Goal: Task Accomplishment & Management: Complete application form

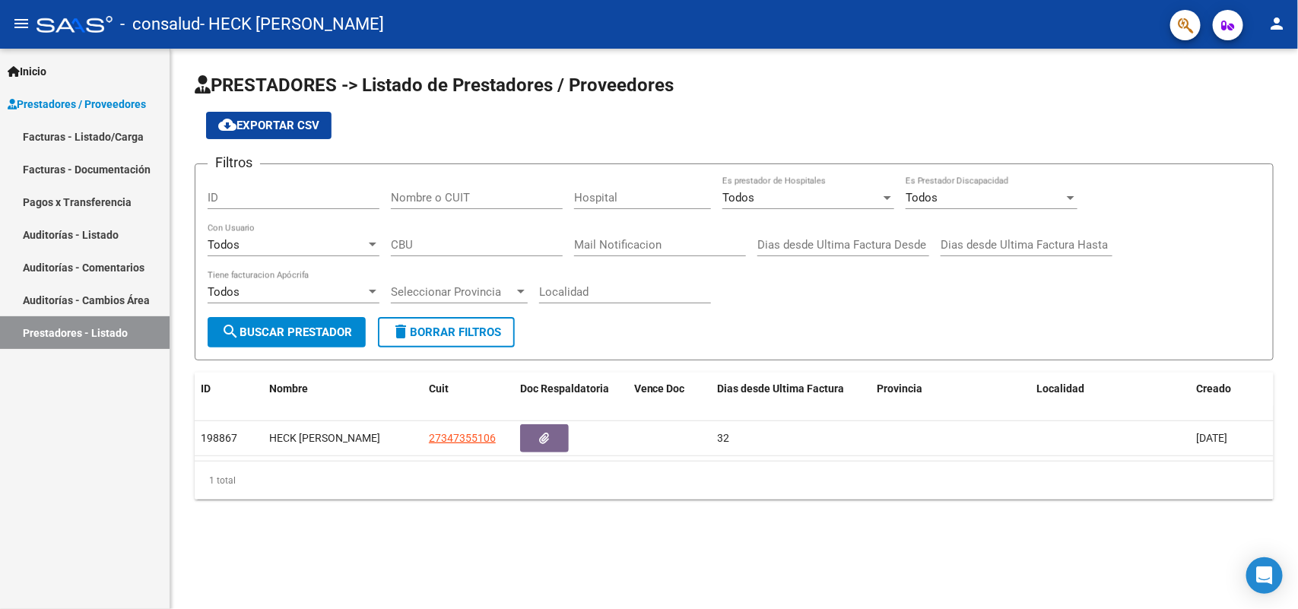
click at [95, 134] on link "Facturas - Listado/Carga" at bounding box center [85, 136] width 170 height 33
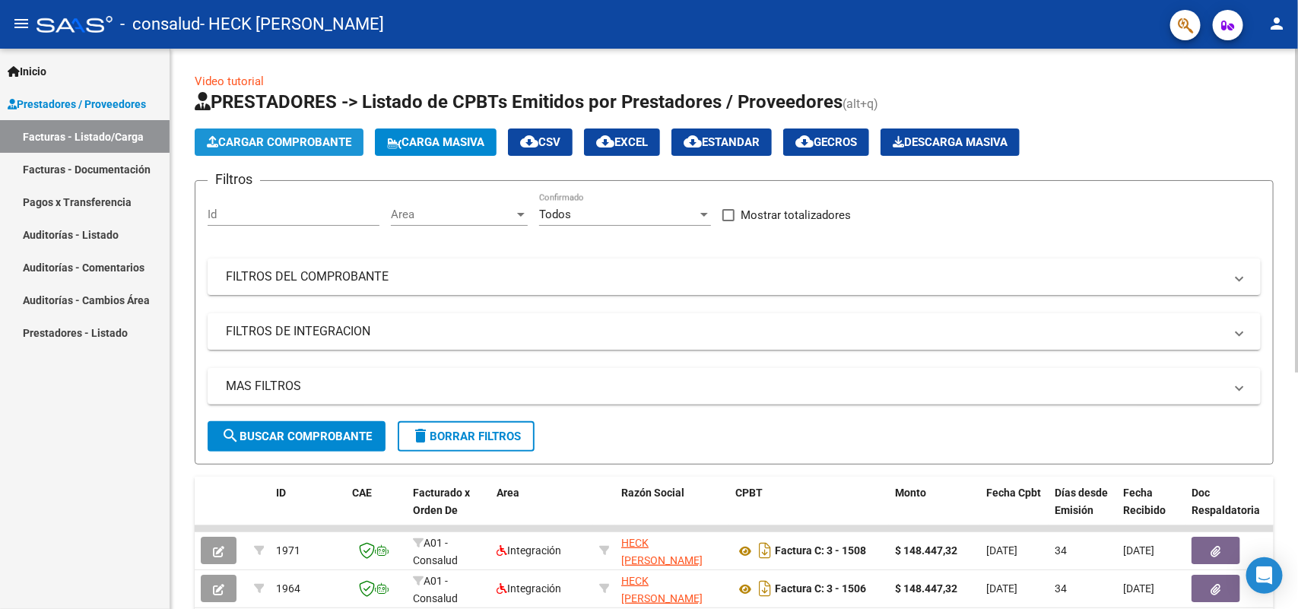
click at [265, 145] on span "Cargar Comprobante" at bounding box center [279, 142] width 145 height 14
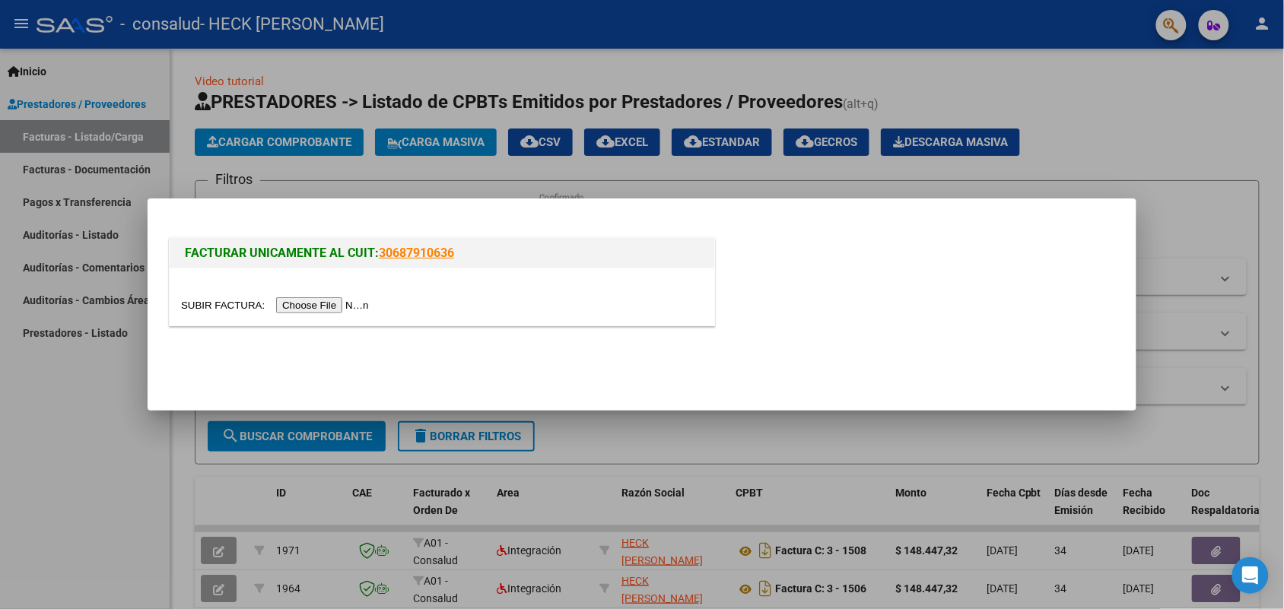
click at [320, 306] on input "file" at bounding box center [277, 305] width 192 height 16
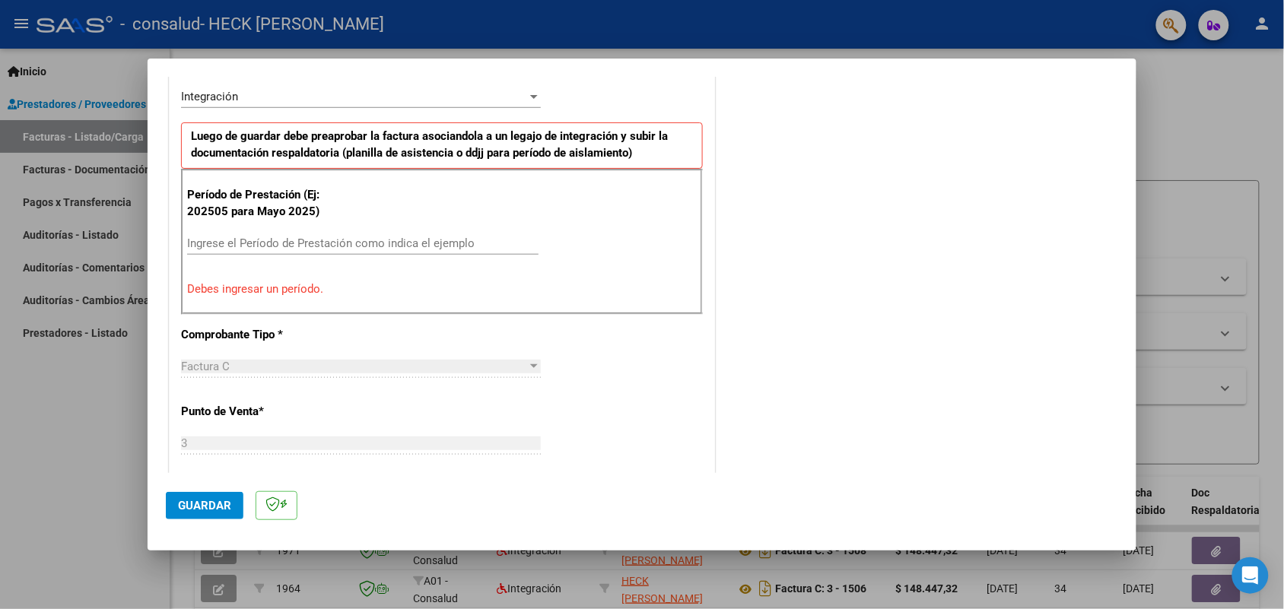
scroll to position [380, 0]
click at [208, 237] on input "Ingrese el Período de Prestación como indica el ejemplo" at bounding box center [362, 242] width 351 height 14
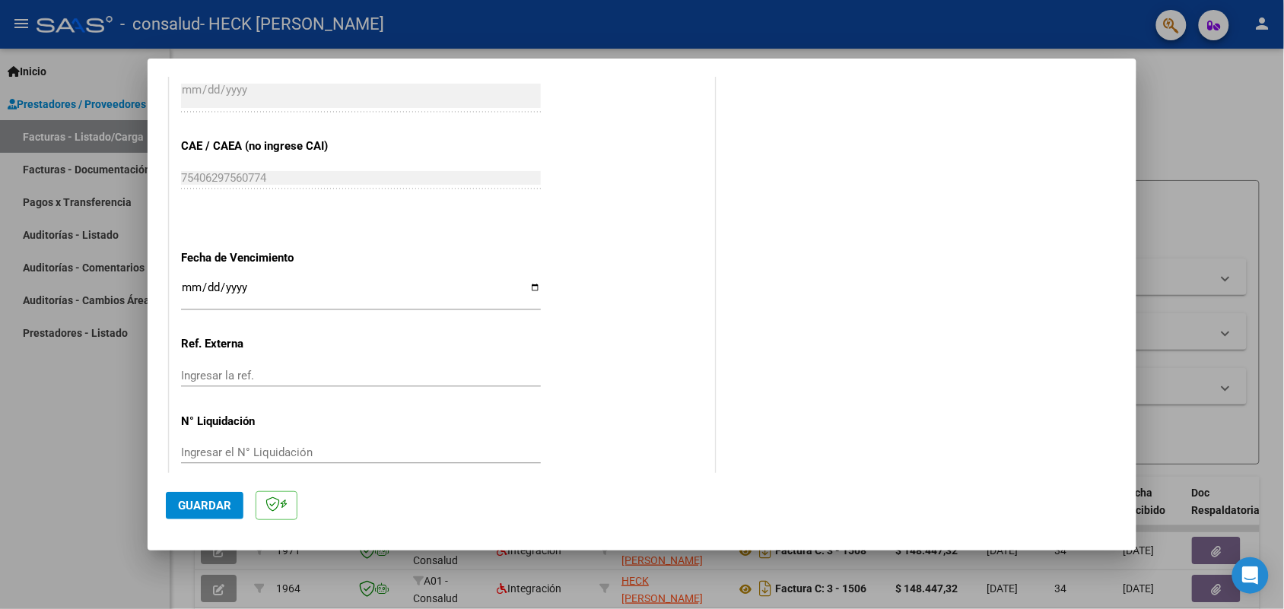
scroll to position [945, 0]
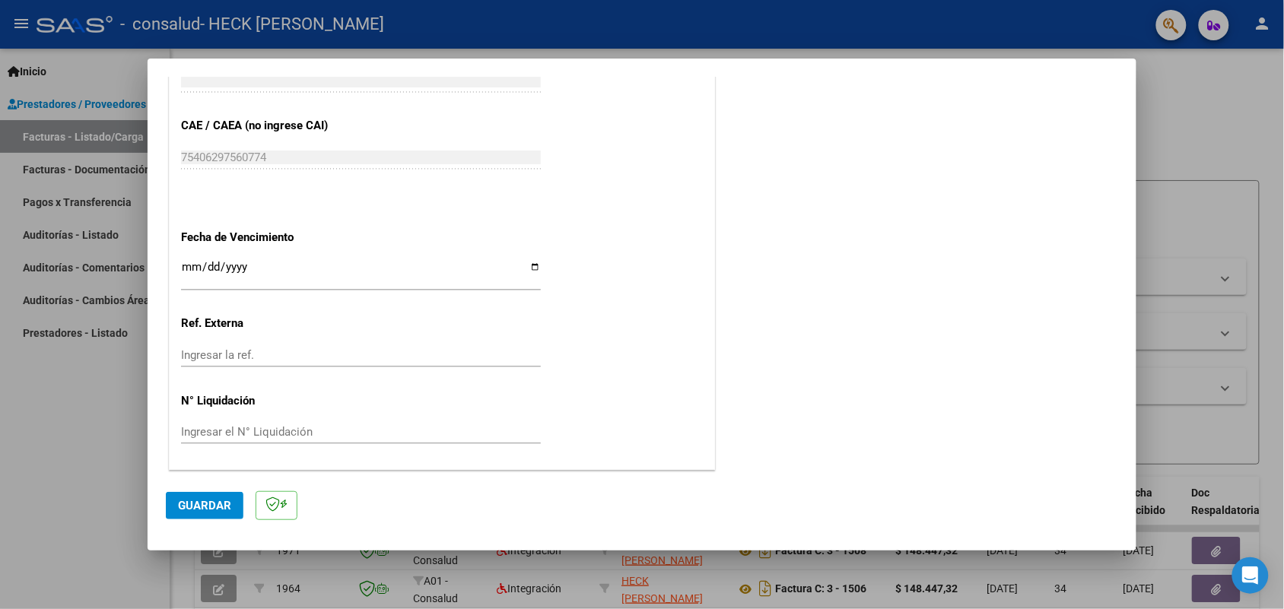
type input "202509"
click at [184, 263] on input "Ingresar la fecha" at bounding box center [361, 273] width 360 height 24
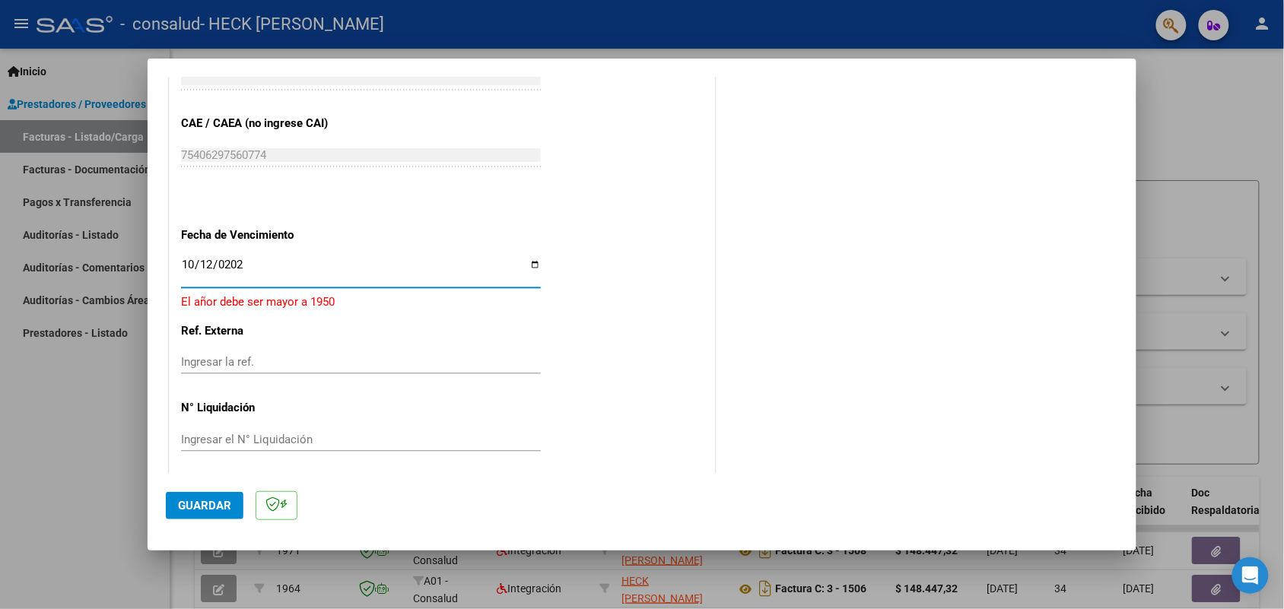
type input "[DATE]"
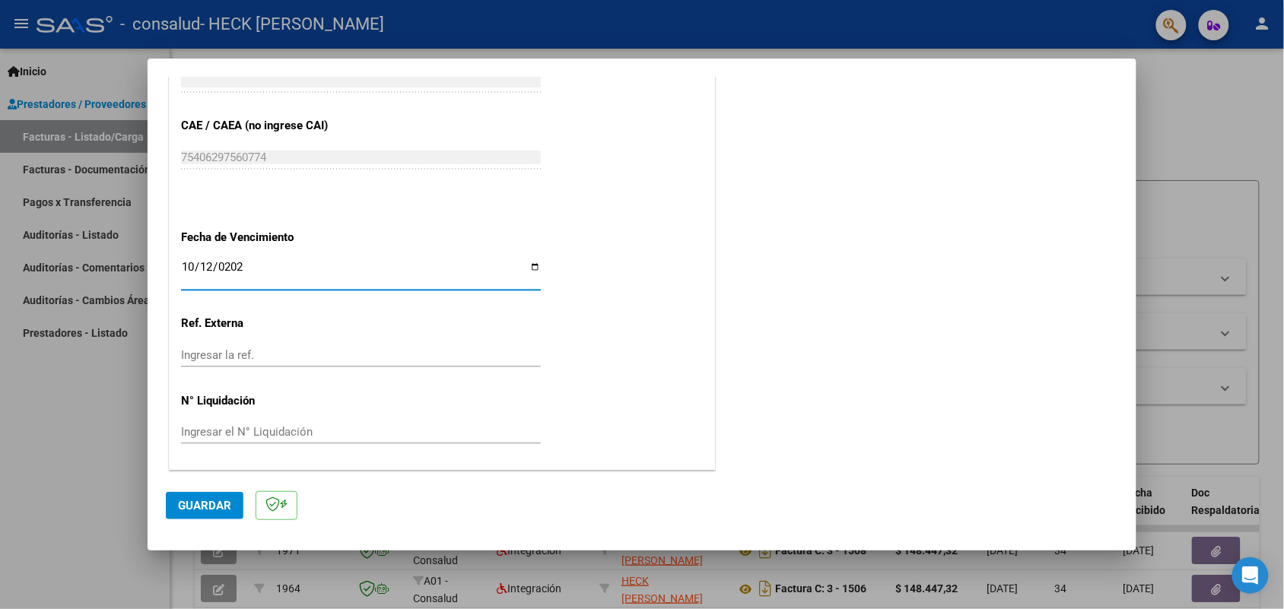
drag, startPoint x: 696, startPoint y: 316, endPoint x: 633, endPoint y: 318, distance: 63.2
click at [219, 497] on button "Guardar" at bounding box center [205, 505] width 78 height 27
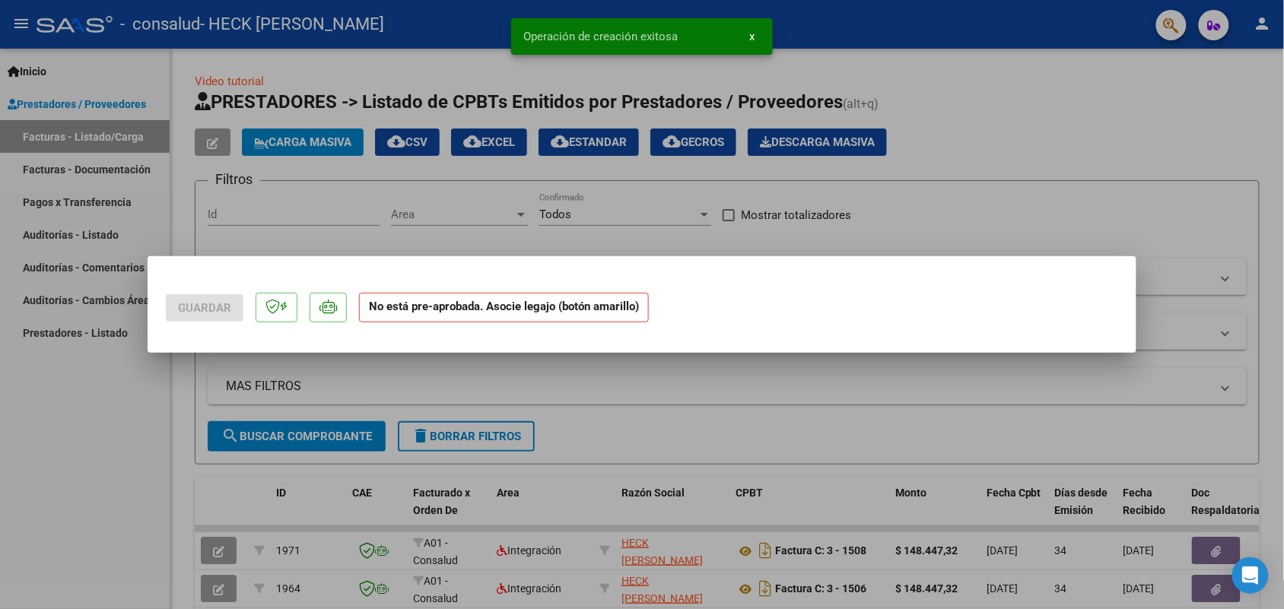
scroll to position [0, 0]
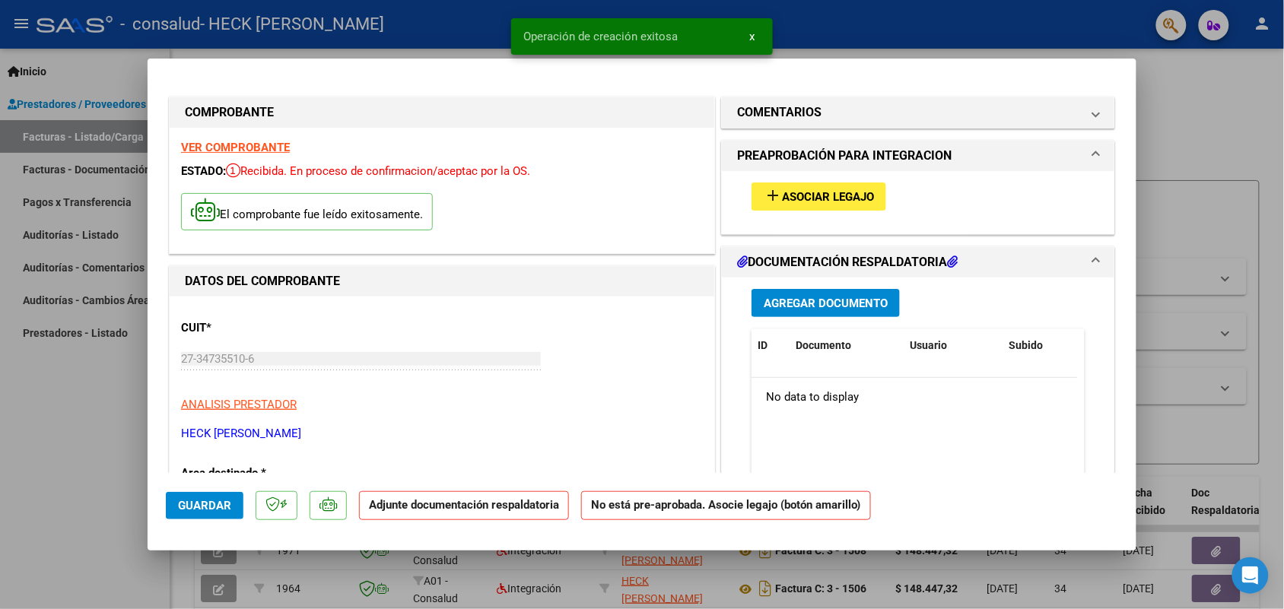
click at [803, 192] on span "Asociar Legajo" at bounding box center [828, 197] width 92 height 14
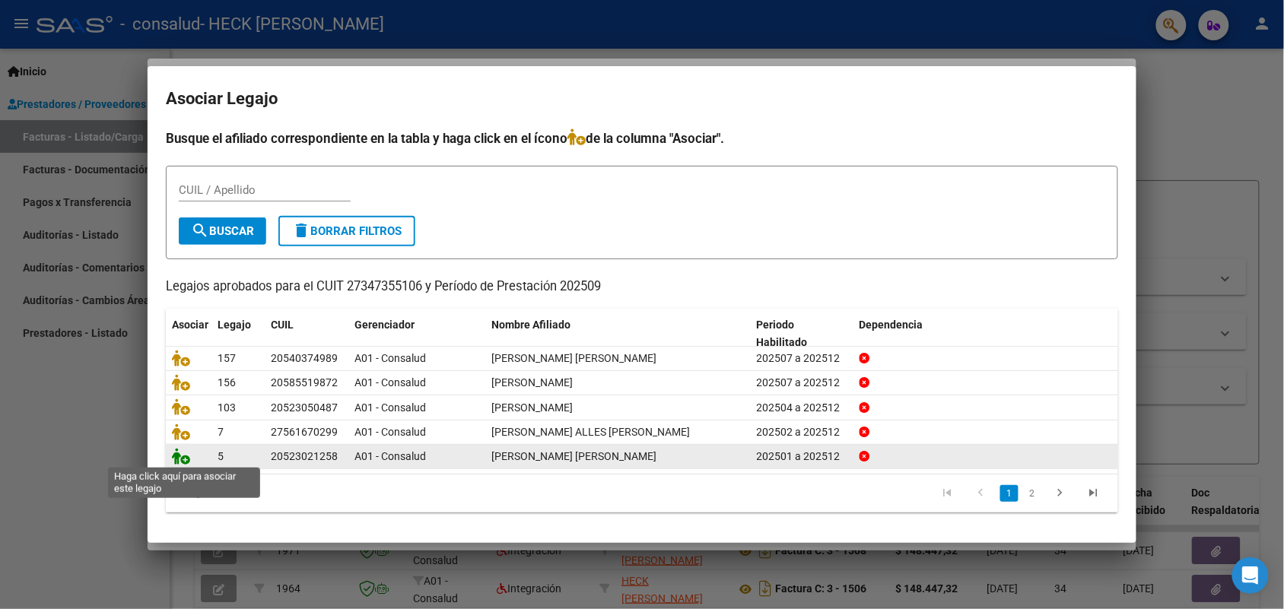
click at [180, 456] on icon at bounding box center [181, 456] width 18 height 17
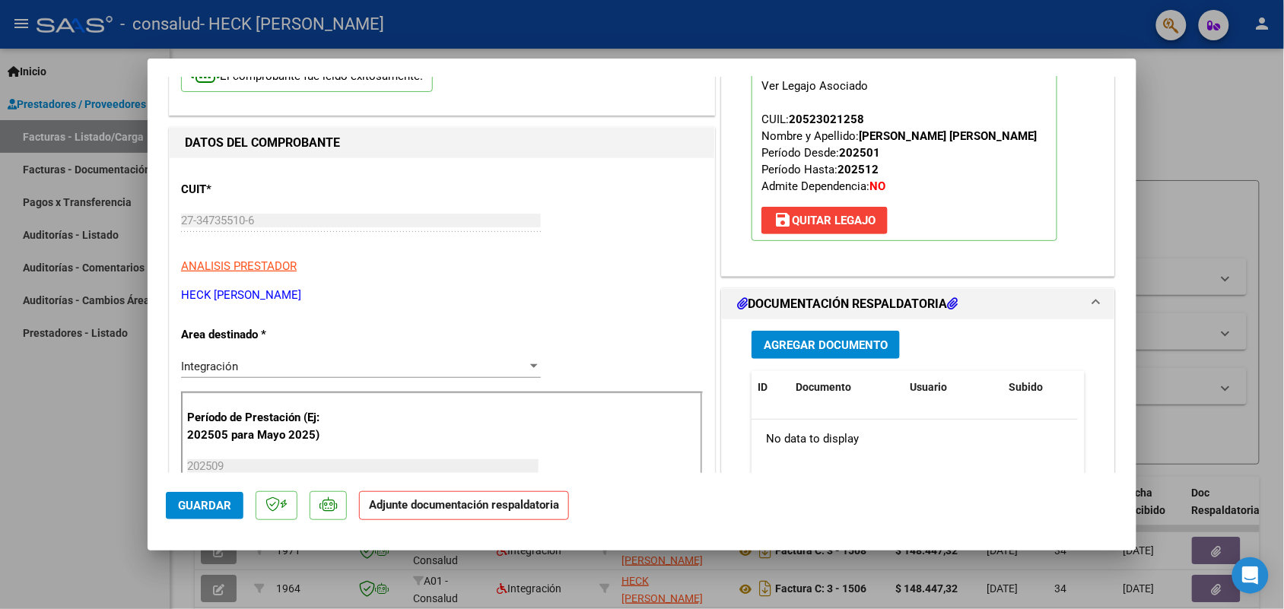
scroll to position [190, 0]
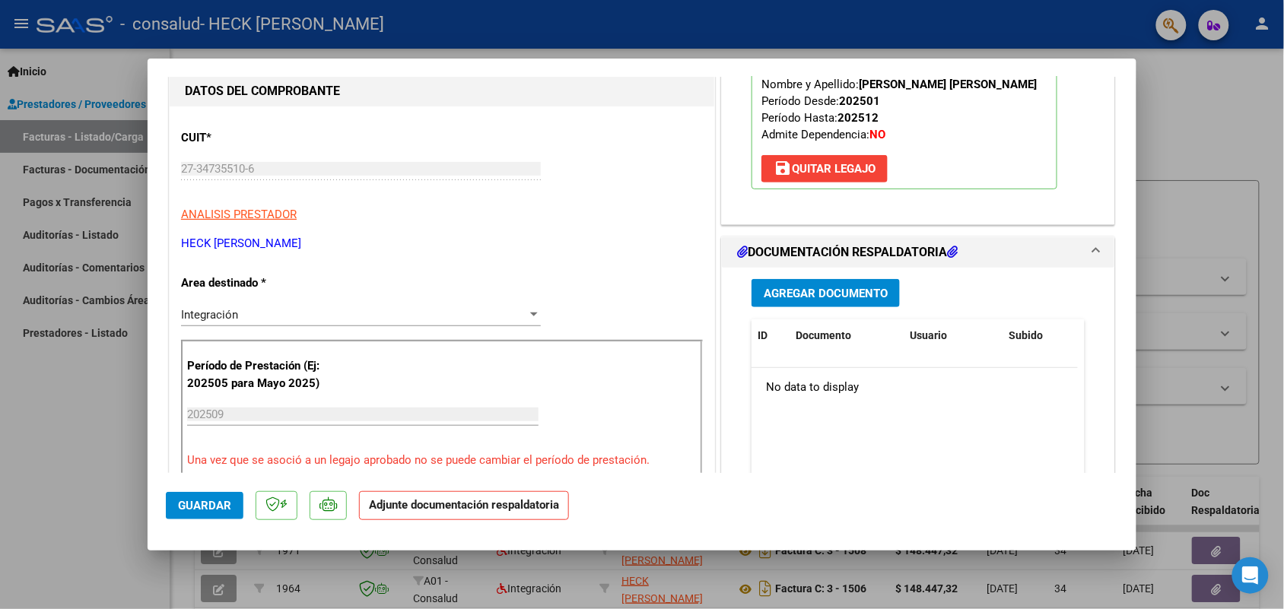
click at [837, 294] on span "Agregar Documento" at bounding box center [826, 294] width 124 height 14
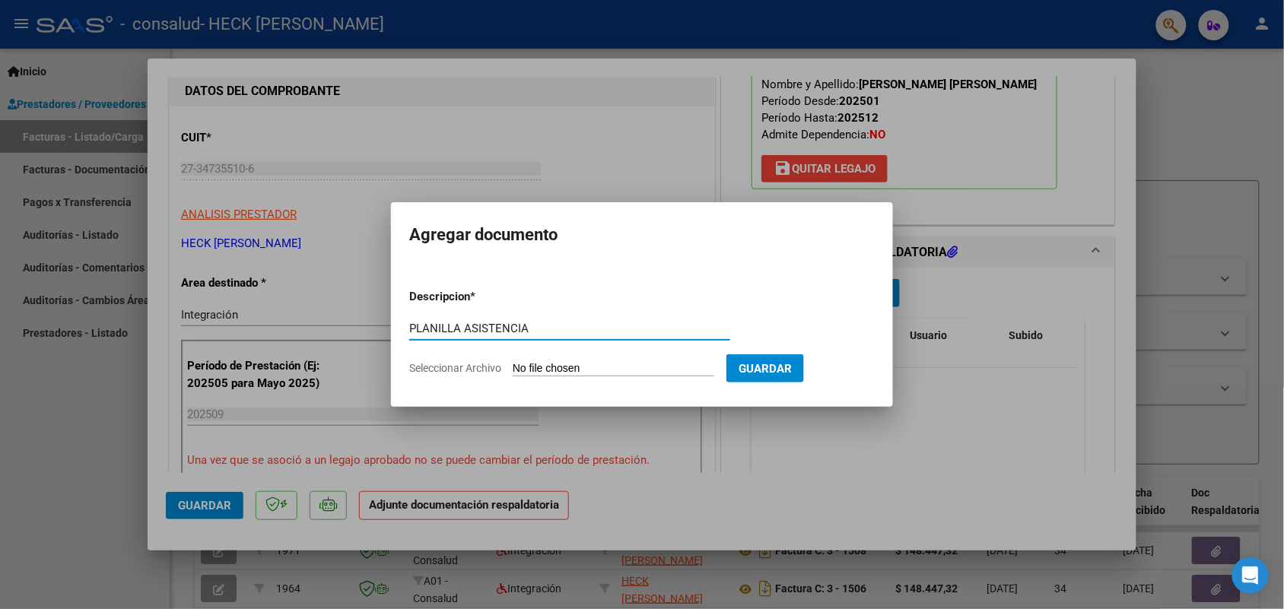
type input "PLANILLA ASISTENCIA"
click at [580, 370] on input "Seleccionar Archivo" at bounding box center [614, 369] width 202 height 14
type input "C:\fakepath\planilla asistencia [PERSON_NAME] [DATE] psp.pdf"
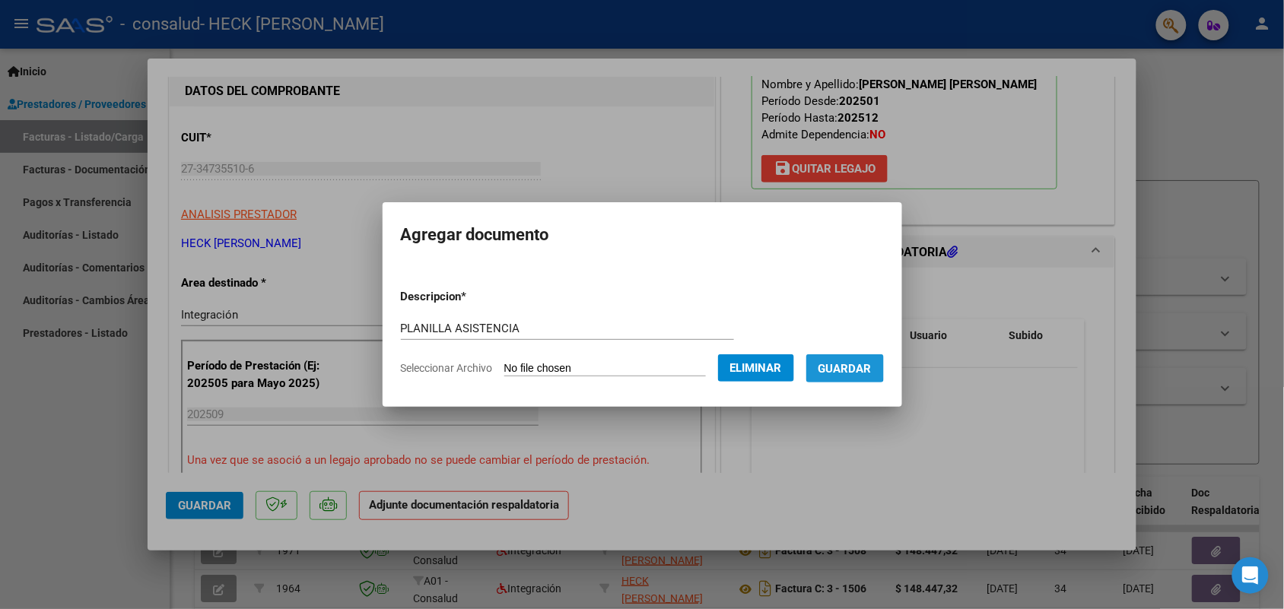
click at [857, 367] on span "Guardar" at bounding box center [845, 369] width 53 height 14
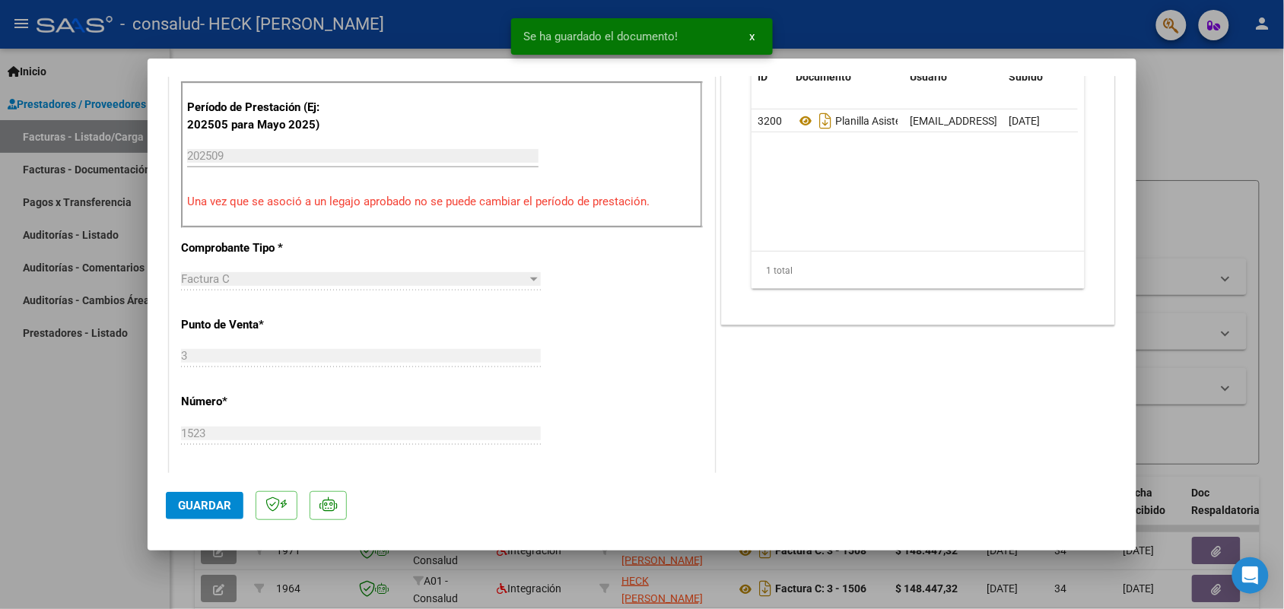
scroll to position [475, 0]
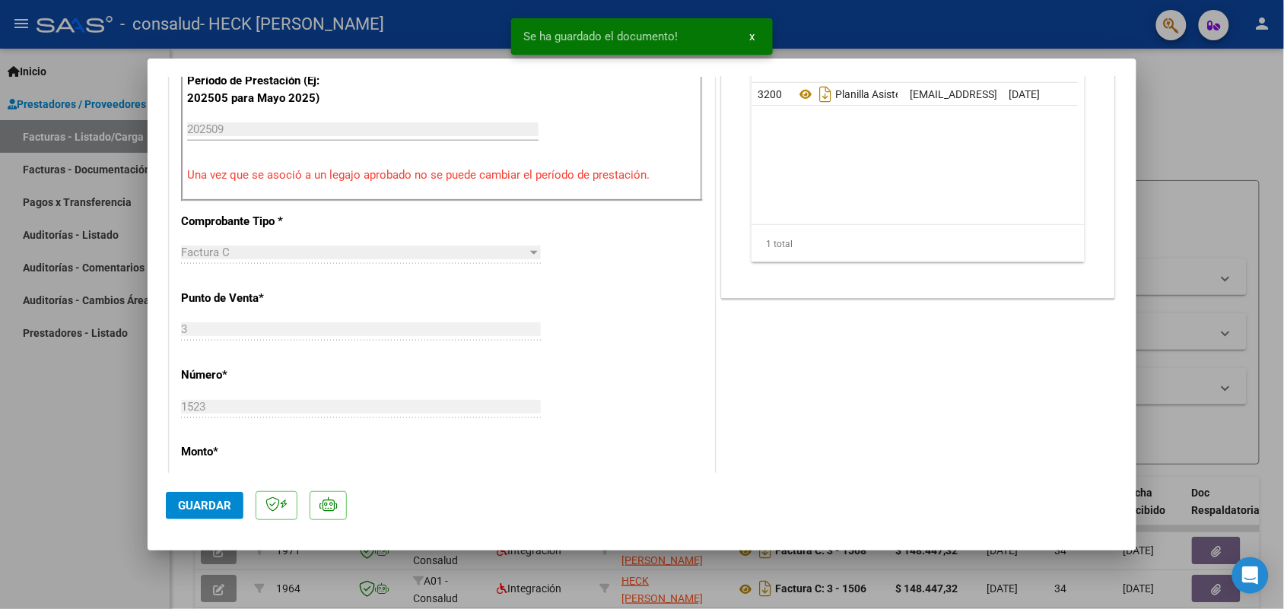
click at [192, 516] on button "Guardar" at bounding box center [205, 505] width 78 height 27
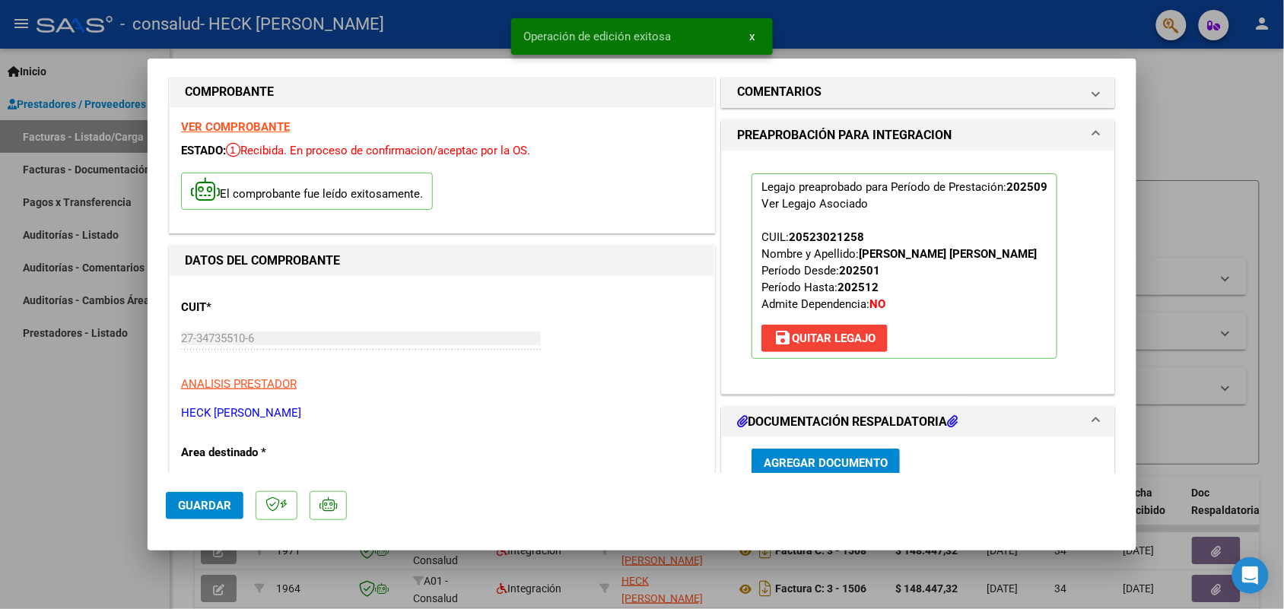
scroll to position [0, 0]
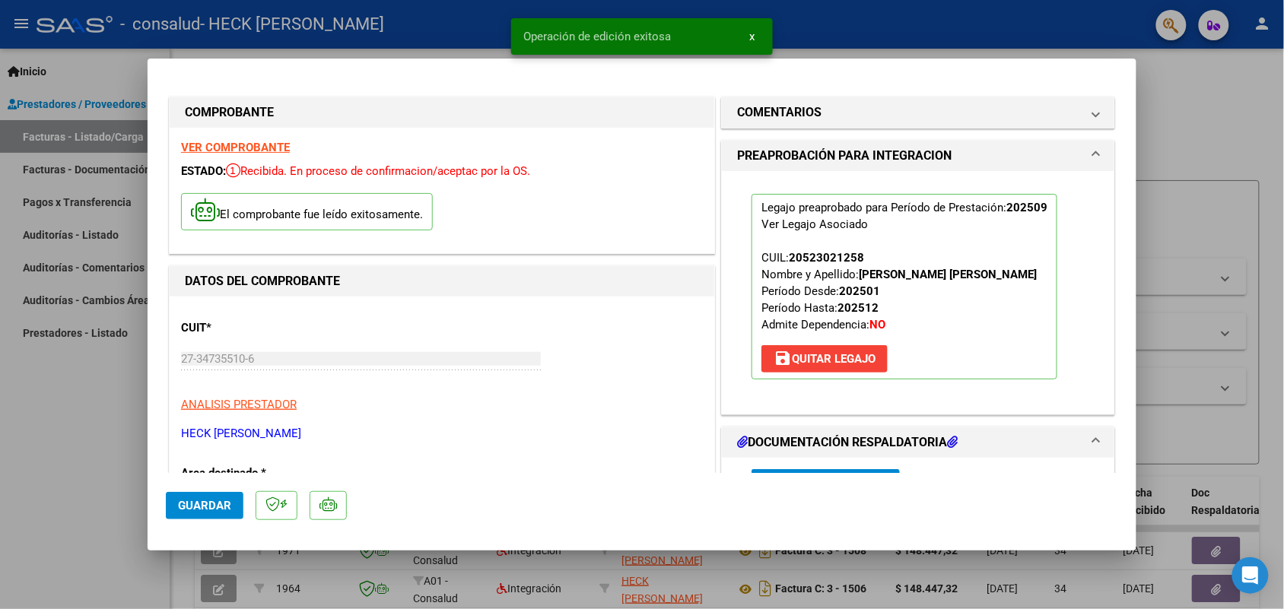
click at [939, 27] on div at bounding box center [642, 304] width 1284 height 609
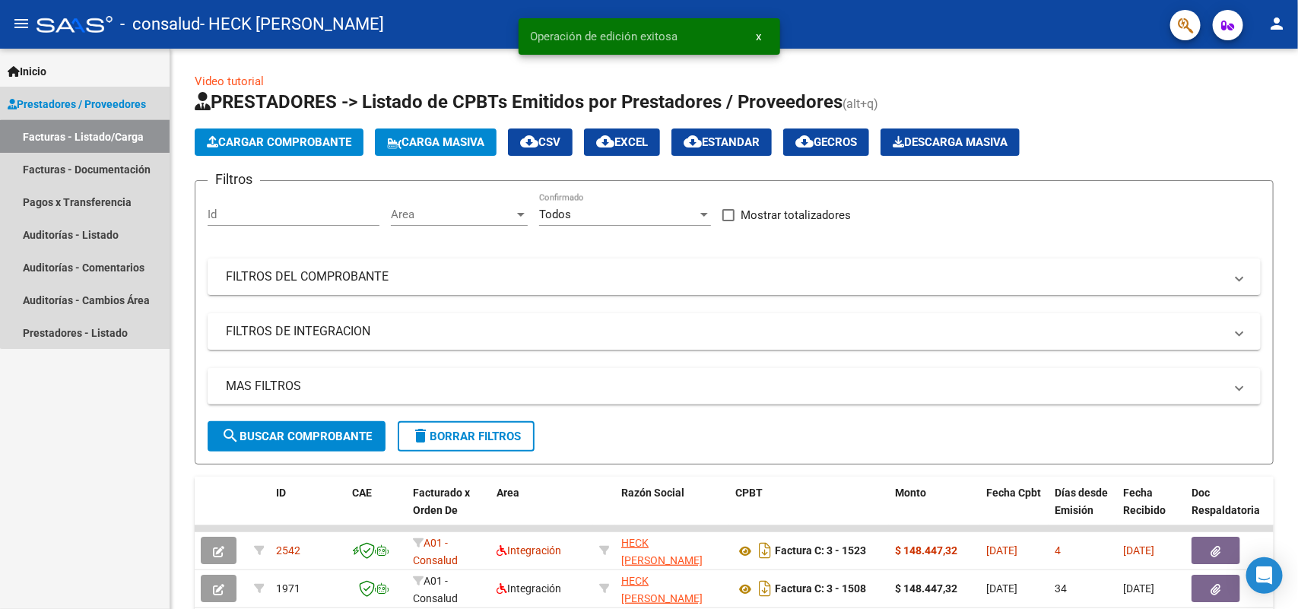
click at [100, 139] on link "Facturas - Listado/Carga" at bounding box center [85, 136] width 170 height 33
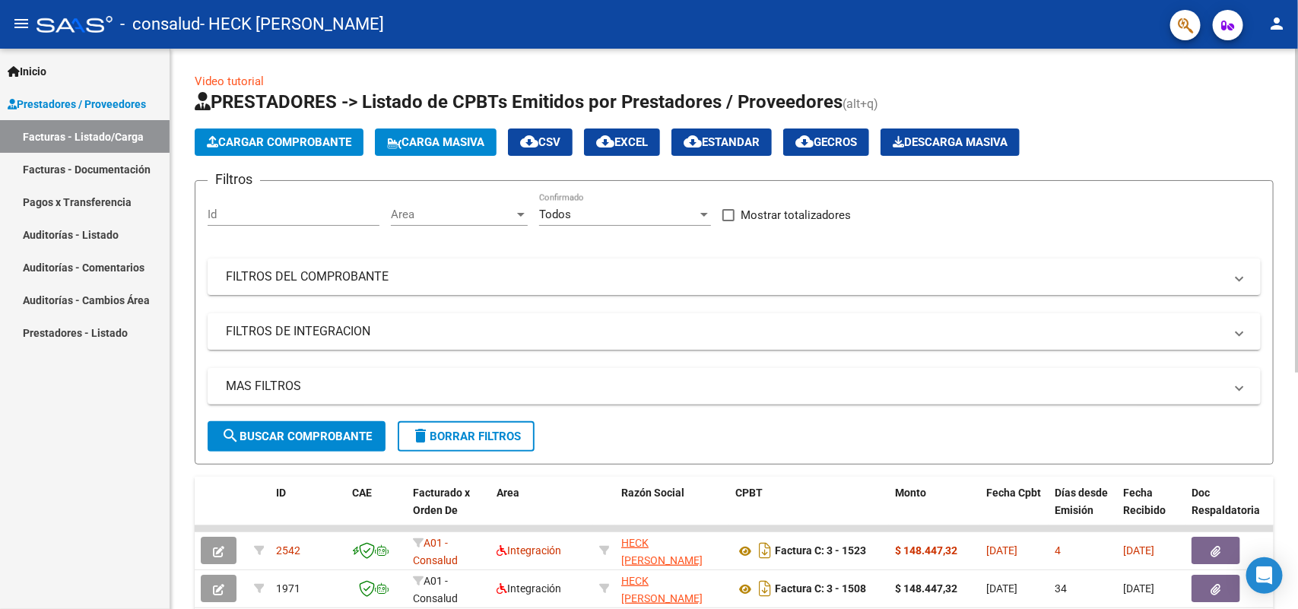
click at [260, 143] on span "Cargar Comprobante" at bounding box center [279, 142] width 145 height 14
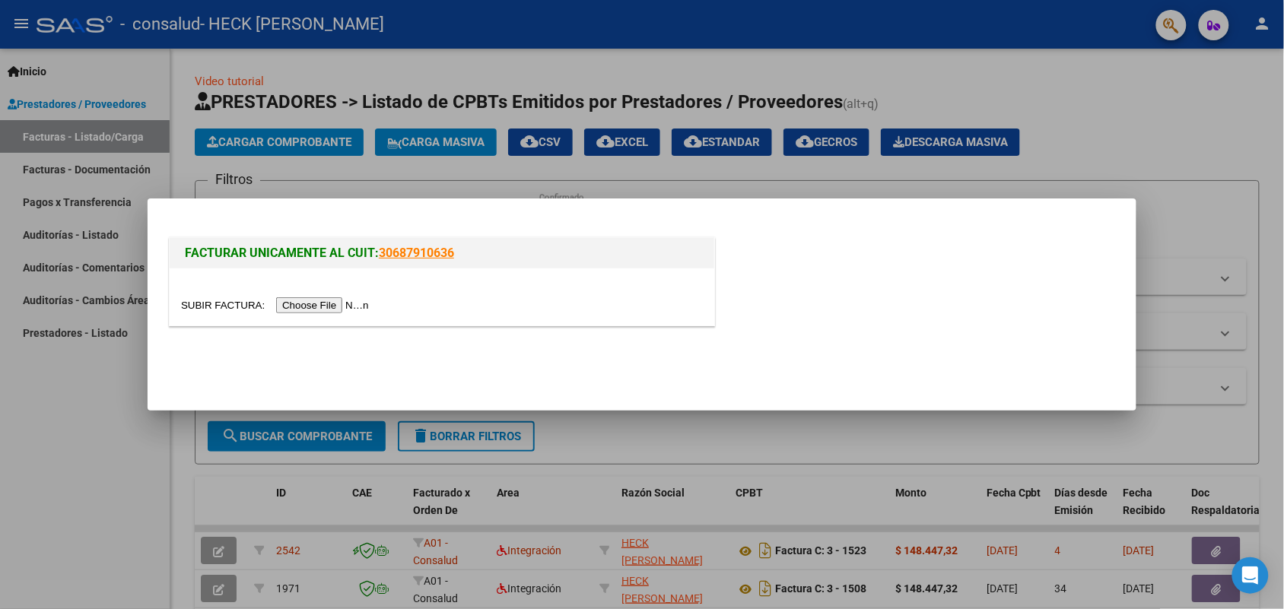
click at [291, 305] on input "file" at bounding box center [277, 305] width 192 height 16
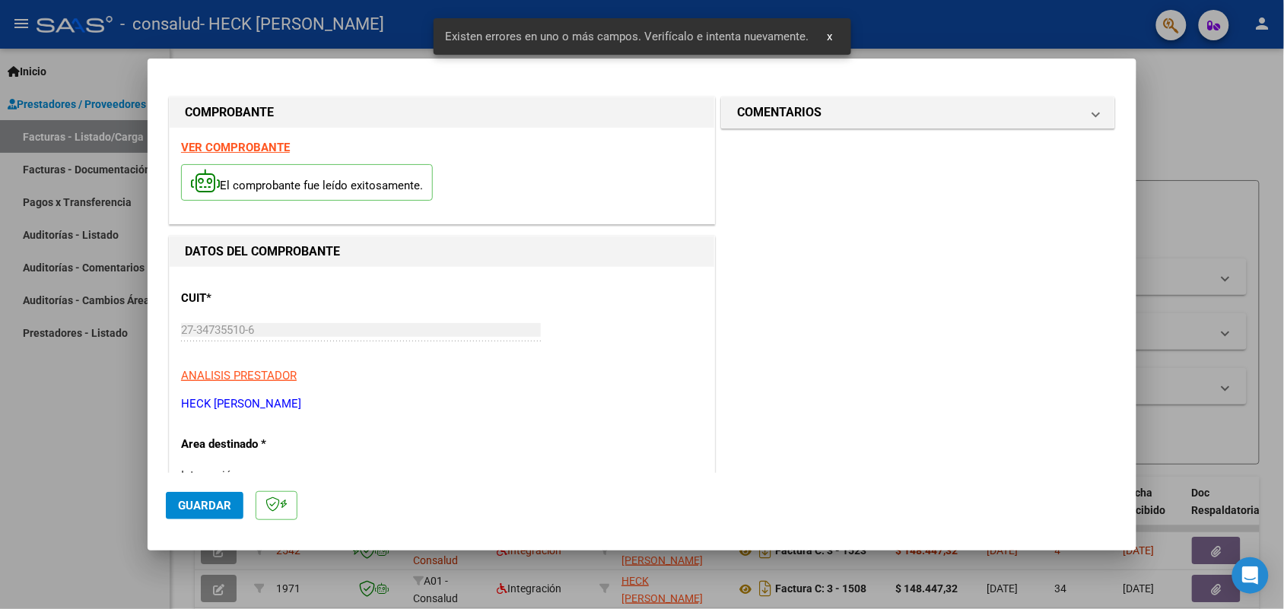
scroll to position [305, 0]
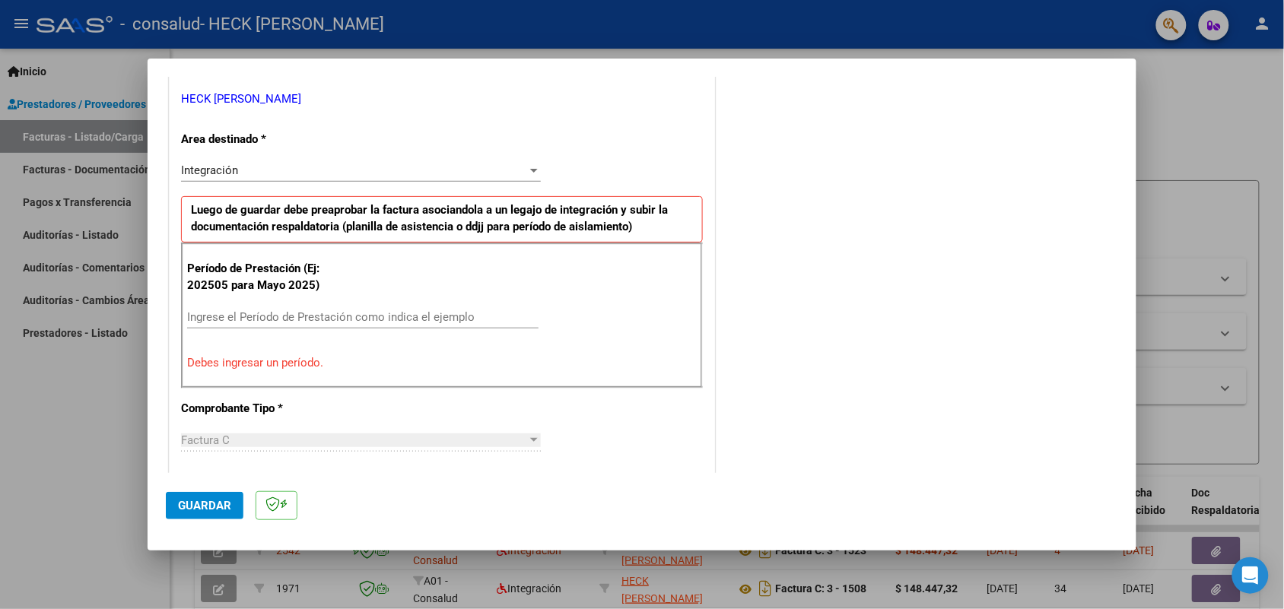
click at [260, 307] on div "Ingrese el Período de Prestación como indica el ejemplo" at bounding box center [362, 317] width 351 height 23
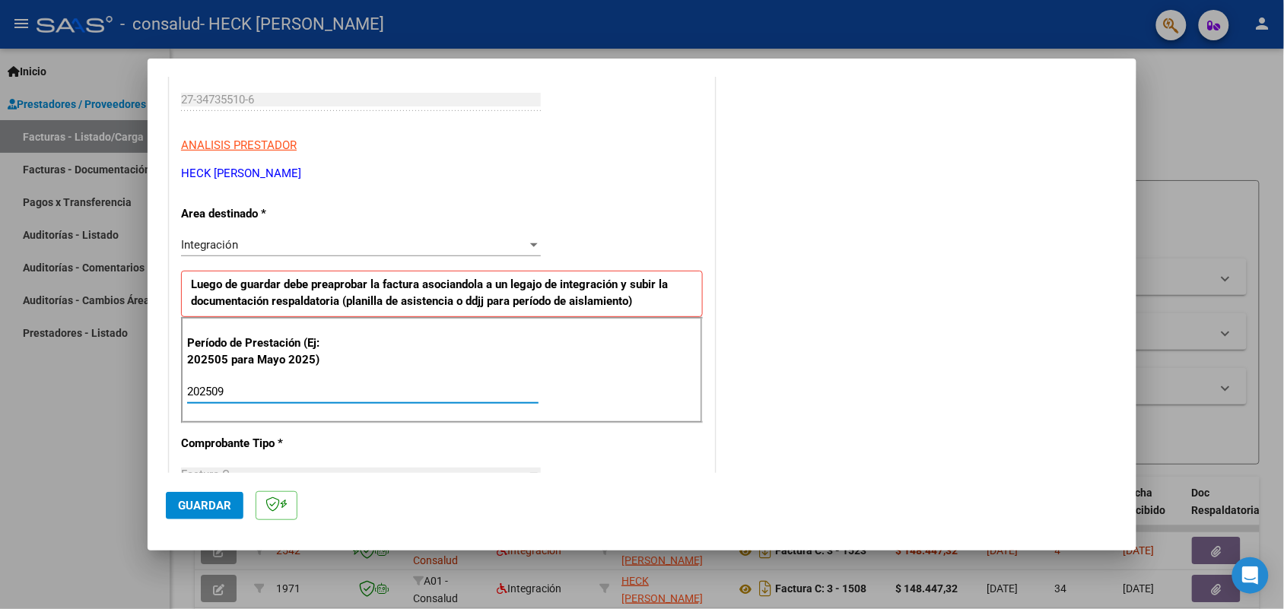
scroll to position [210, 0]
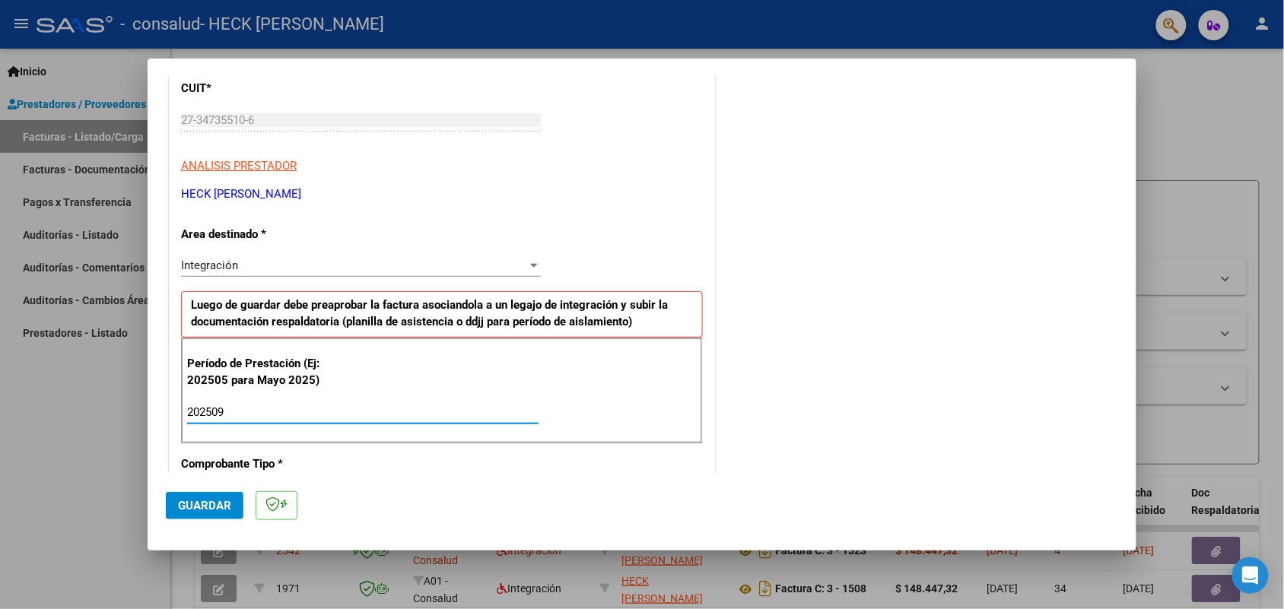
type input "202509"
click at [339, 272] on div "Integración Seleccionar Area" at bounding box center [361, 265] width 360 height 23
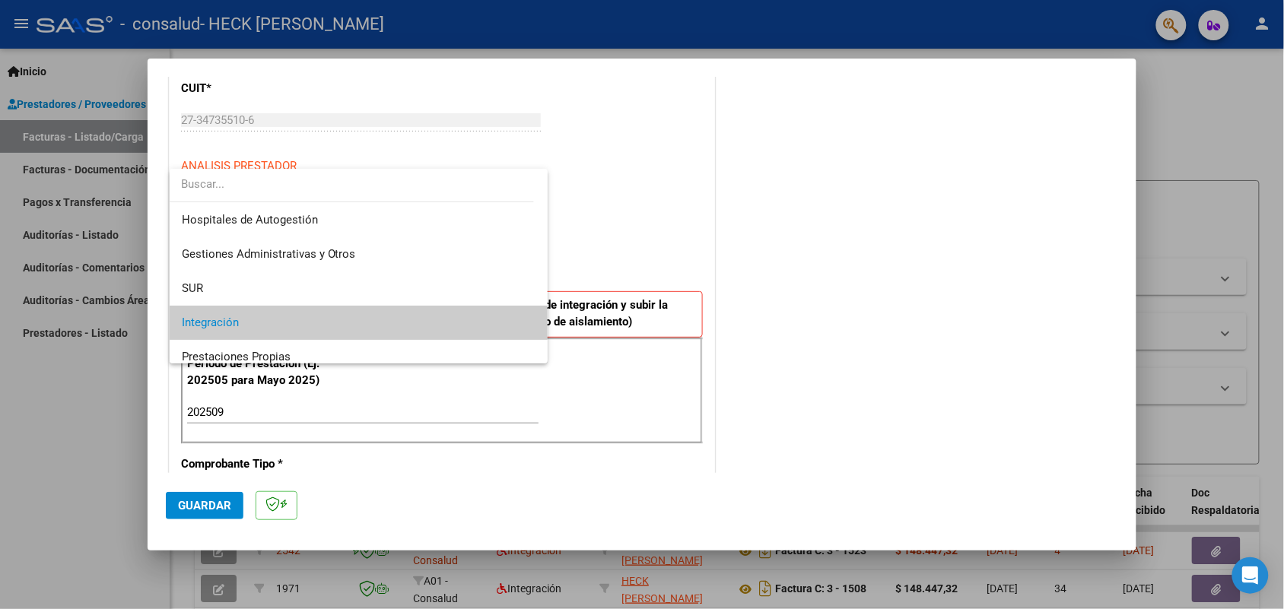
scroll to position [95, 0]
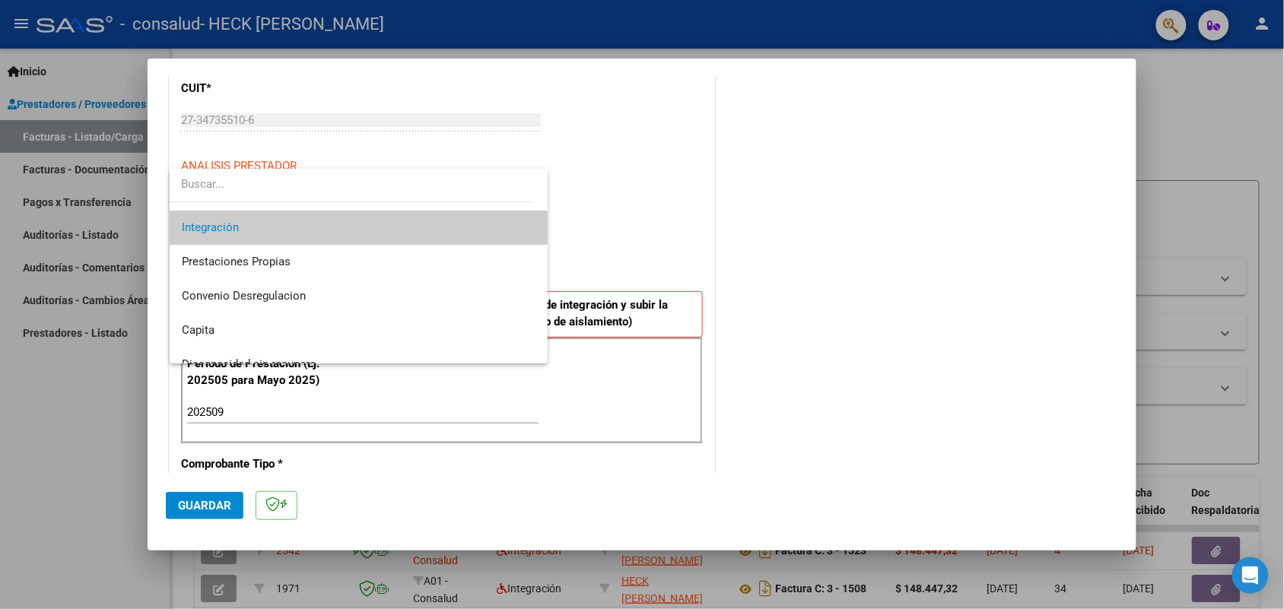
click at [362, 225] on span "Integración" at bounding box center [359, 228] width 354 height 34
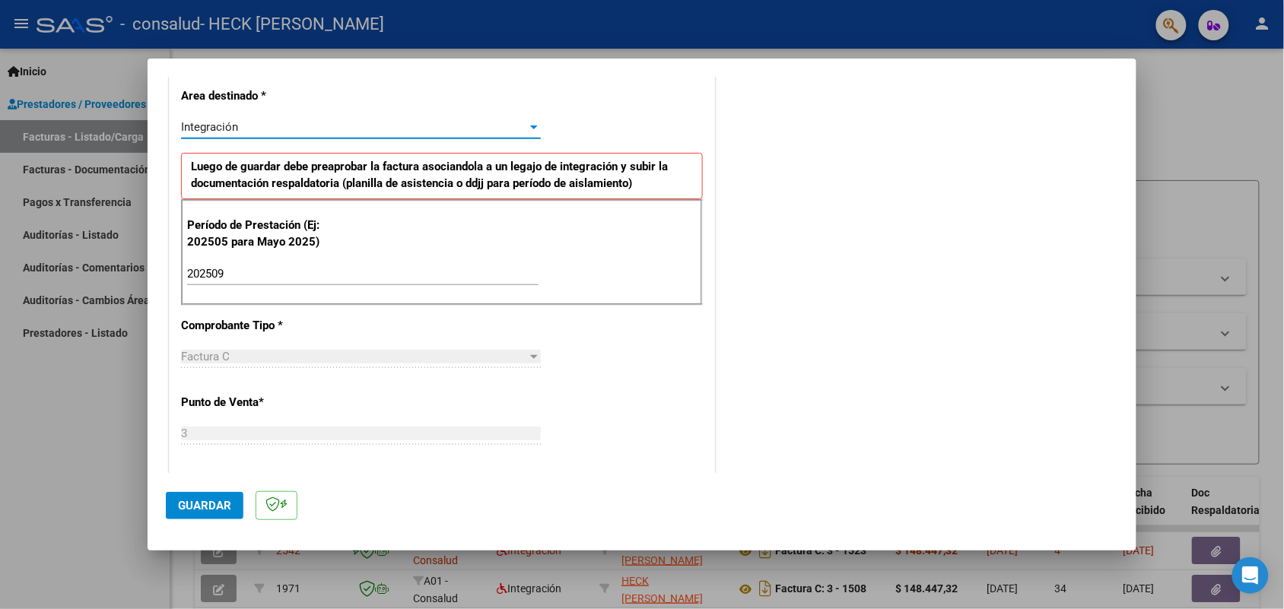
scroll to position [380, 0]
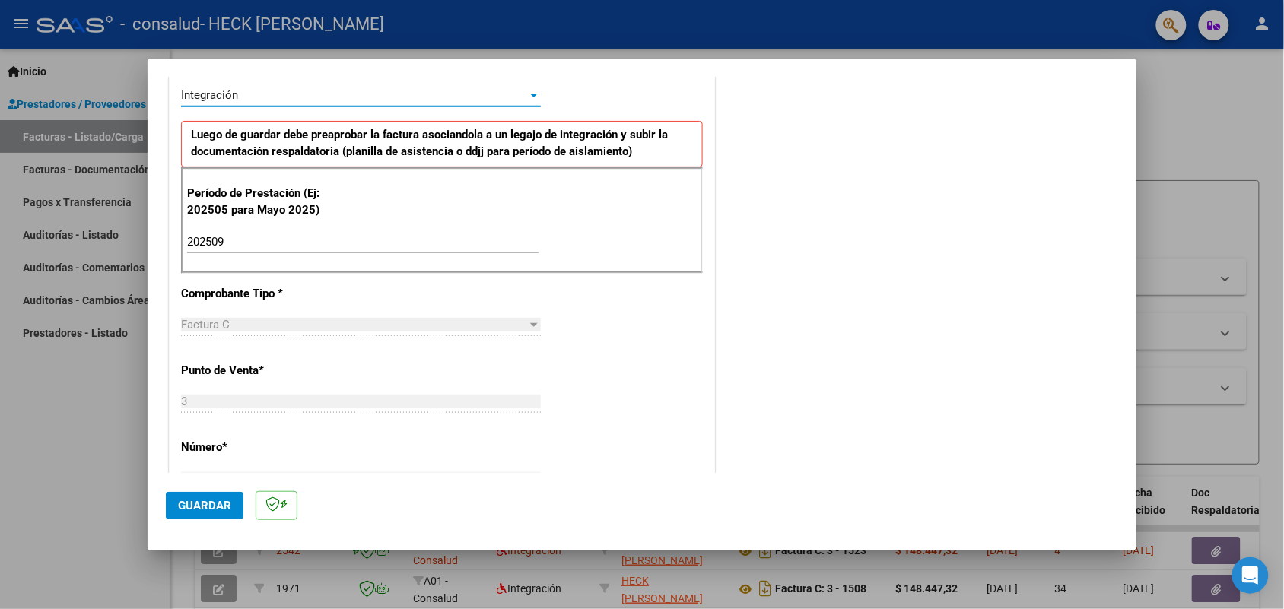
click at [278, 101] on div "Integración" at bounding box center [354, 95] width 346 height 14
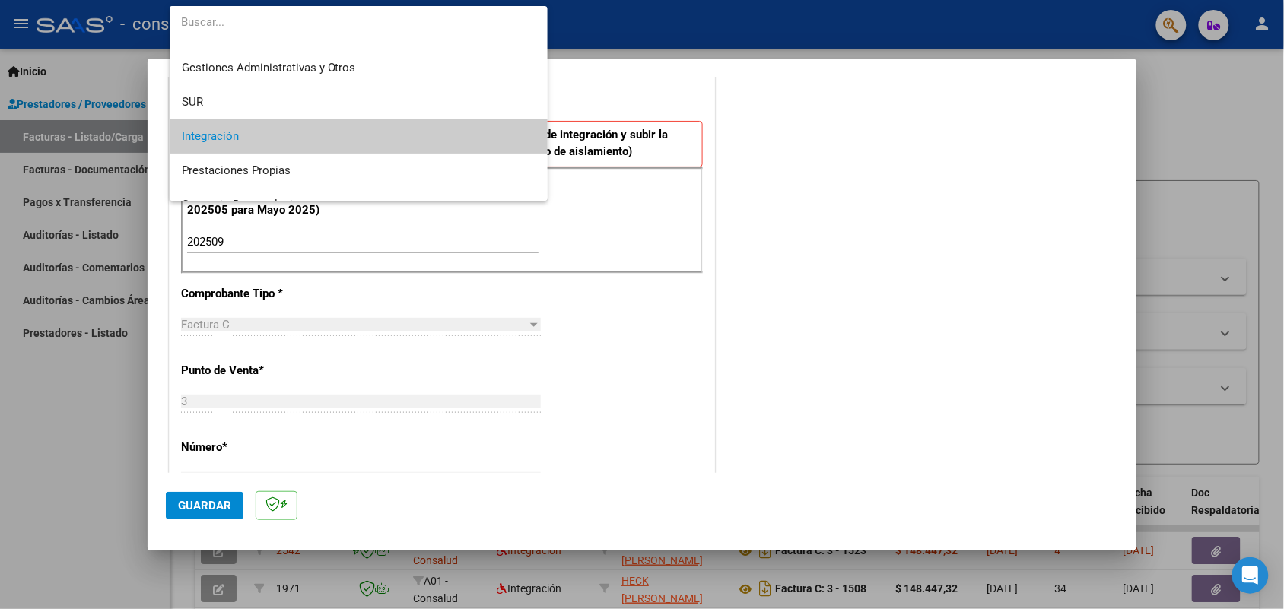
scroll to position [20, 0]
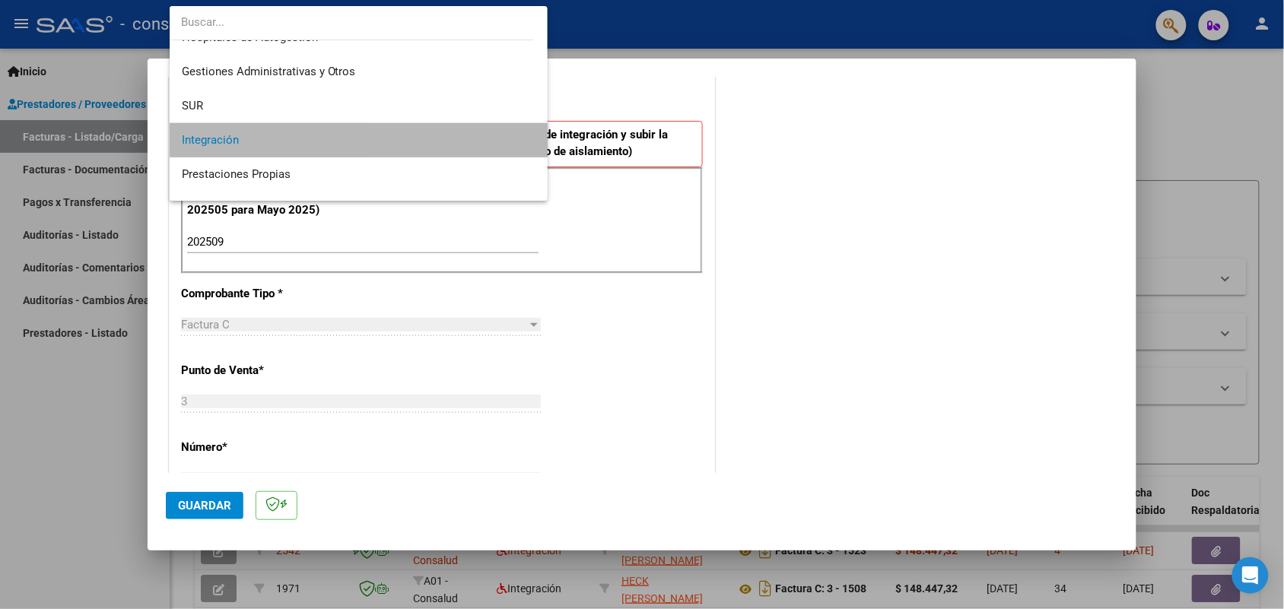
click at [447, 131] on span "Integración" at bounding box center [359, 140] width 354 height 34
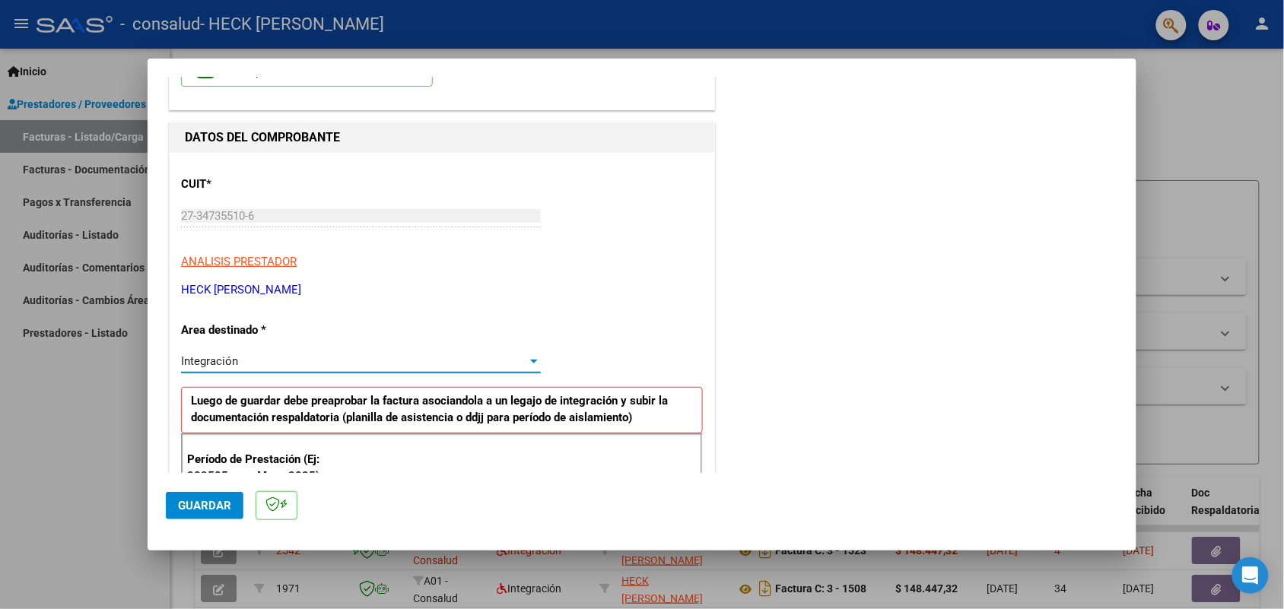
scroll to position [95, 0]
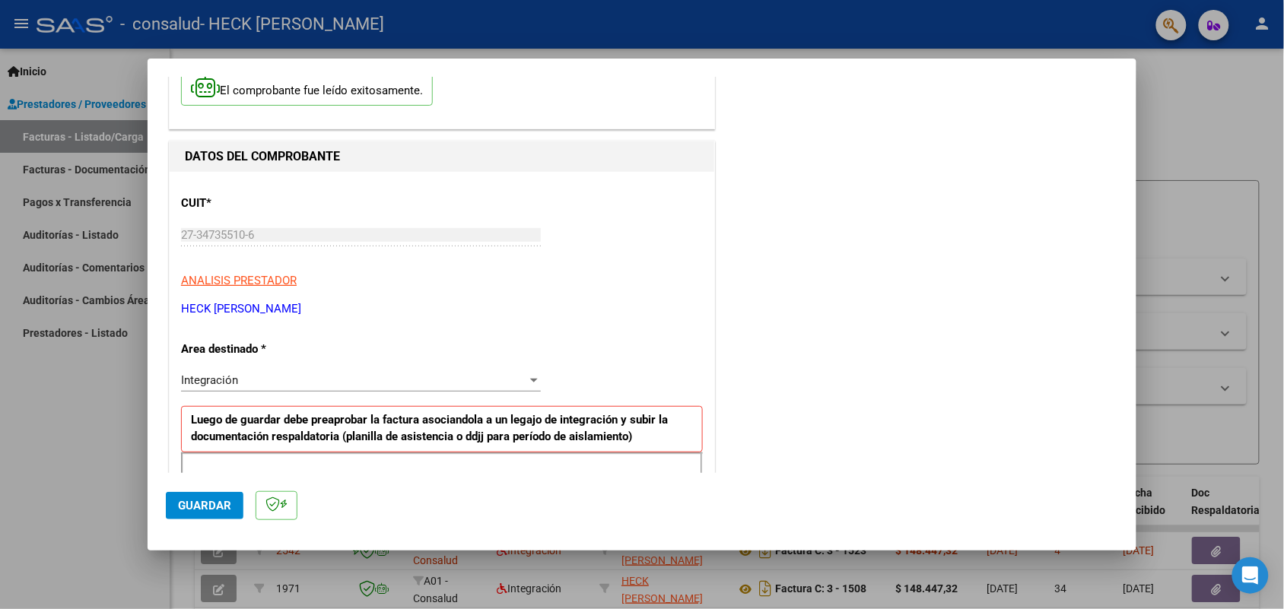
click at [390, 389] on div "Integración Seleccionar Area" at bounding box center [361, 380] width 360 height 23
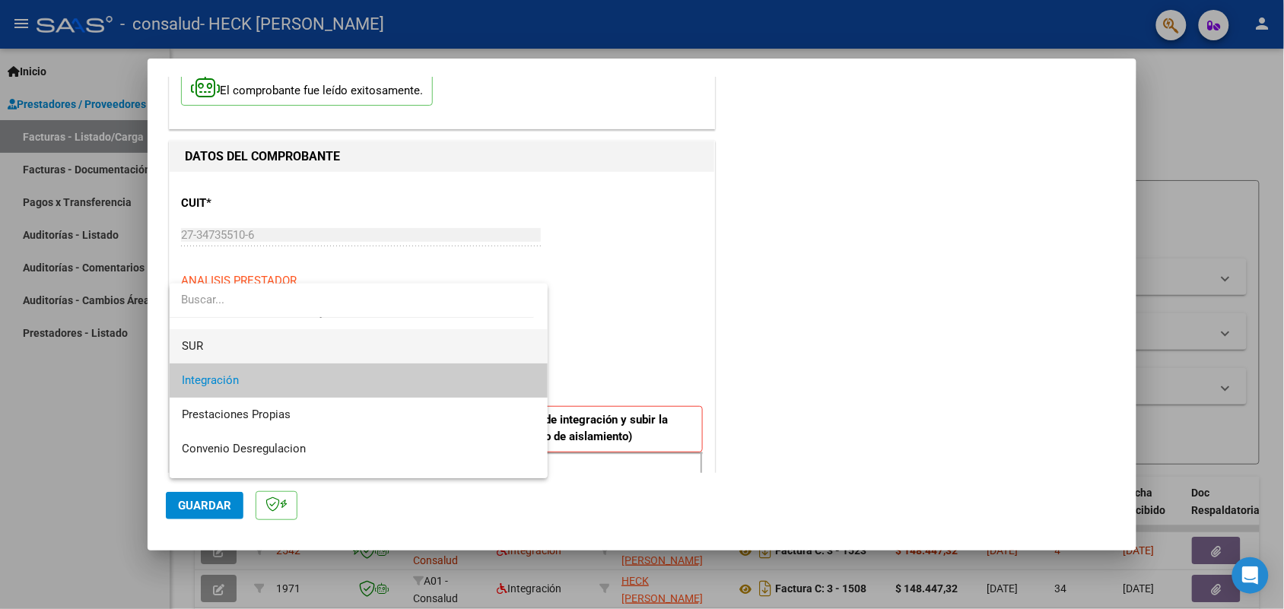
click at [332, 354] on span "SUR" at bounding box center [359, 346] width 354 height 34
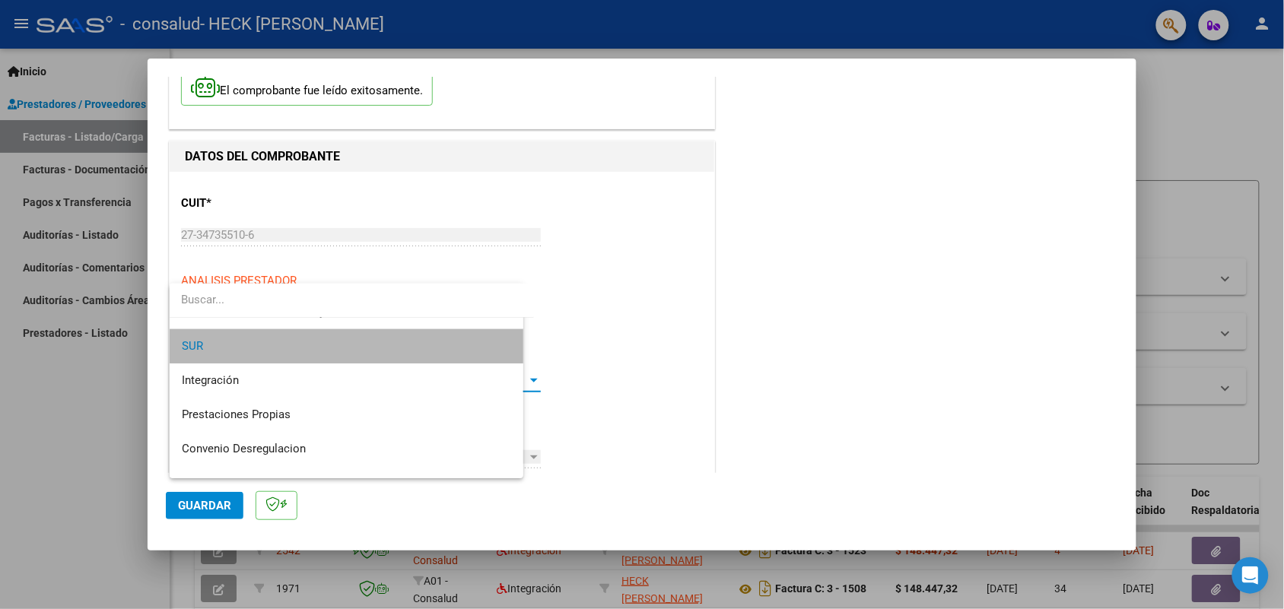
scroll to position [68, 0]
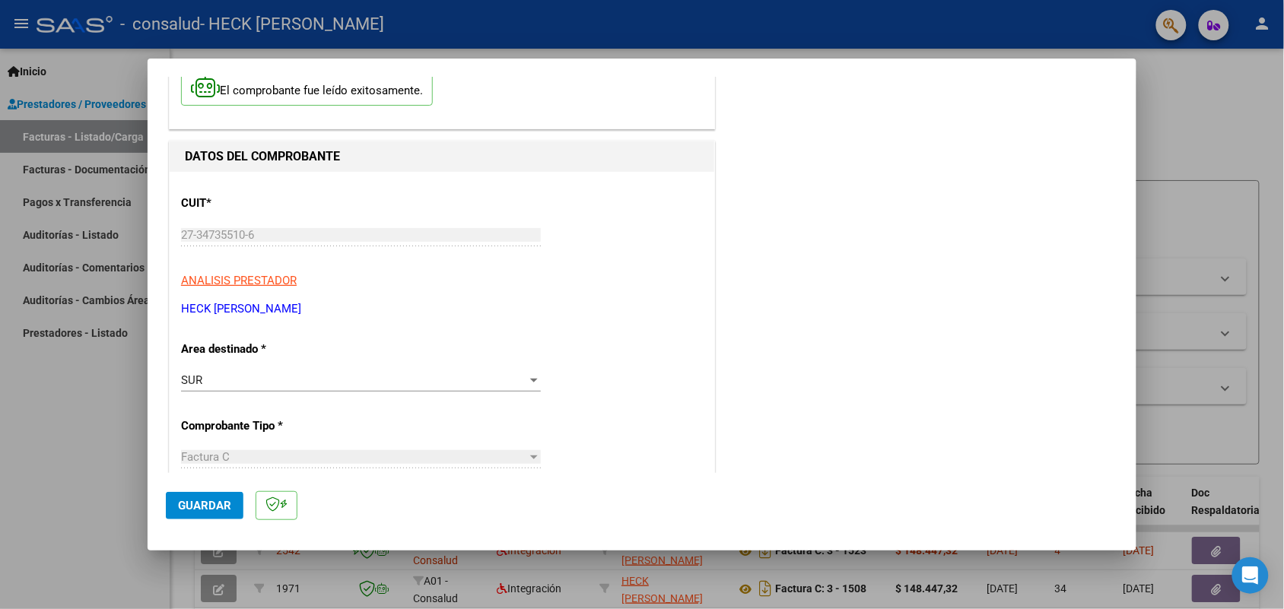
click at [408, 389] on div "SUR Seleccionar Area" at bounding box center [361, 380] width 360 height 23
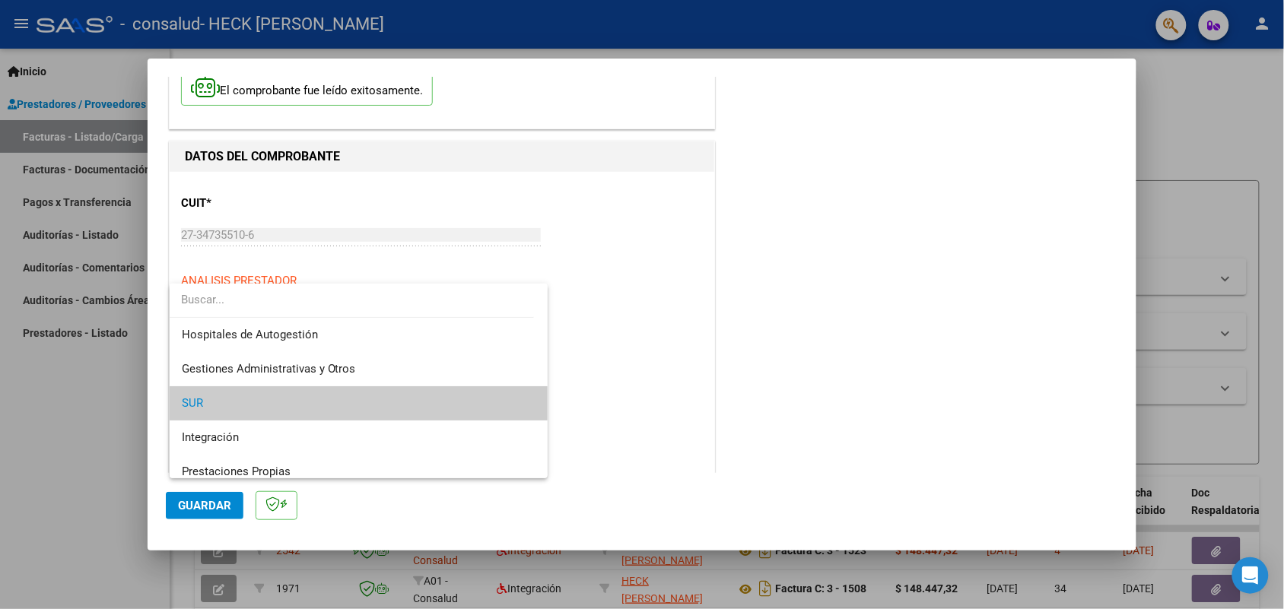
scroll to position [23, 0]
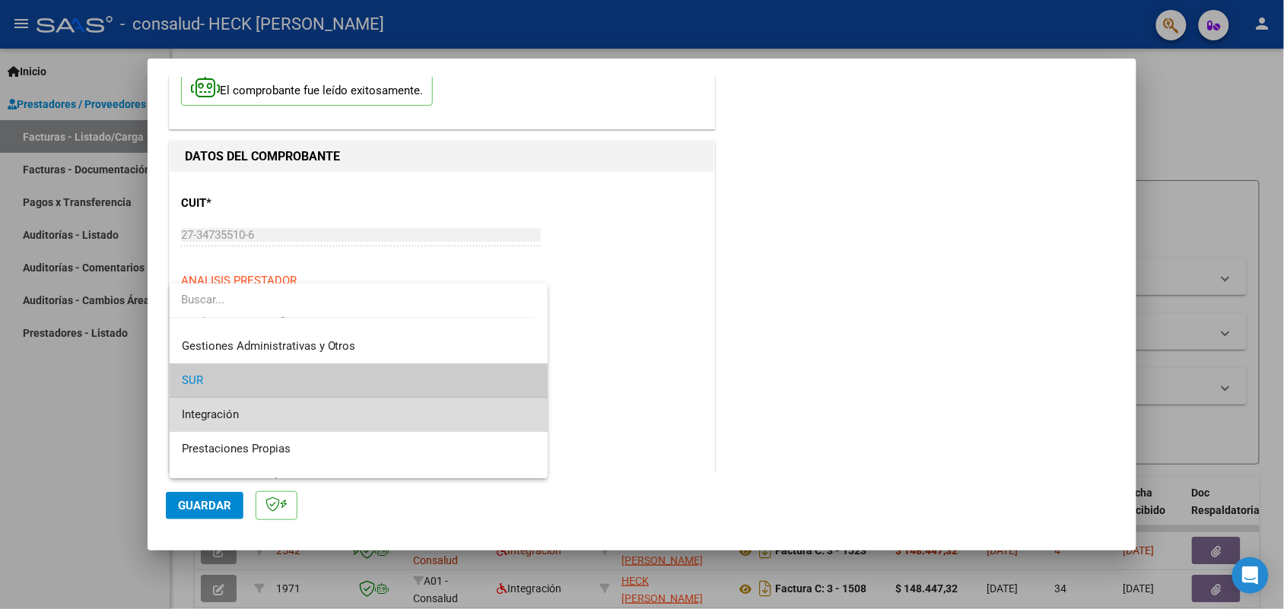
click at [385, 412] on span "Integración" at bounding box center [359, 415] width 354 height 34
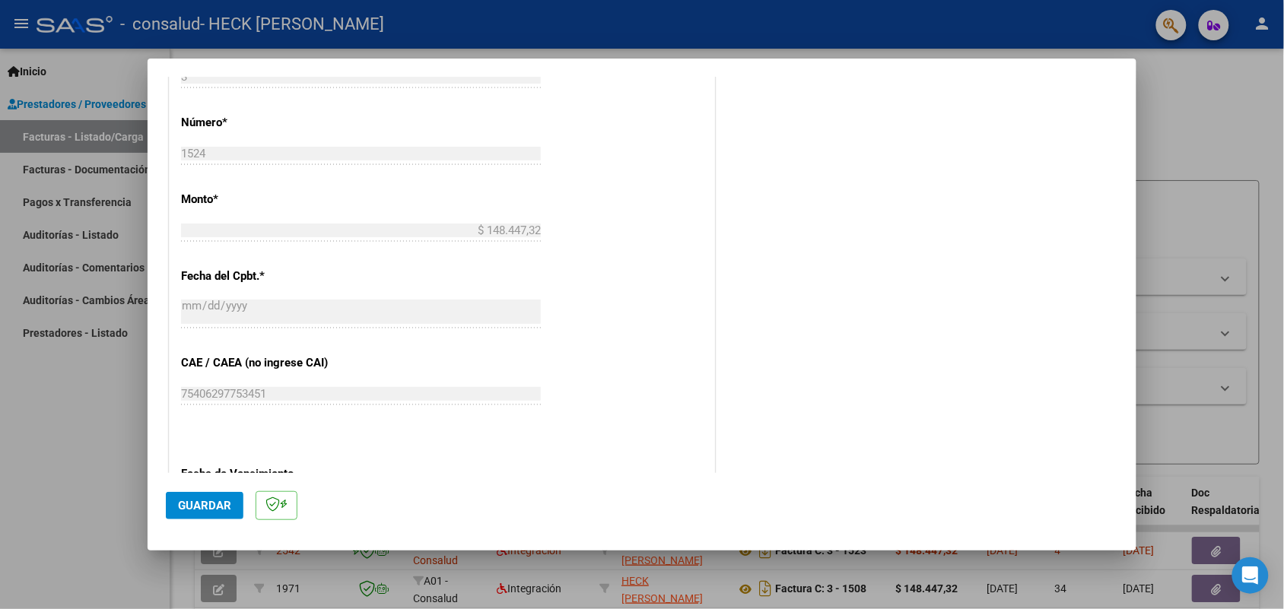
scroll to position [951, 0]
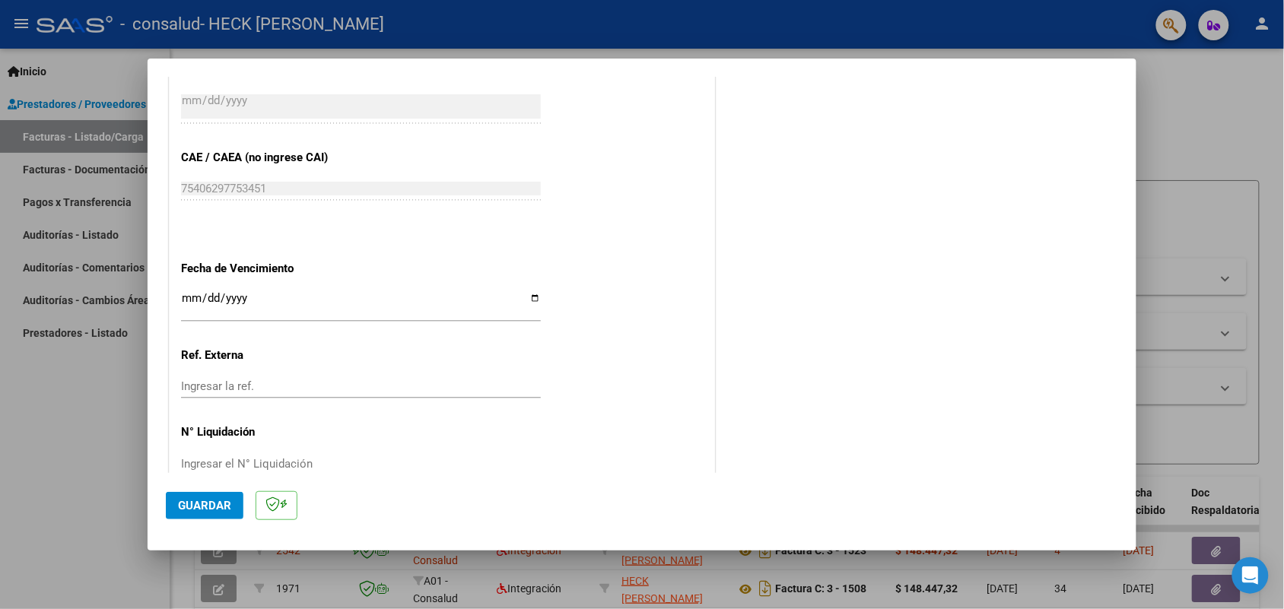
click at [198, 303] on input "Ingresar la fecha" at bounding box center [361, 304] width 360 height 24
click at [181, 307] on input "Ingresar la fecha" at bounding box center [361, 304] width 360 height 24
click at [181, 299] on input "Ingresar la fecha" at bounding box center [361, 304] width 360 height 24
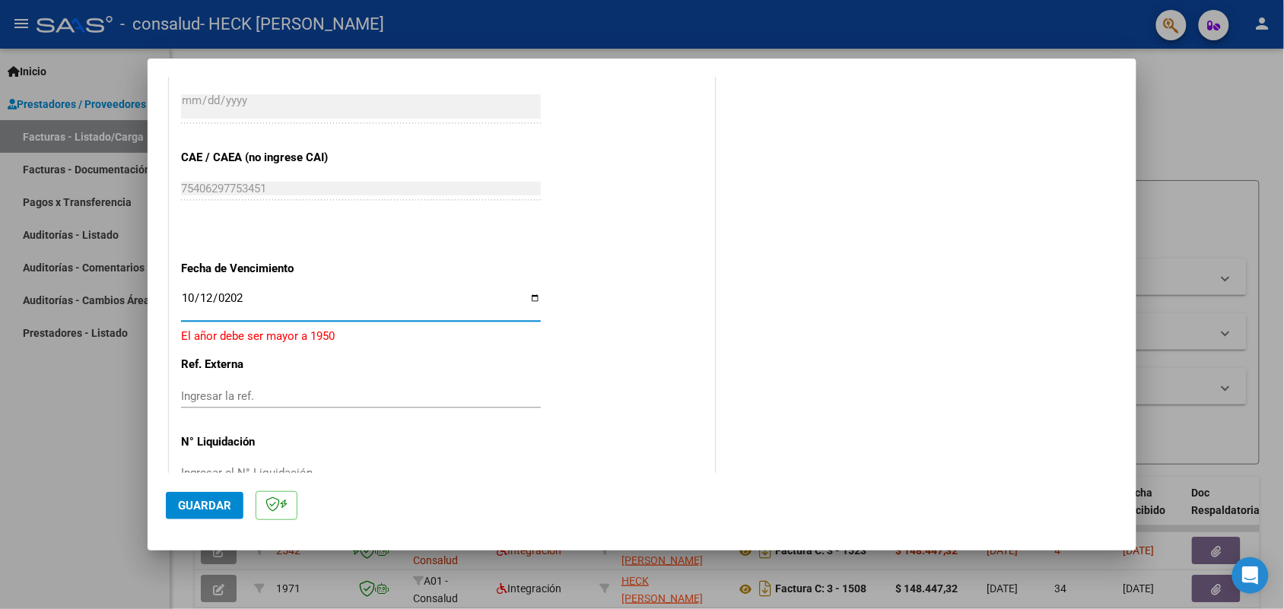
type input "[DATE]"
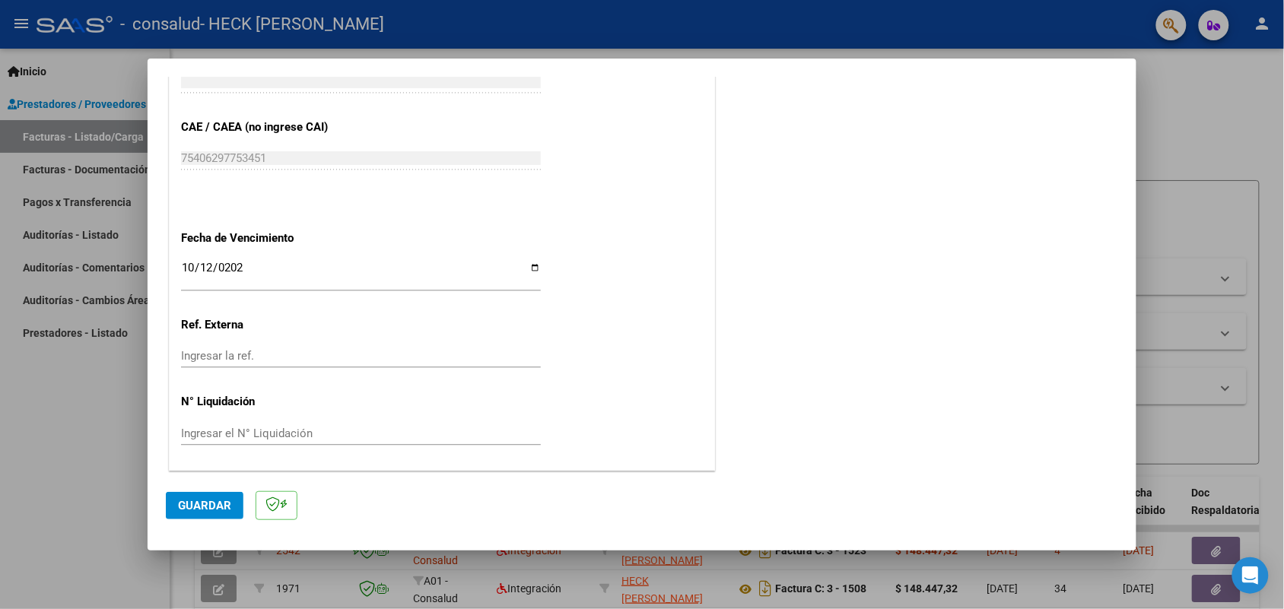
scroll to position [985, 0]
click at [223, 497] on button "Guardar" at bounding box center [205, 505] width 78 height 27
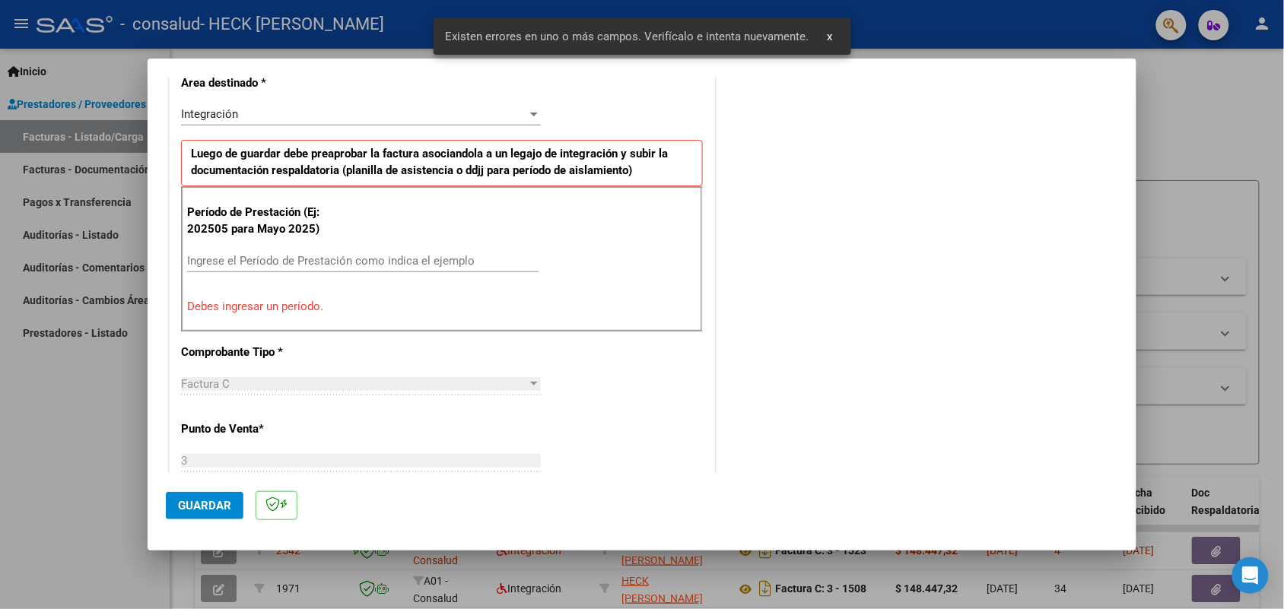
scroll to position [333, 0]
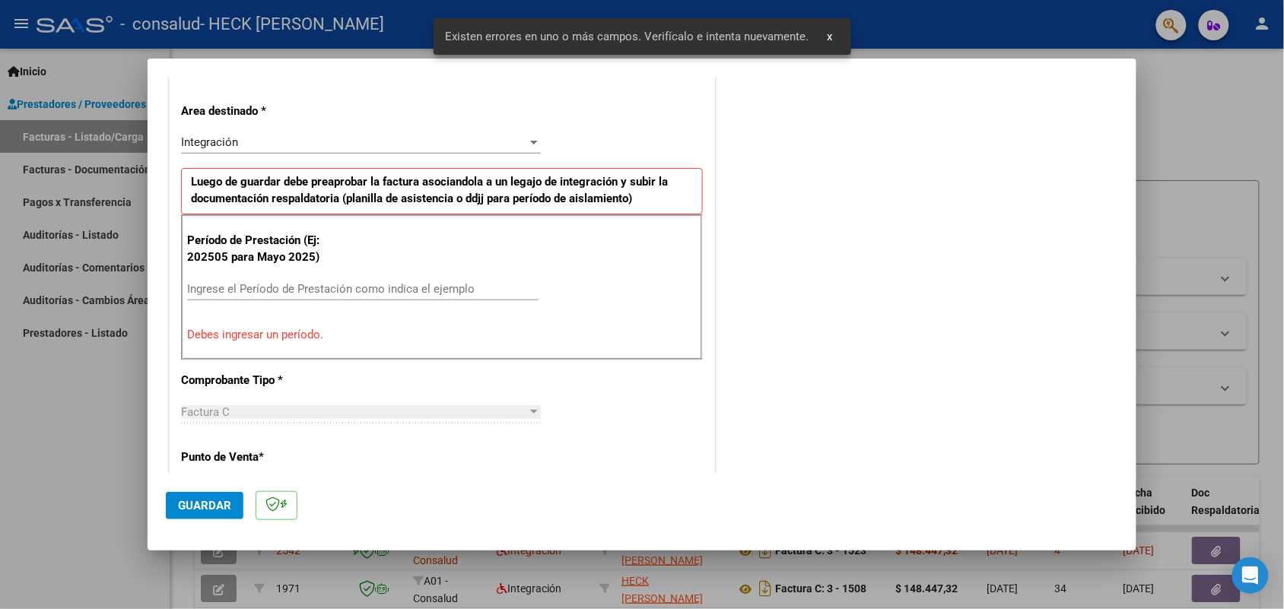
click at [230, 294] on input "Ingrese el Período de Prestación como indica el ejemplo" at bounding box center [362, 289] width 351 height 14
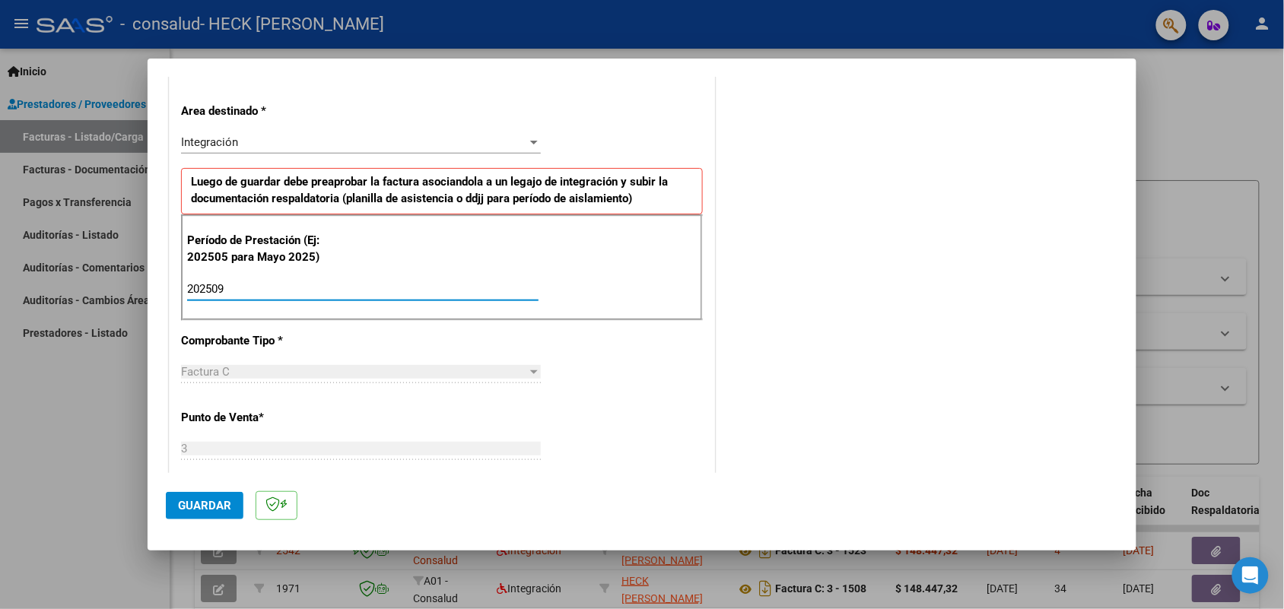
type input "202509"
click at [685, 365] on div "CUIT * 27-34735510-6 Ingresar CUIT ANALISIS PRESTADOR HECK [PERSON_NAME] Area d…" at bounding box center [442, 506] width 545 height 1145
click at [219, 500] on span "Guardar" at bounding box center [204, 506] width 53 height 14
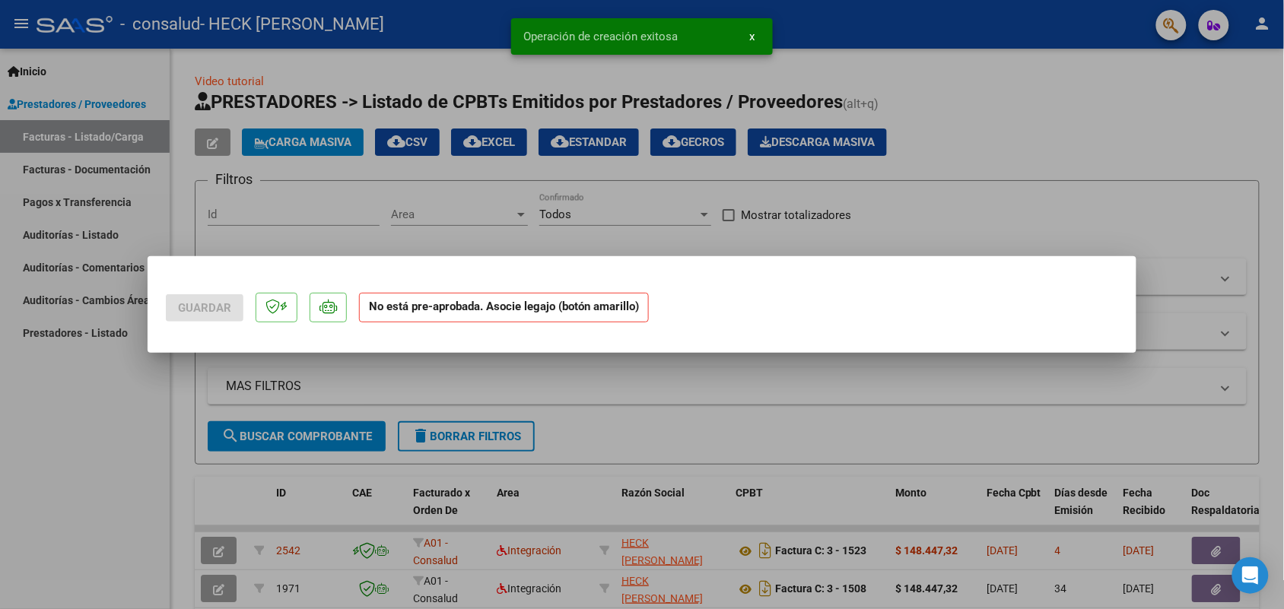
scroll to position [0, 0]
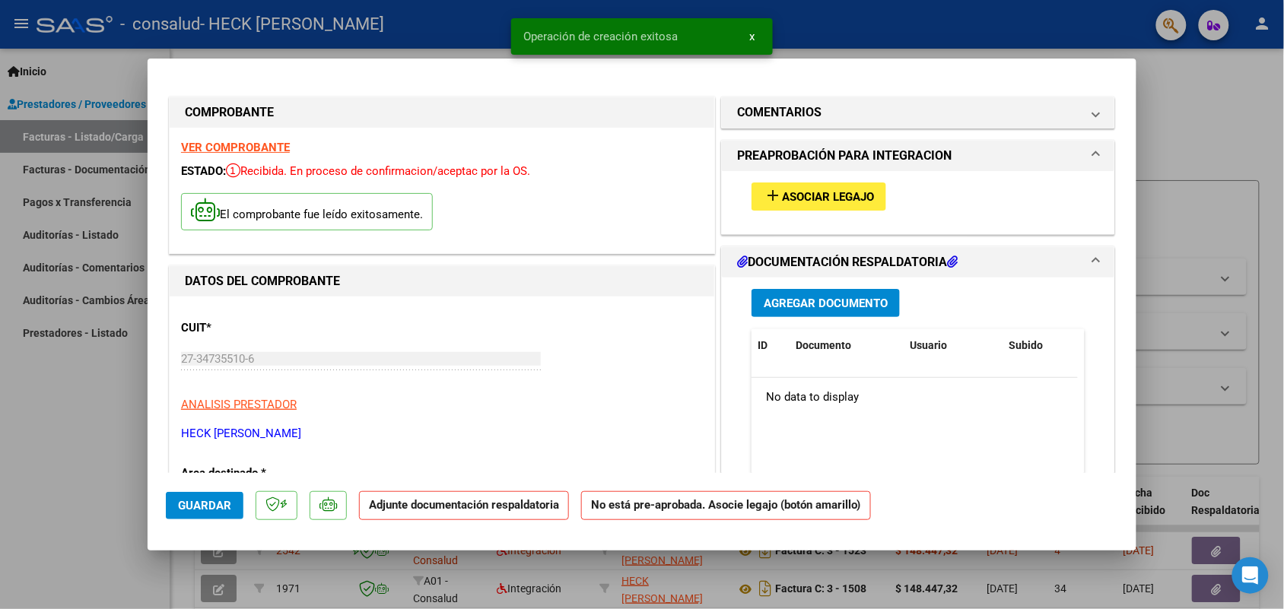
click at [786, 195] on span "Asociar Legajo" at bounding box center [828, 197] width 92 height 14
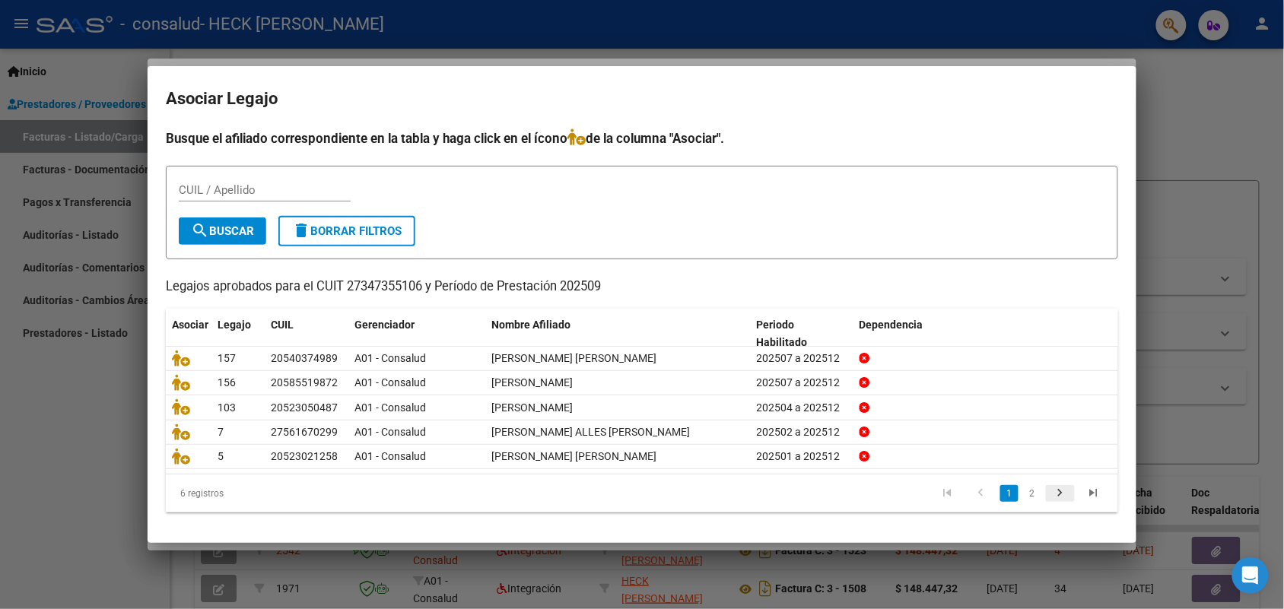
click at [1058, 494] on icon "go to next page" at bounding box center [1061, 495] width 20 height 18
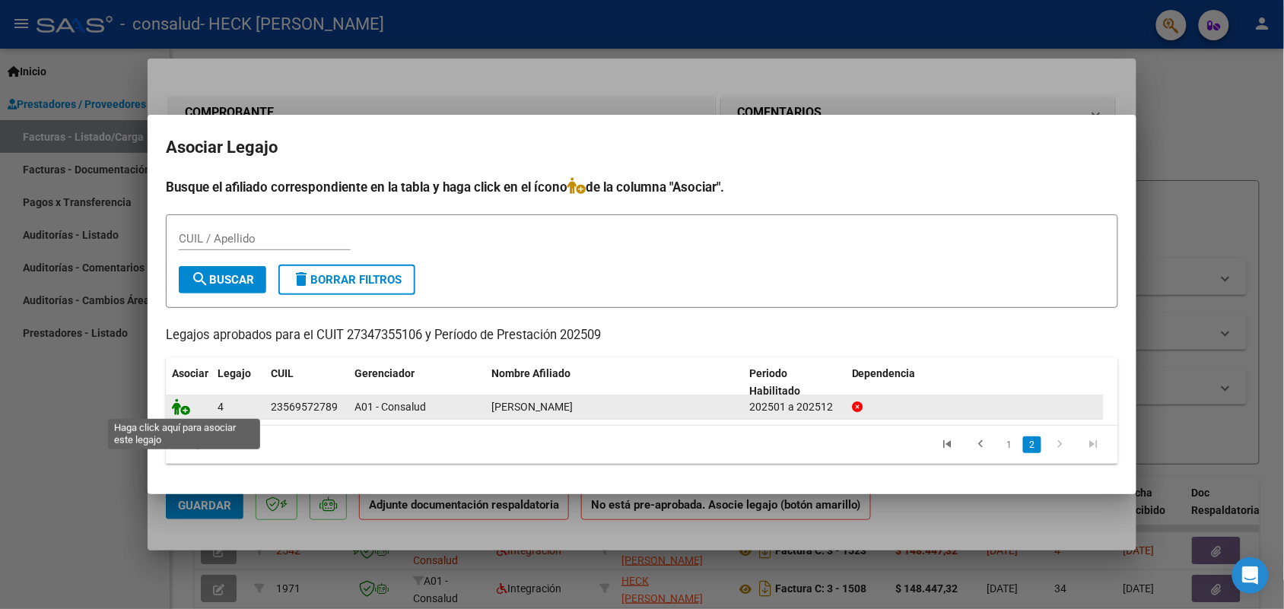
click at [180, 409] on icon at bounding box center [181, 407] width 18 height 17
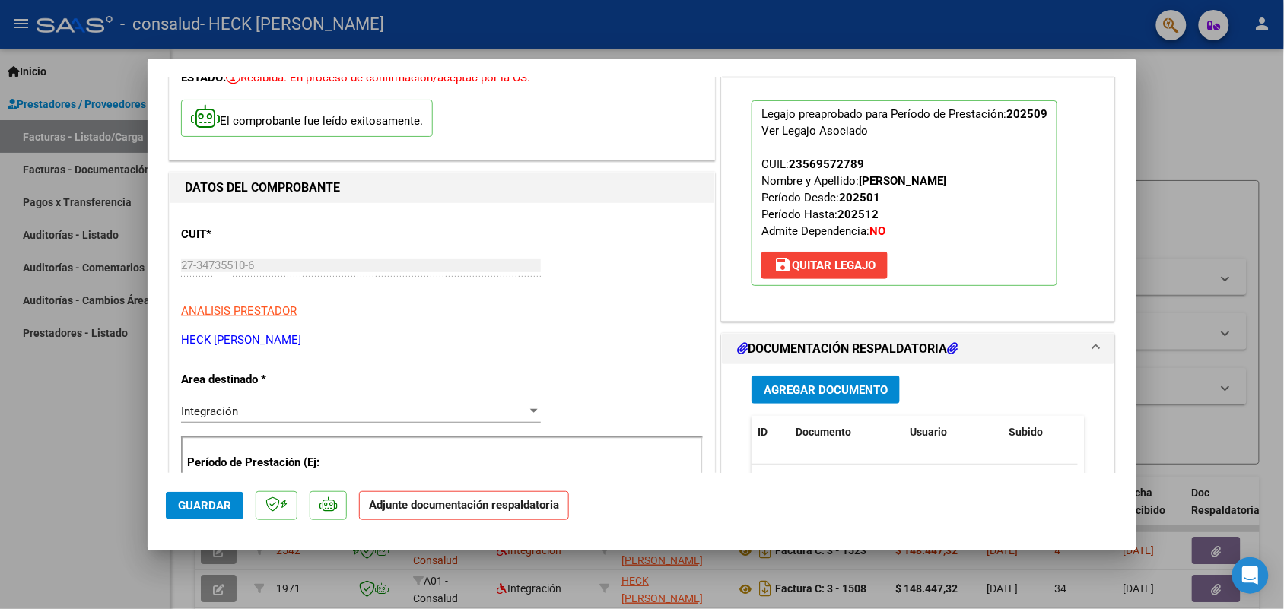
scroll to position [95, 0]
click at [805, 386] on span "Agregar Documento" at bounding box center [826, 389] width 124 height 14
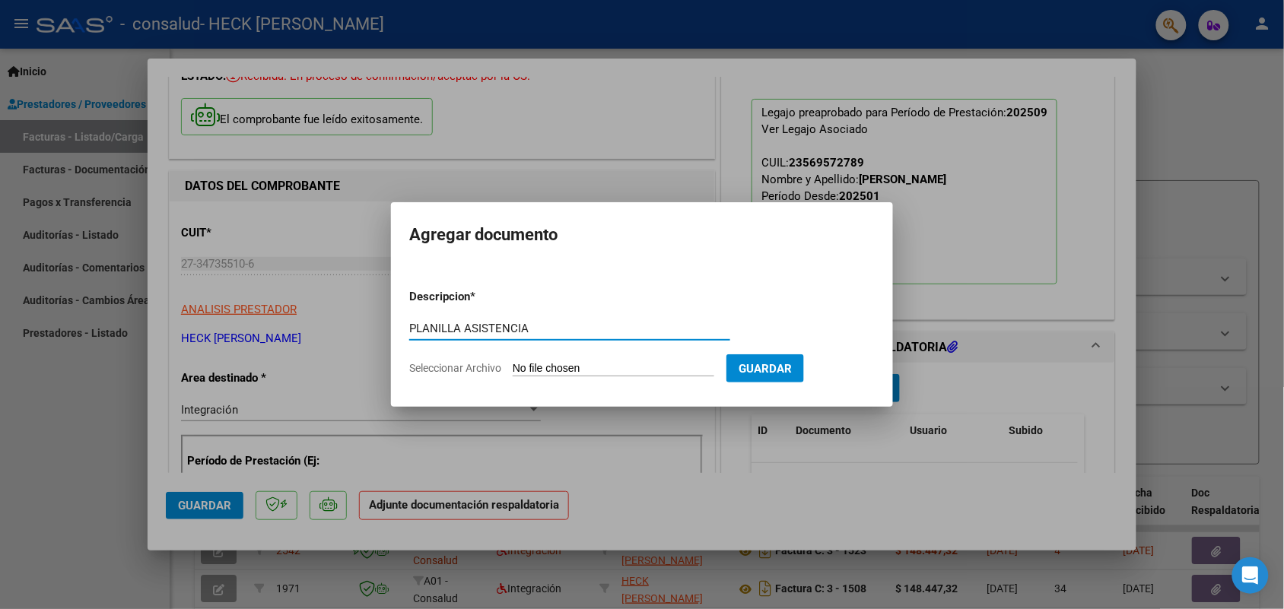
type input "PLANILLA ASISTENCIA"
click at [618, 369] on input "Seleccionar Archivo" at bounding box center [614, 369] width 202 height 14
type input "C:\fakepath\planilla asisitencia [PERSON_NAME] [DATE] psp.pdf"
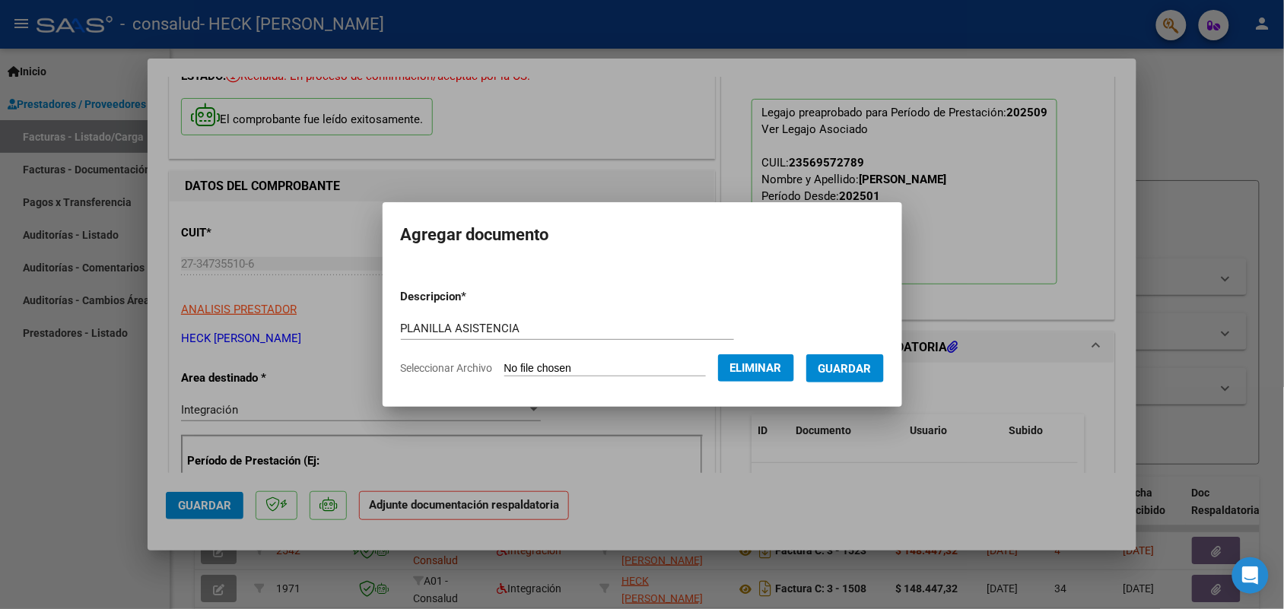
click at [860, 373] on span "Guardar" at bounding box center [845, 369] width 53 height 14
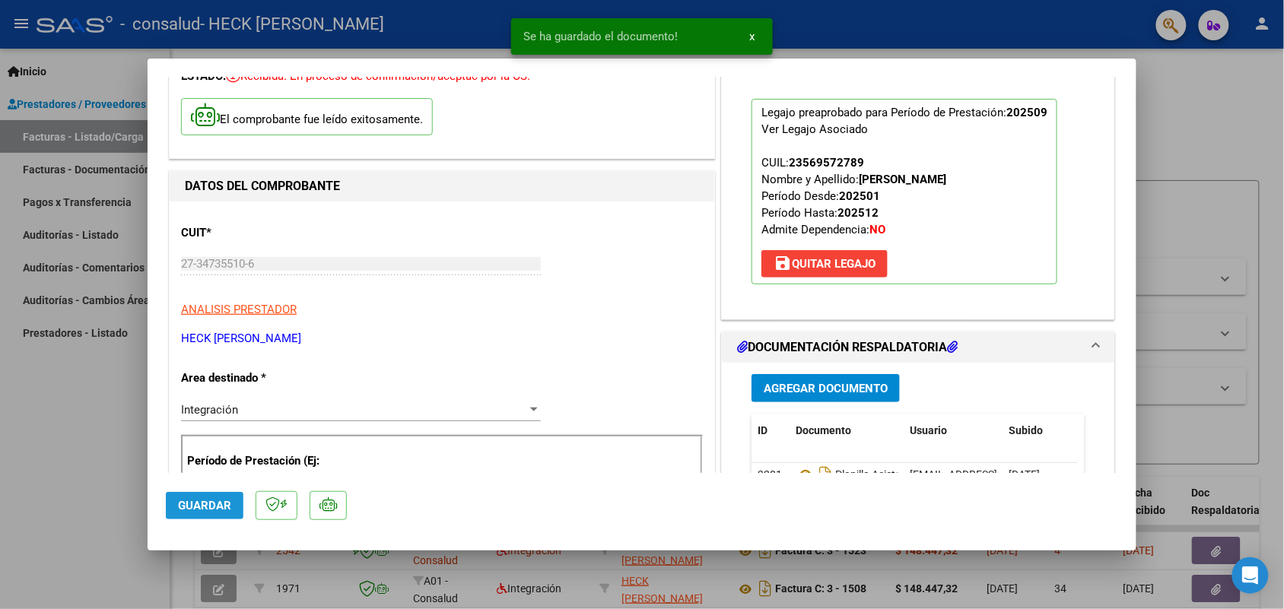
click at [202, 510] on span "Guardar" at bounding box center [204, 506] width 53 height 14
click at [862, 62] on mat-dialog-container "COMPROBANTE VER COMPROBANTE ESTADO: Recibida. En proceso de confirmacion/acepta…" at bounding box center [642, 305] width 989 height 492
click at [749, 33] on span "x" at bounding box center [751, 37] width 5 height 14
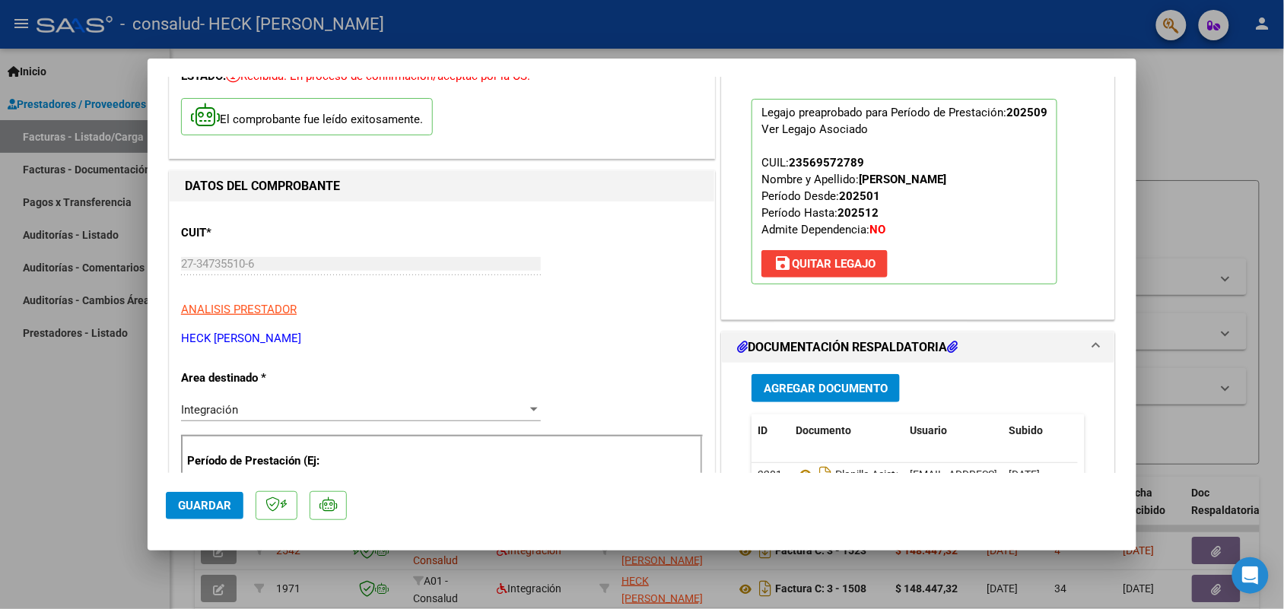
click at [917, 30] on div at bounding box center [642, 304] width 1284 height 609
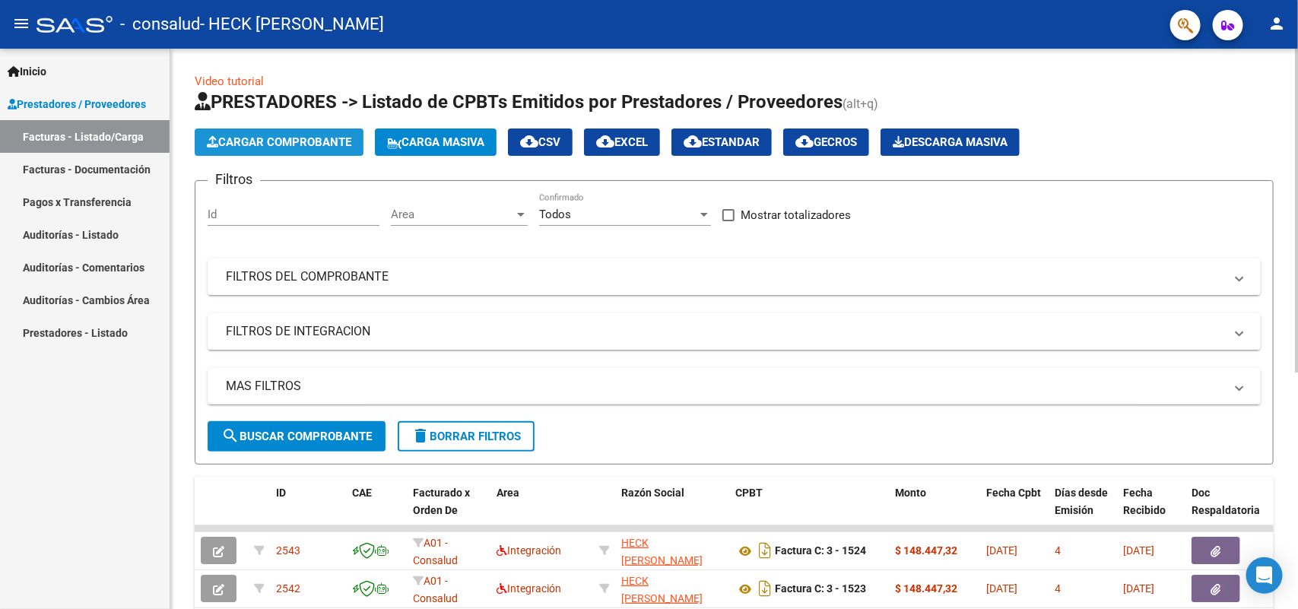
click at [236, 135] on span "Cargar Comprobante" at bounding box center [279, 142] width 145 height 14
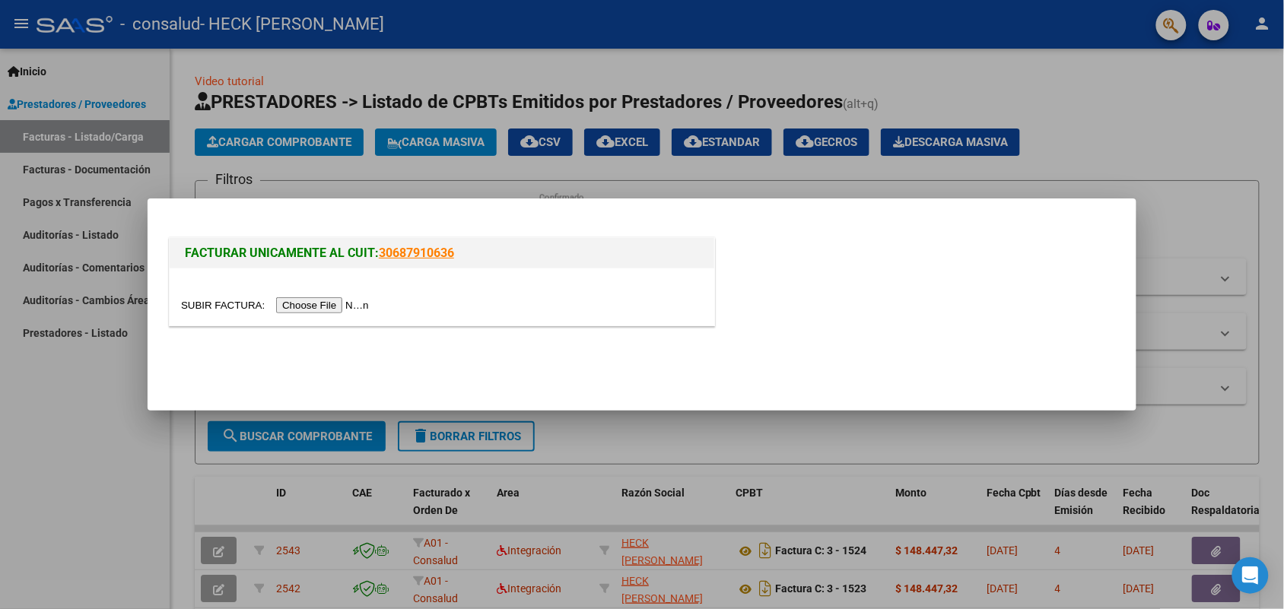
click at [294, 307] on input "file" at bounding box center [277, 305] width 192 height 16
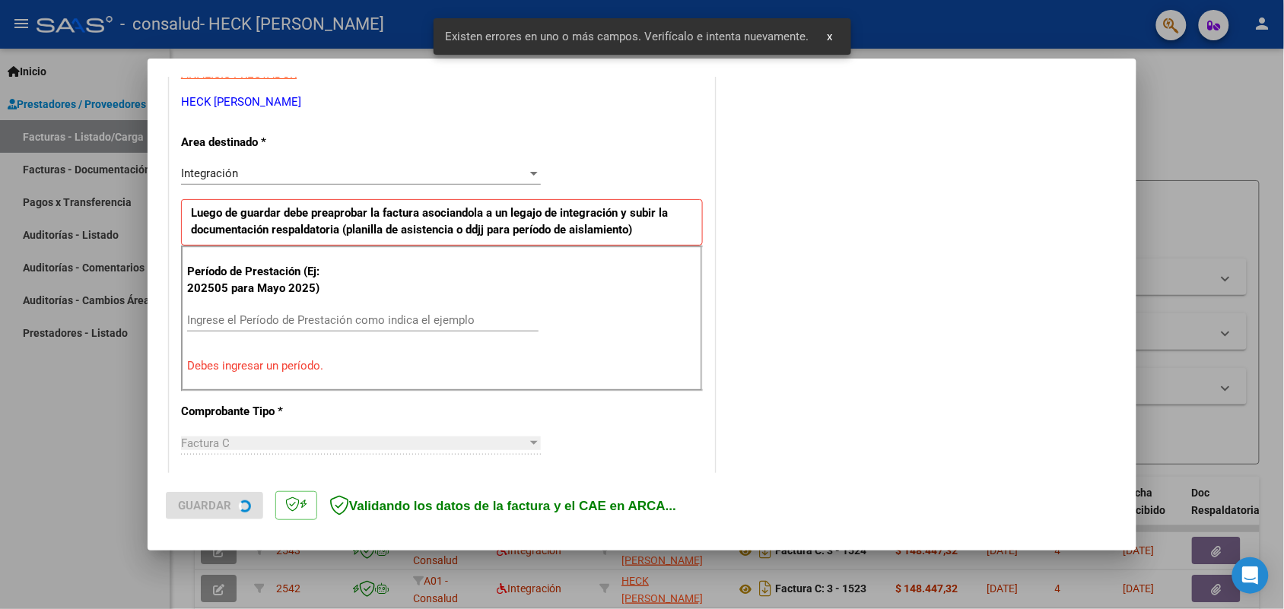
scroll to position [305, 0]
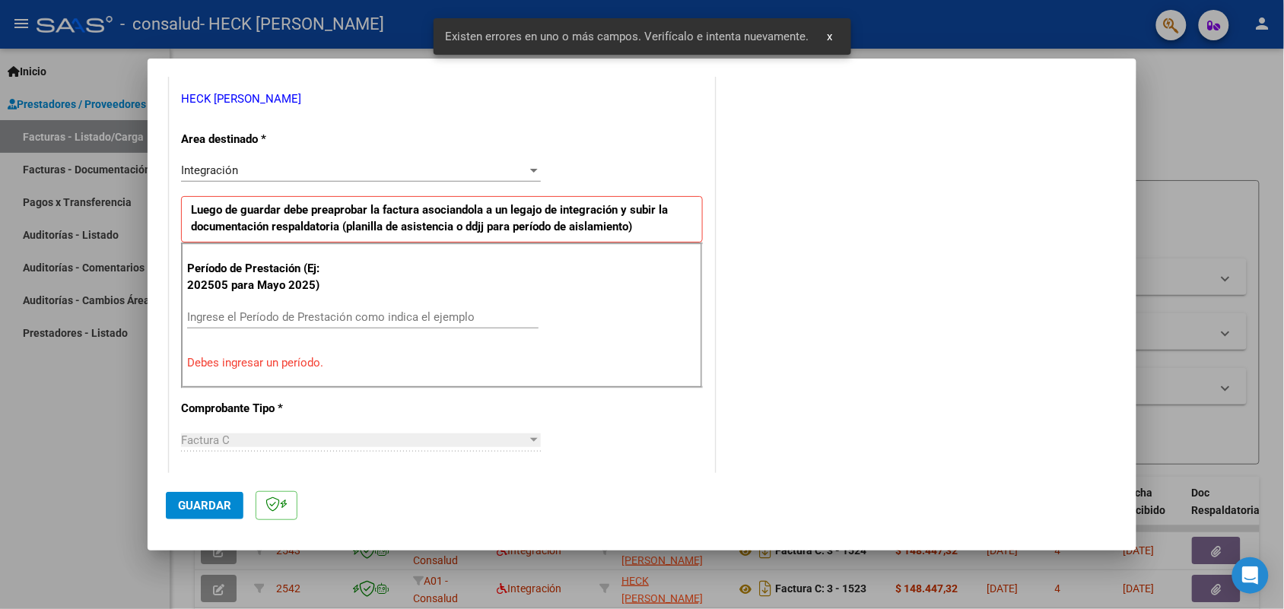
click at [213, 319] on input "Ingrese el Período de Prestación como indica el ejemplo" at bounding box center [362, 317] width 351 height 14
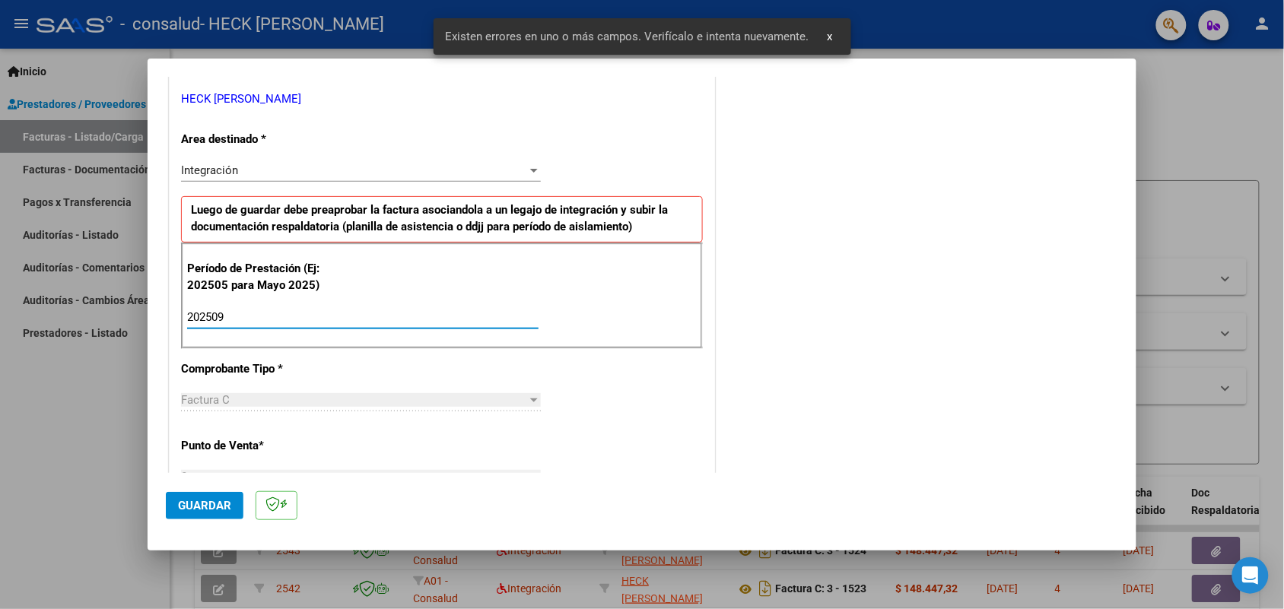
type input "202509"
drag, startPoint x: 635, startPoint y: 430, endPoint x: 599, endPoint y: 428, distance: 36.6
click at [635, 431] on div "CUIT * 27-34735510-6 Ingresar CUIT ANALISIS PRESTADOR HECK [PERSON_NAME] Area d…" at bounding box center [442, 534] width 545 height 1145
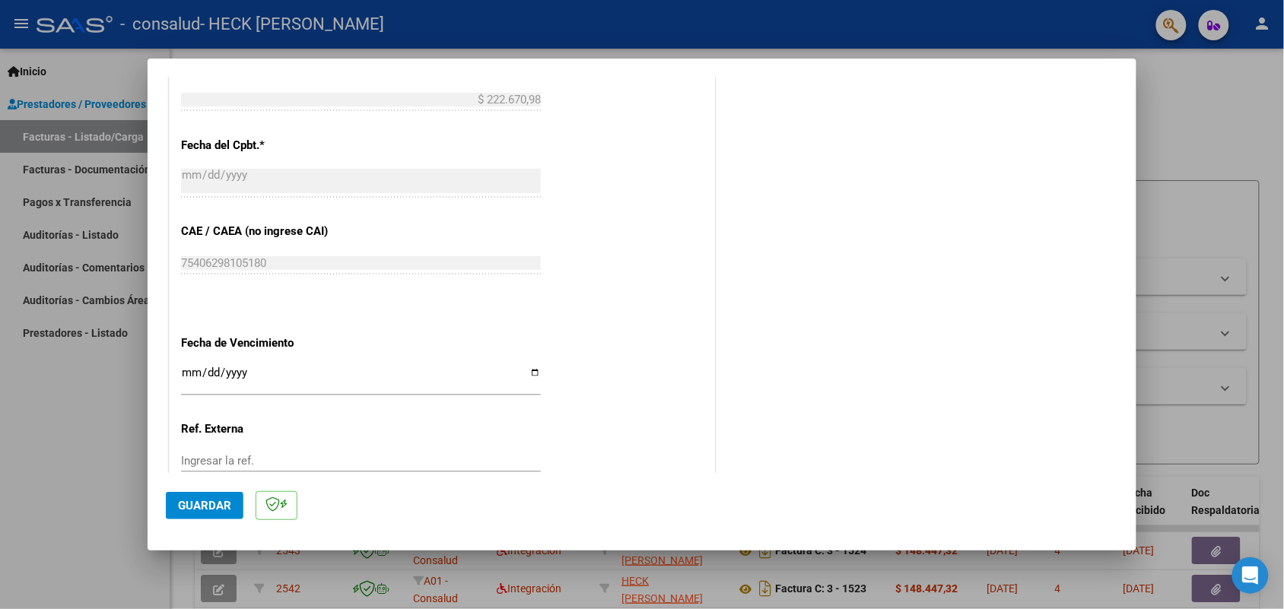
scroll to position [876, 0]
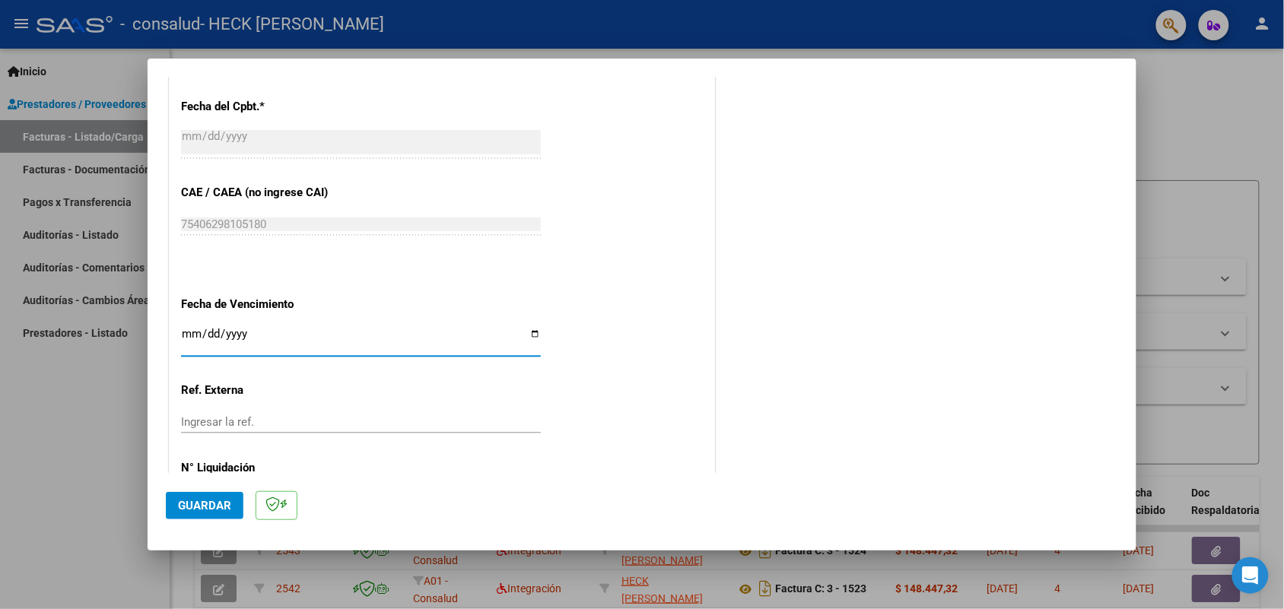
click at [183, 333] on input "Ingresar la fecha" at bounding box center [361, 340] width 360 height 24
type input "[DATE]"
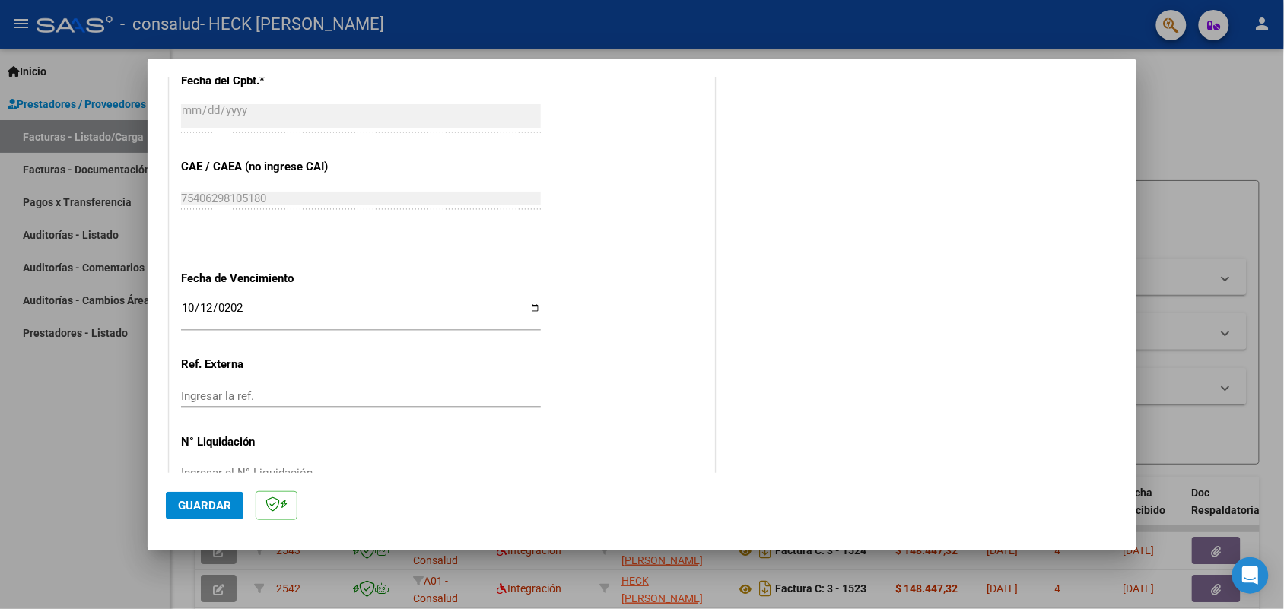
scroll to position [945, 0]
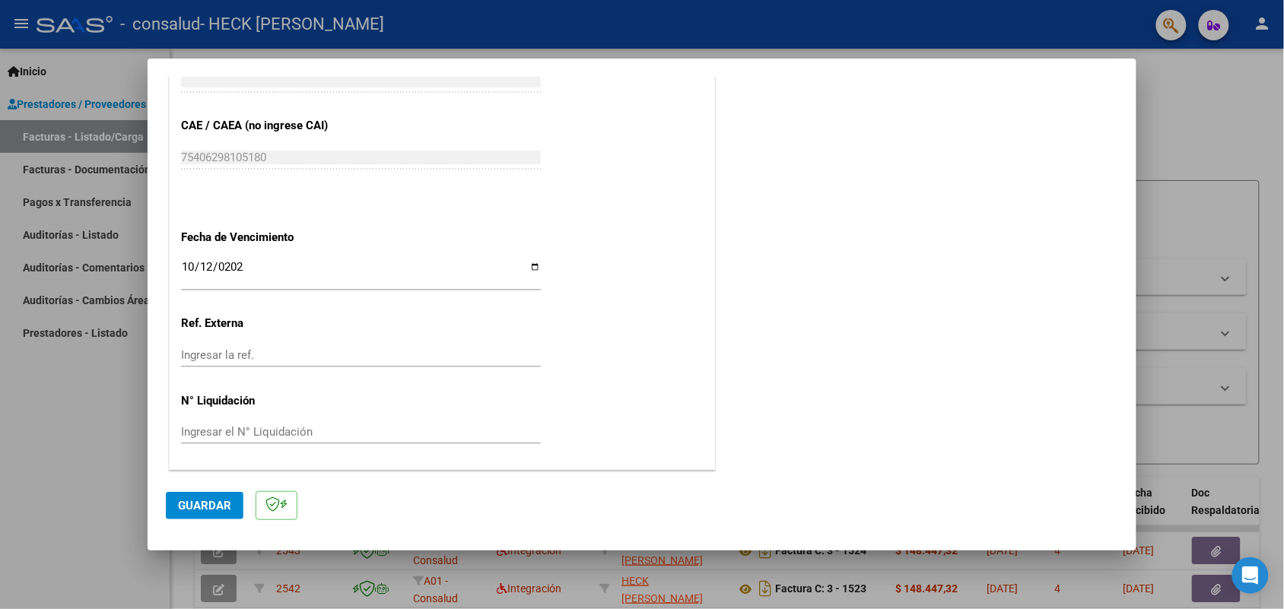
click at [206, 510] on span "Guardar" at bounding box center [204, 506] width 53 height 14
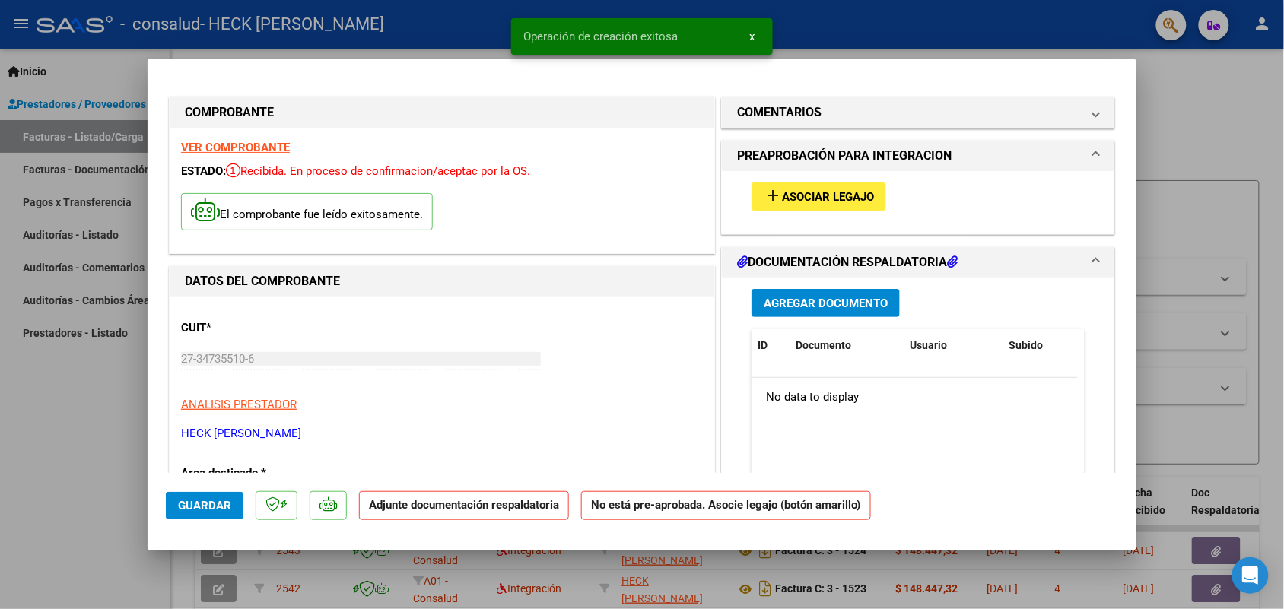
click at [787, 194] on span "Asociar Legajo" at bounding box center [828, 197] width 92 height 14
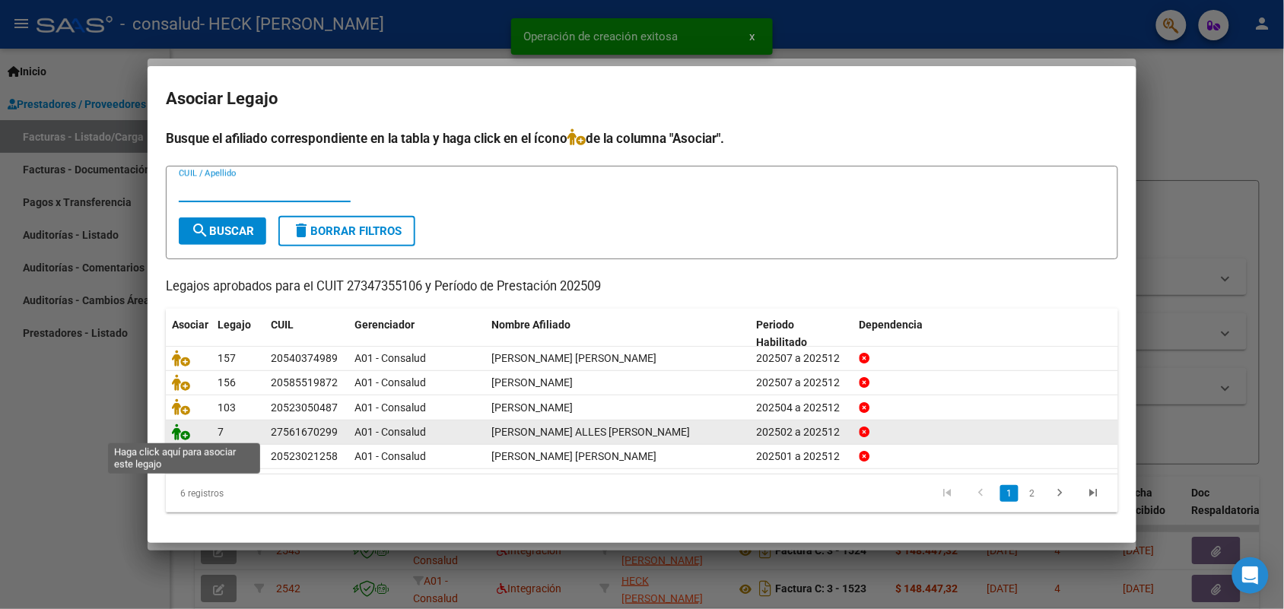
click at [173, 432] on icon at bounding box center [181, 432] width 18 height 17
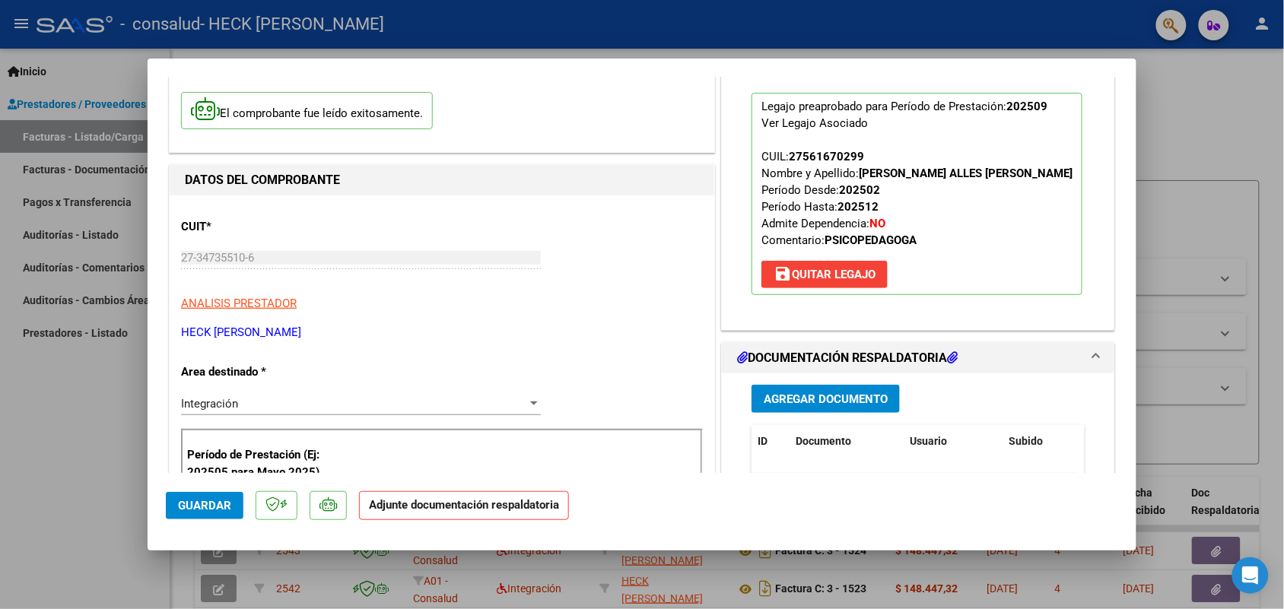
scroll to position [190, 0]
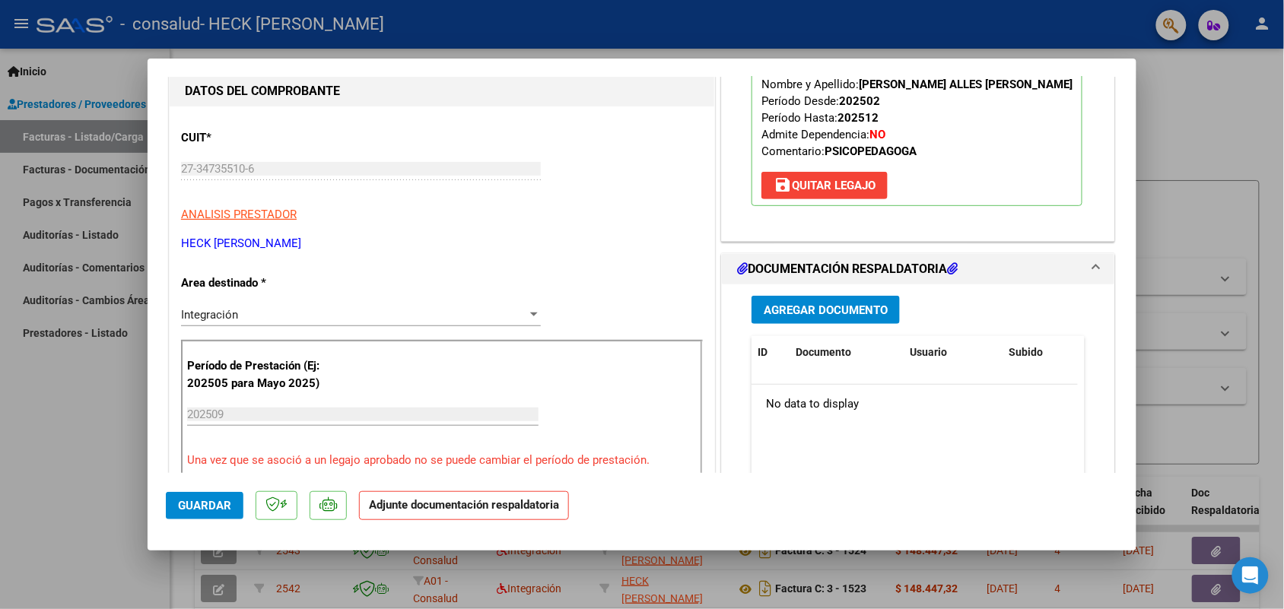
click at [835, 310] on span "Agregar Documento" at bounding box center [826, 311] width 124 height 14
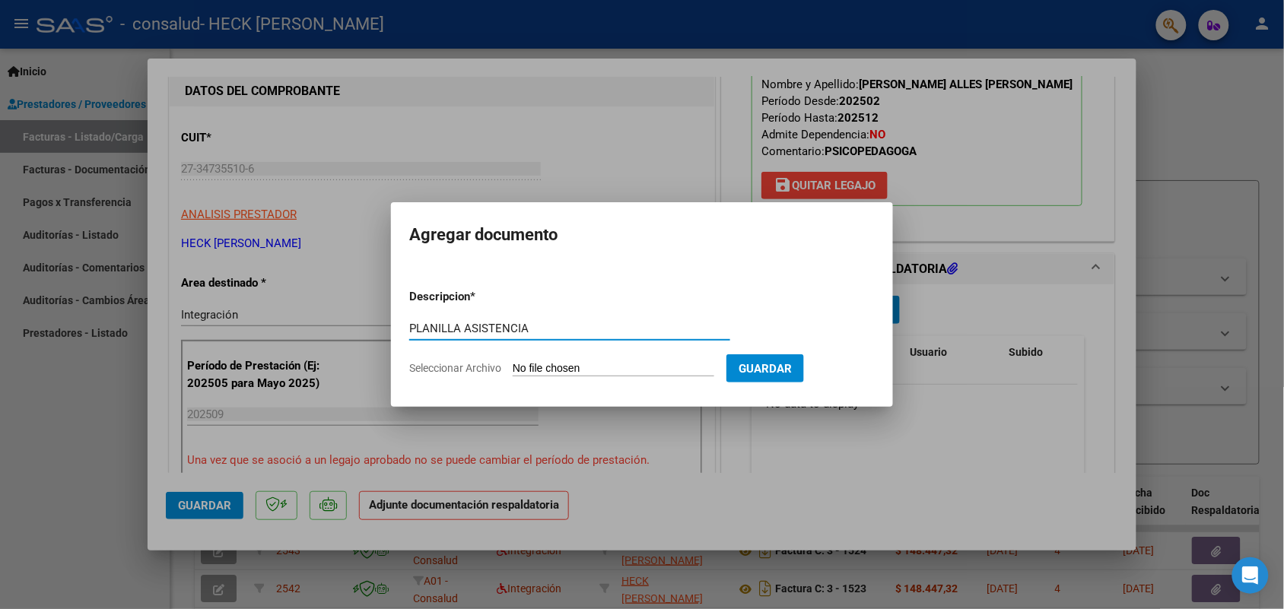
type input "PLANILLA ASISTENCIA"
click at [602, 365] on input "Seleccionar Archivo" at bounding box center [614, 369] width 202 height 14
type input "C:\fakepath\planilla asistencia [PERSON_NAME] [DATE] psp.pdf"
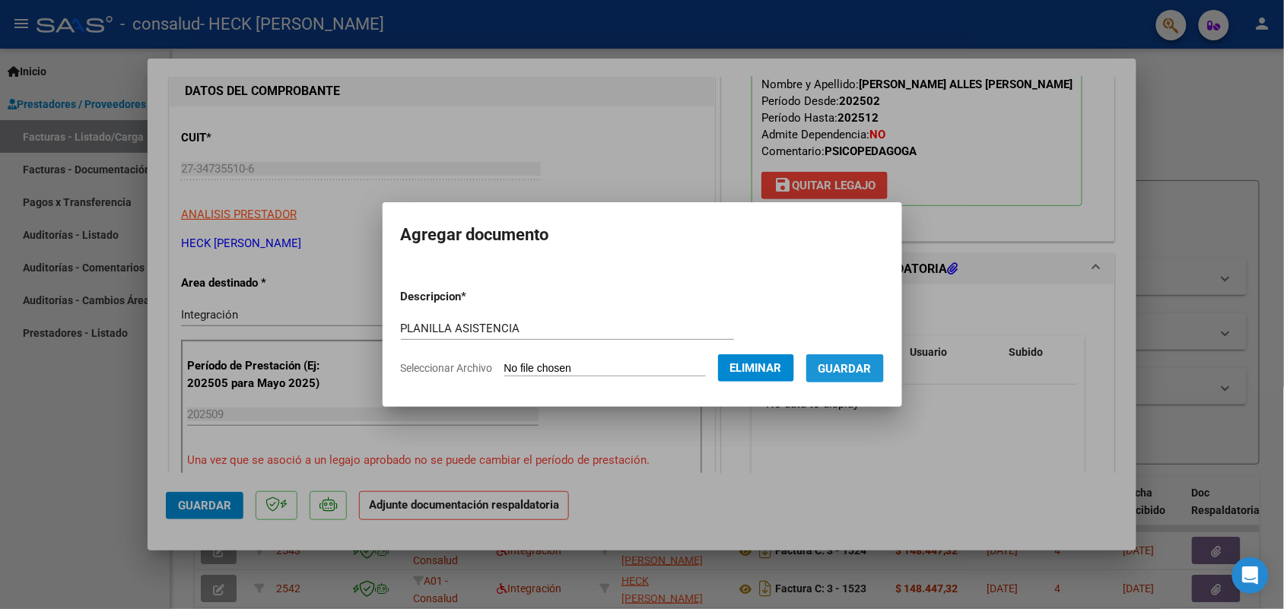
click at [857, 365] on span "Guardar" at bounding box center [845, 369] width 53 height 14
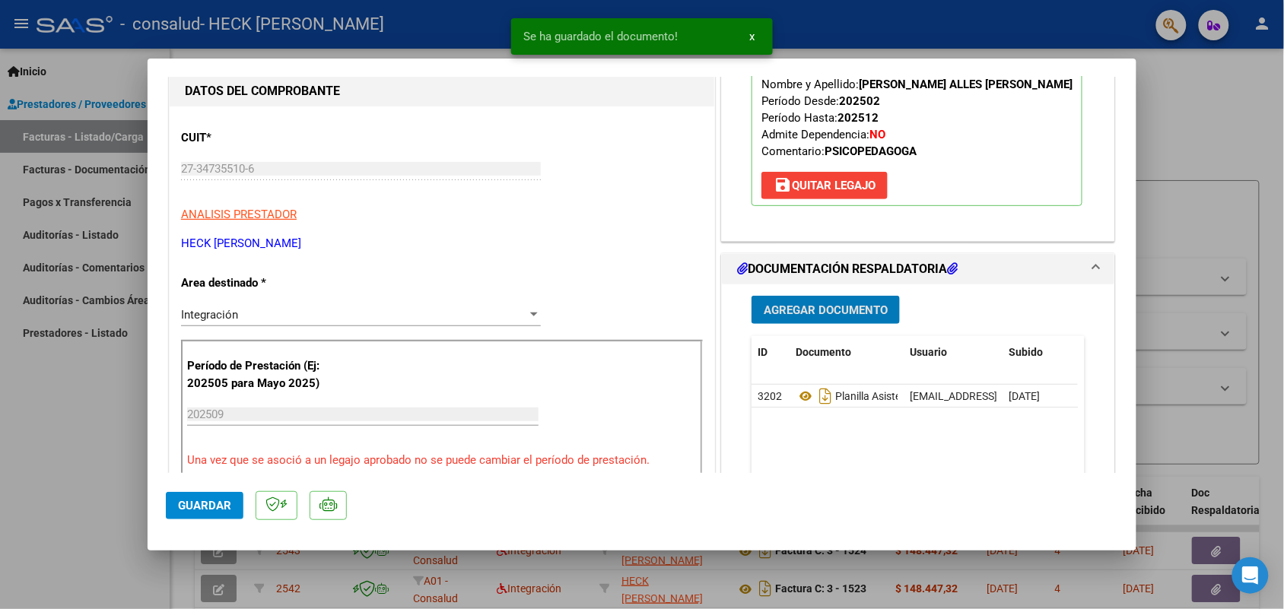
click at [218, 511] on span "Guardar" at bounding box center [204, 506] width 53 height 14
click at [910, 23] on div at bounding box center [642, 304] width 1284 height 609
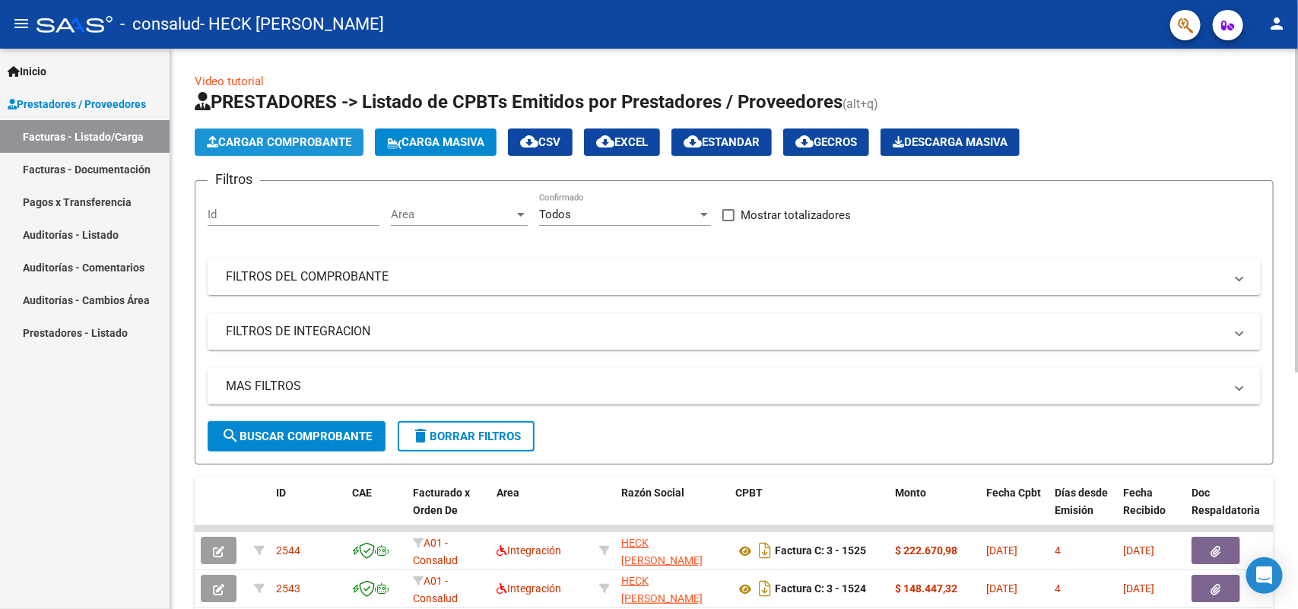
click at [261, 149] on button "Cargar Comprobante" at bounding box center [279, 142] width 169 height 27
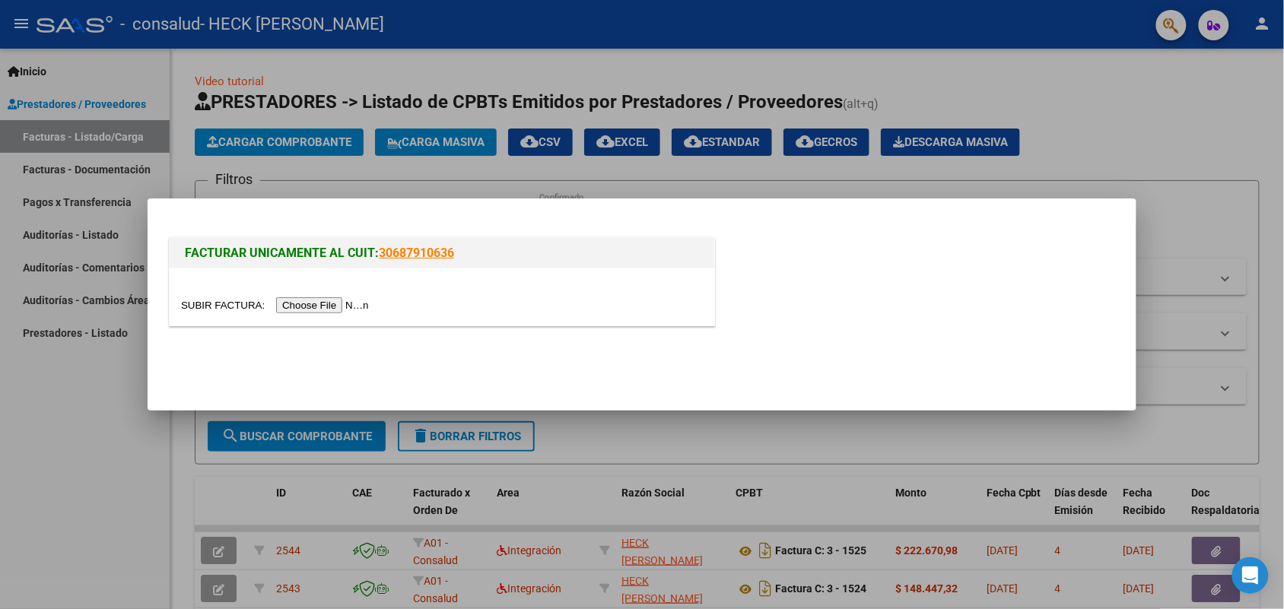
click at [307, 302] on input "file" at bounding box center [277, 305] width 192 height 16
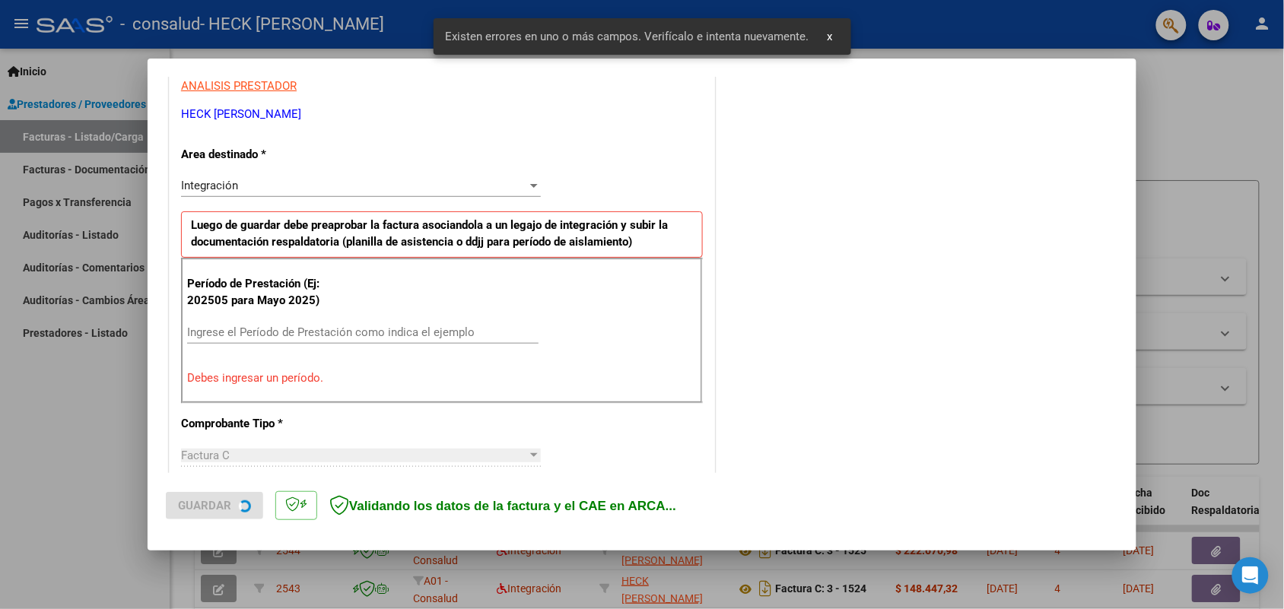
scroll to position [305, 0]
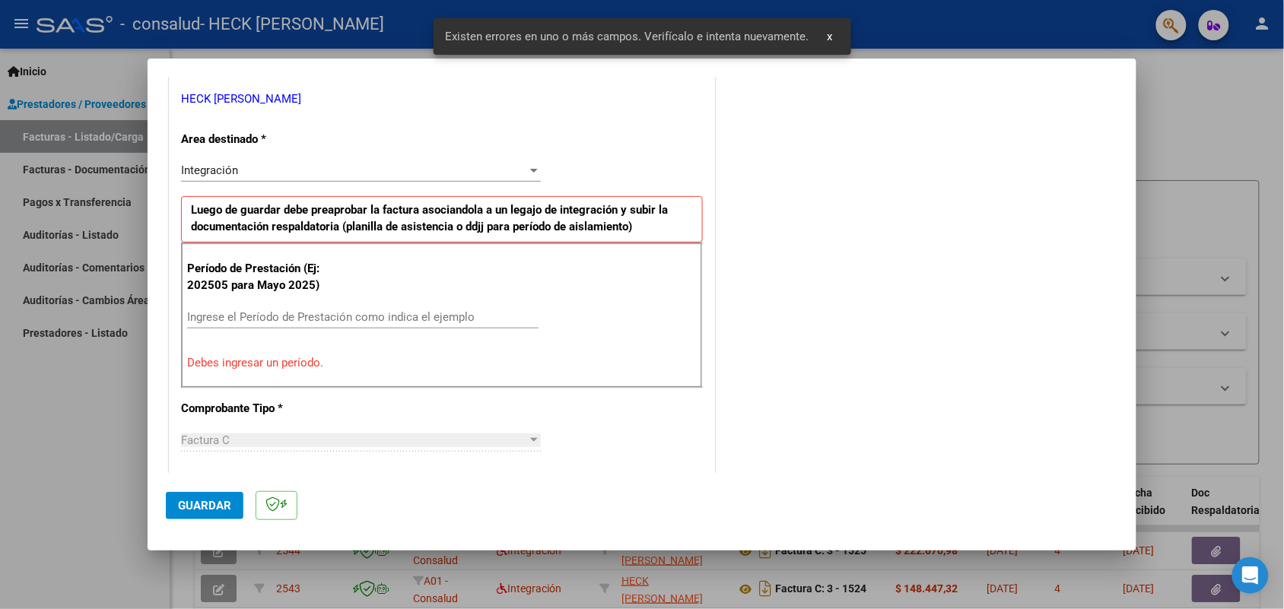
click at [295, 321] on input "Ingrese el Período de Prestación como indica el ejemplo" at bounding box center [362, 317] width 351 height 14
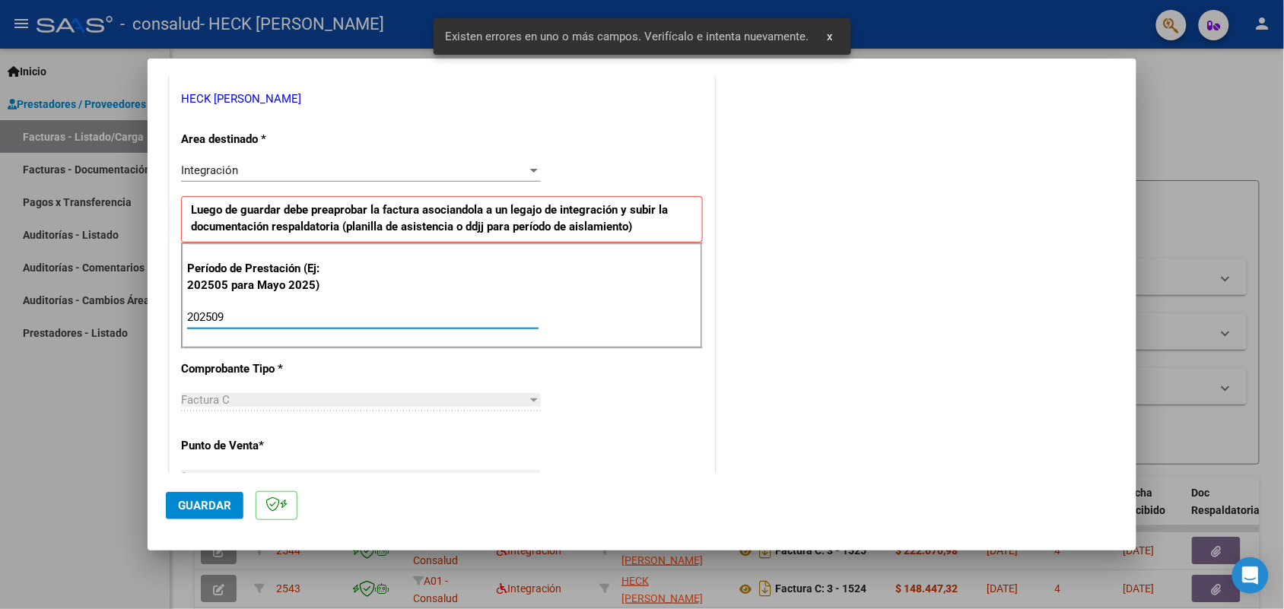
type input "202509"
click at [685, 393] on div "CUIT * 27-34735510-6 Ingresar CUIT ANALISIS PRESTADOR HECK [PERSON_NAME] Area d…" at bounding box center [442, 534] width 545 height 1145
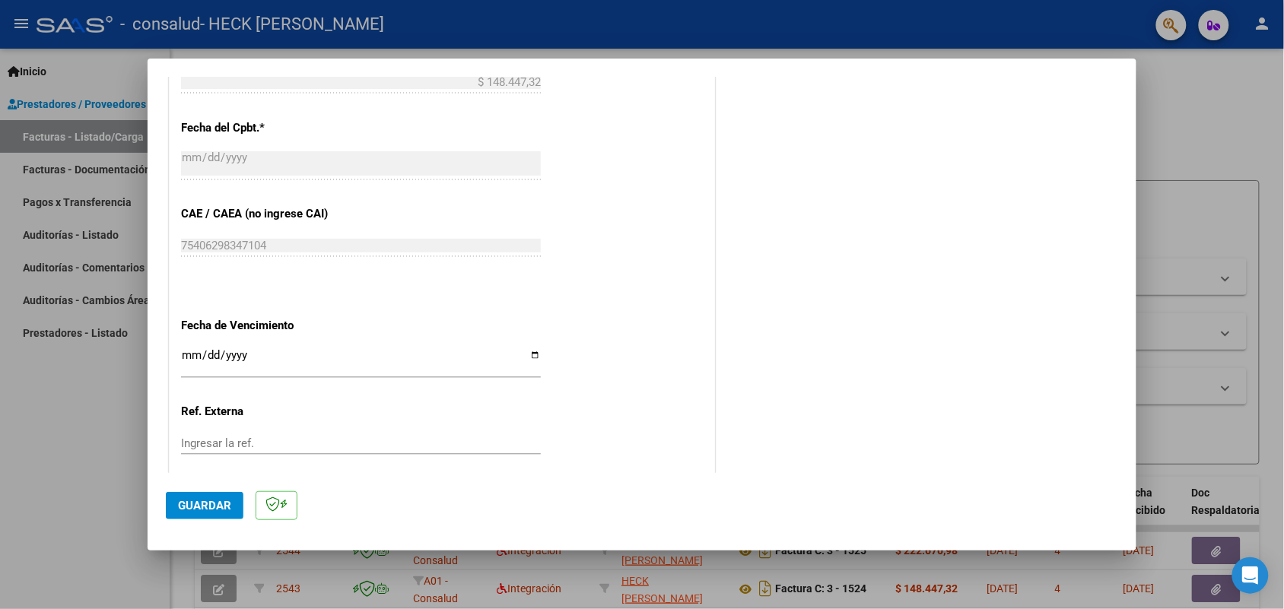
scroll to position [856, 0]
click at [183, 352] on input "Ingresar la fecha" at bounding box center [361, 360] width 360 height 24
type input "[DATE]"
click at [208, 511] on span "Guardar" at bounding box center [204, 506] width 53 height 14
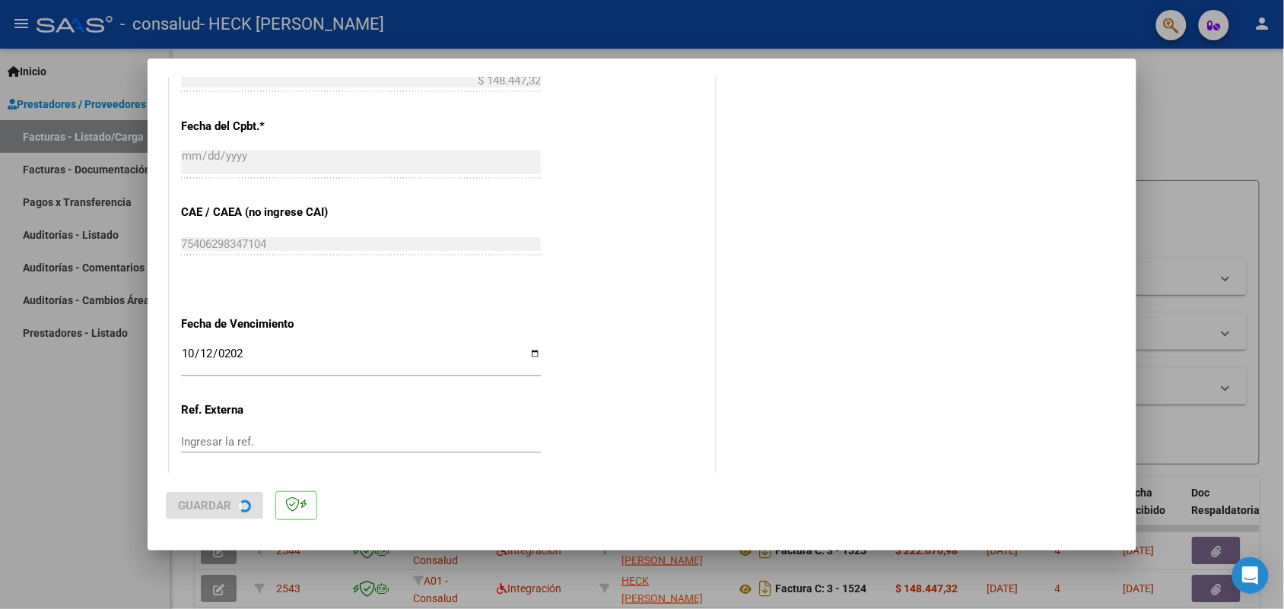
scroll to position [0, 0]
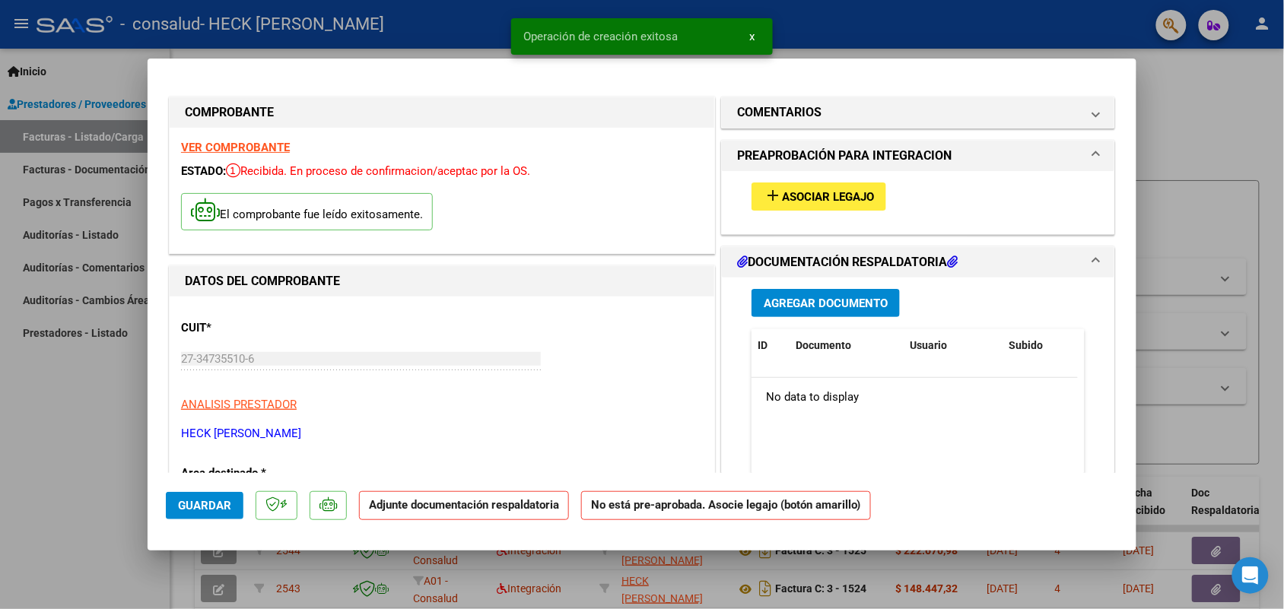
click at [782, 202] on span "Asociar Legajo" at bounding box center [828, 197] width 92 height 14
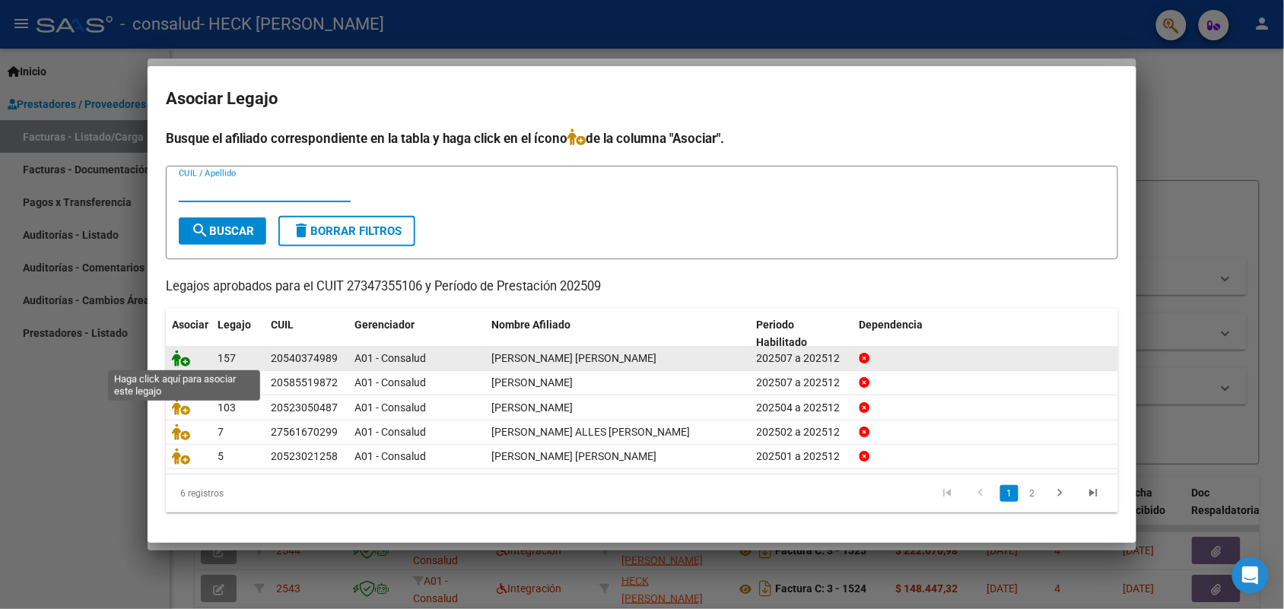
click at [184, 360] on icon at bounding box center [181, 358] width 18 height 17
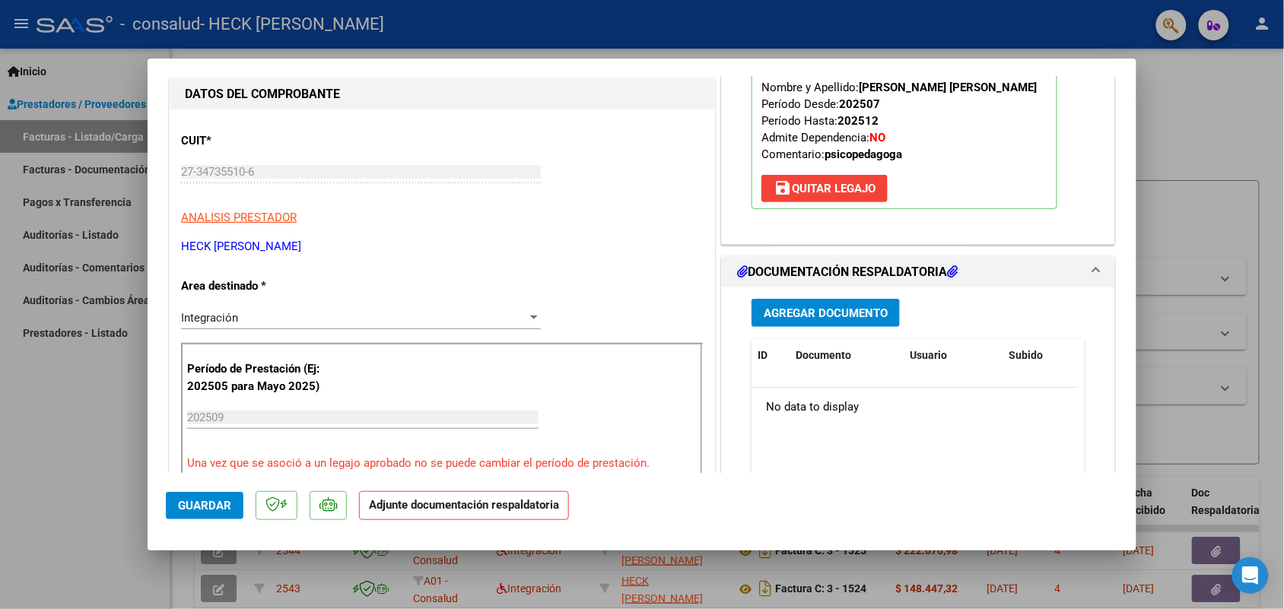
scroll to position [190, 0]
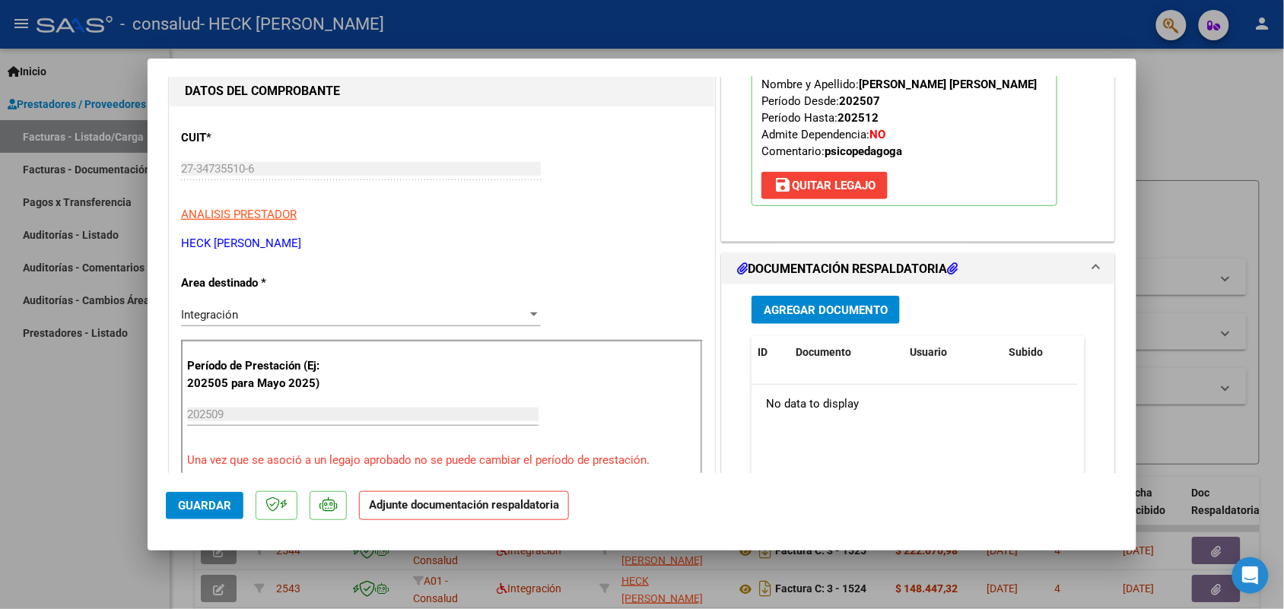
click at [808, 310] on span "Agregar Documento" at bounding box center [826, 311] width 124 height 14
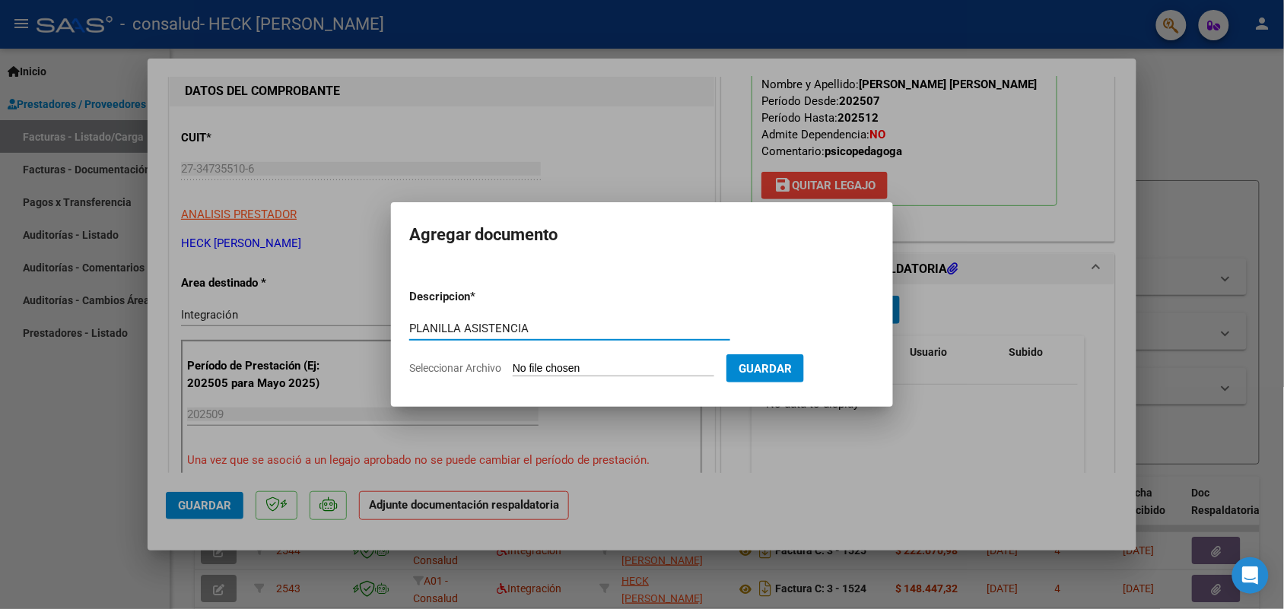
type input "PLANILLA ASISTENCIA"
click at [567, 369] on input "Seleccionar Archivo" at bounding box center [614, 369] width 202 height 14
type input "C:\fakepath\planilla asistencia [PERSON_NAME] [DATE] psp.pdf"
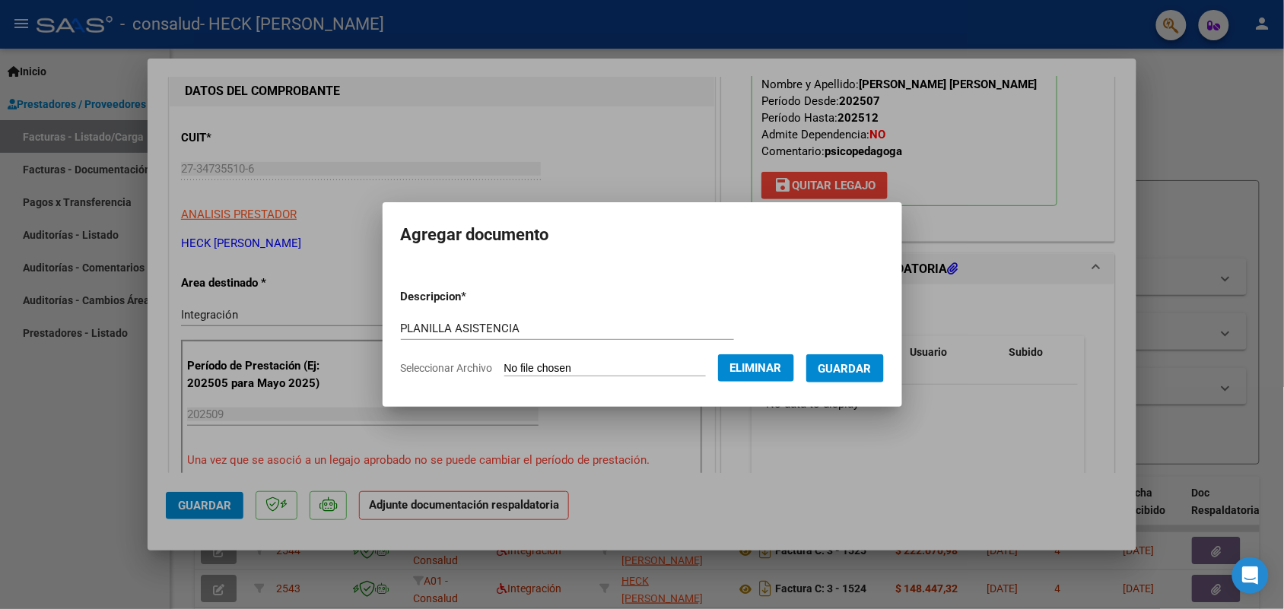
click at [860, 371] on span "Guardar" at bounding box center [845, 369] width 53 height 14
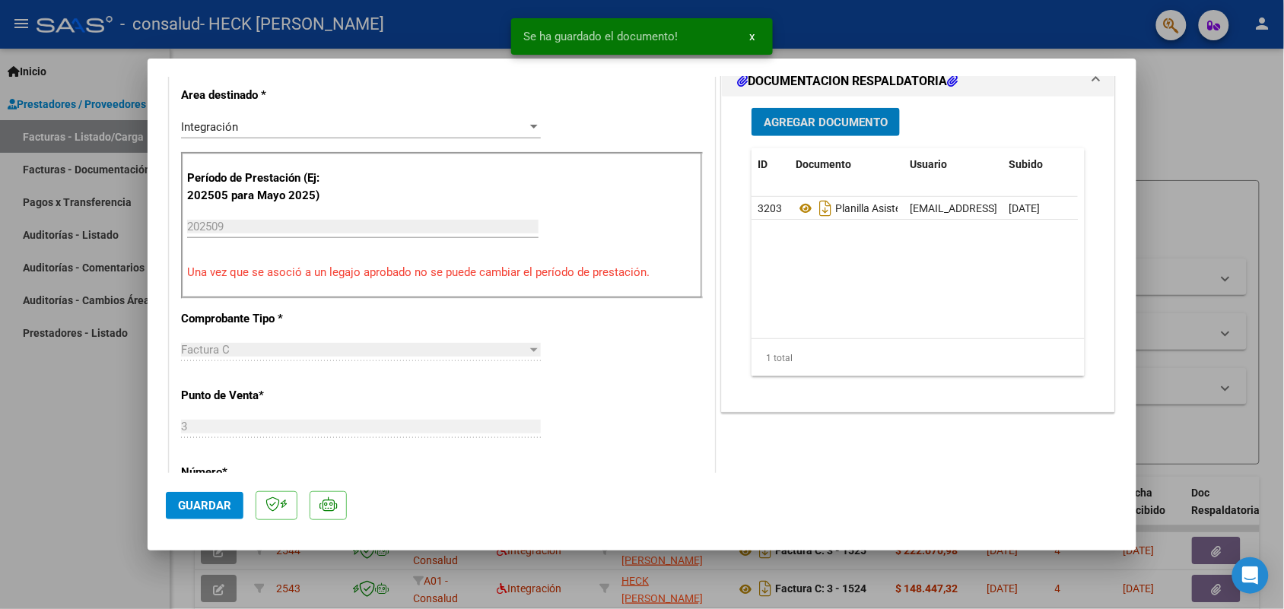
scroll to position [380, 0]
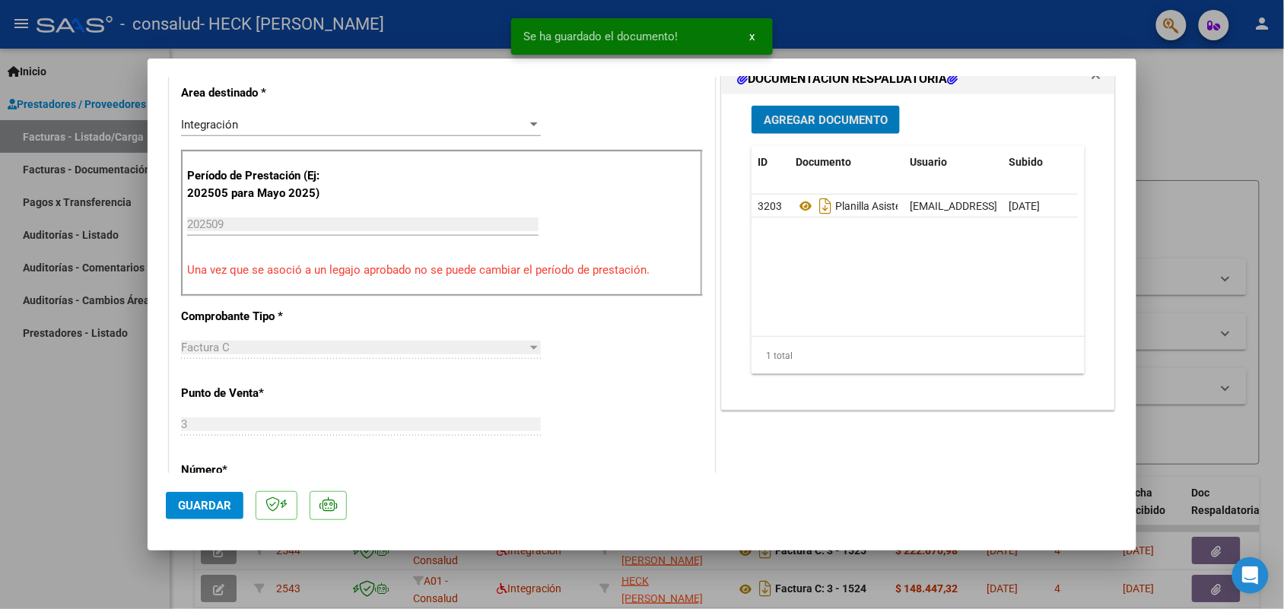
click at [228, 503] on span "Guardar" at bounding box center [204, 506] width 53 height 14
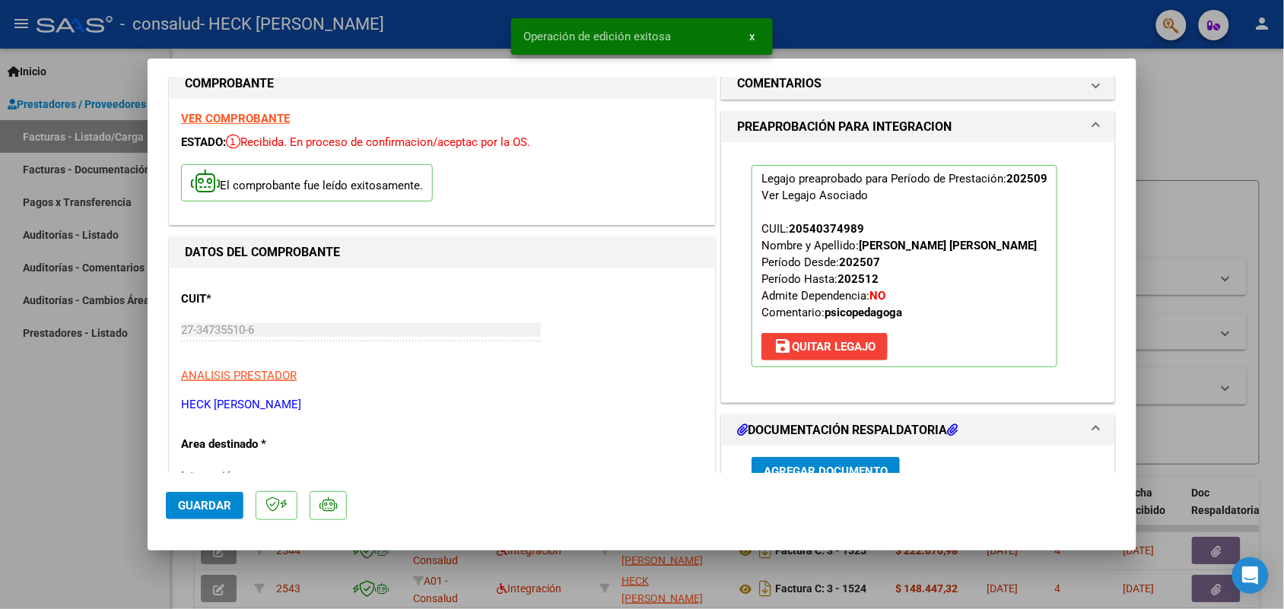
scroll to position [0, 0]
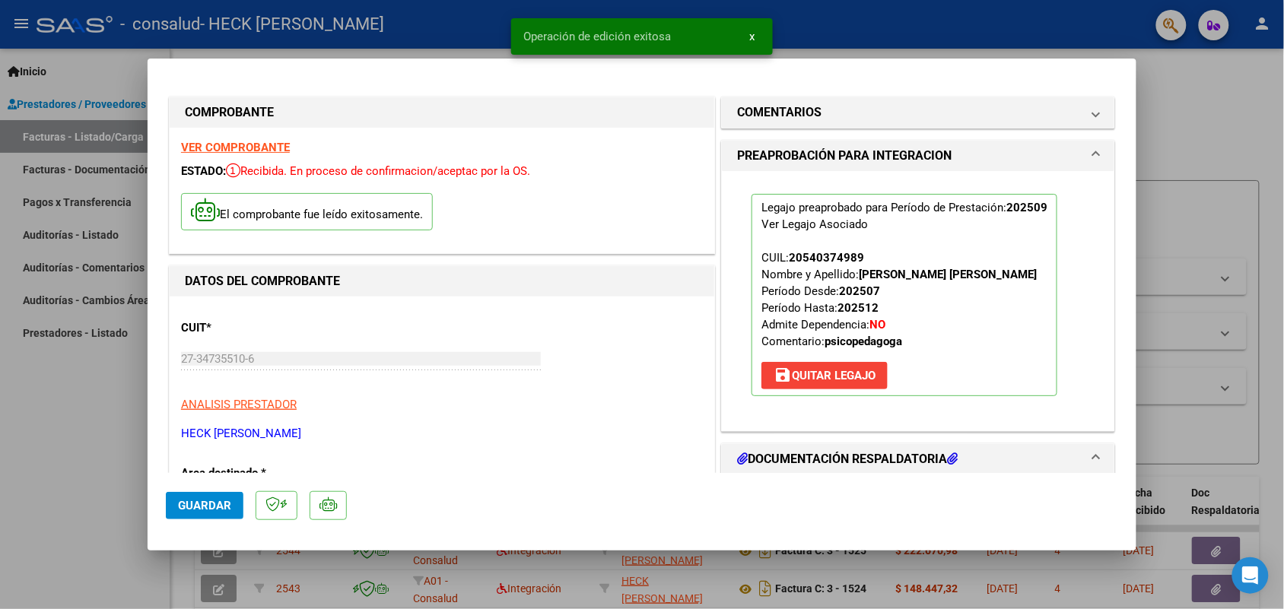
click at [822, 24] on div at bounding box center [642, 304] width 1284 height 609
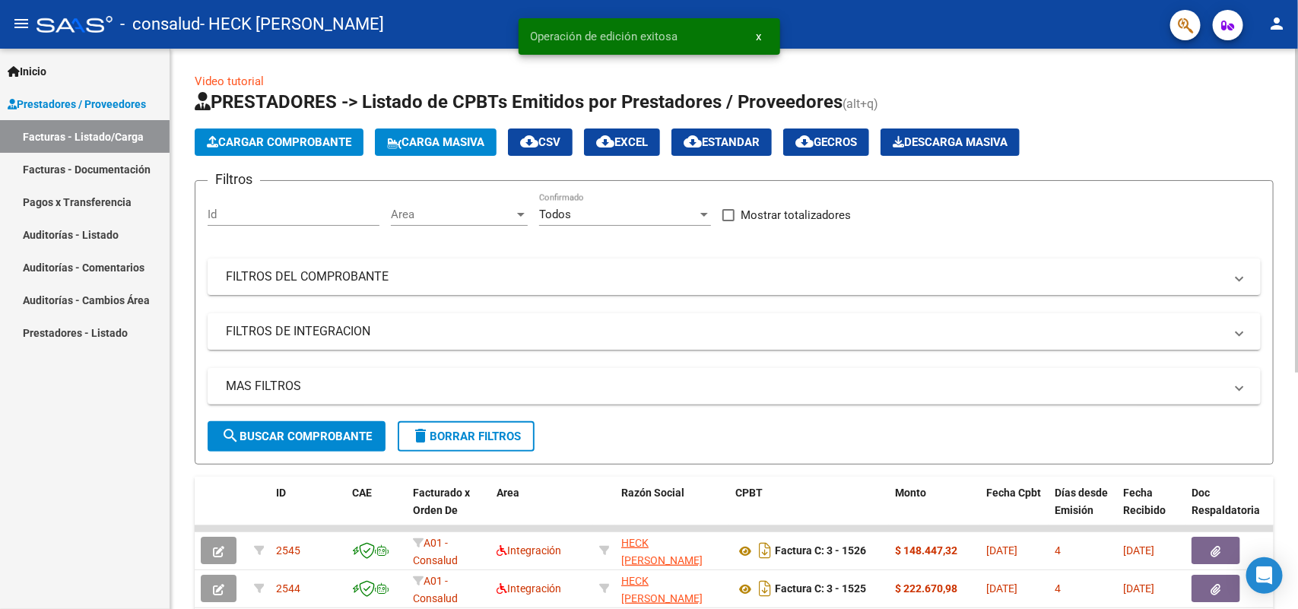
click at [245, 138] on span "Cargar Comprobante" at bounding box center [279, 142] width 145 height 14
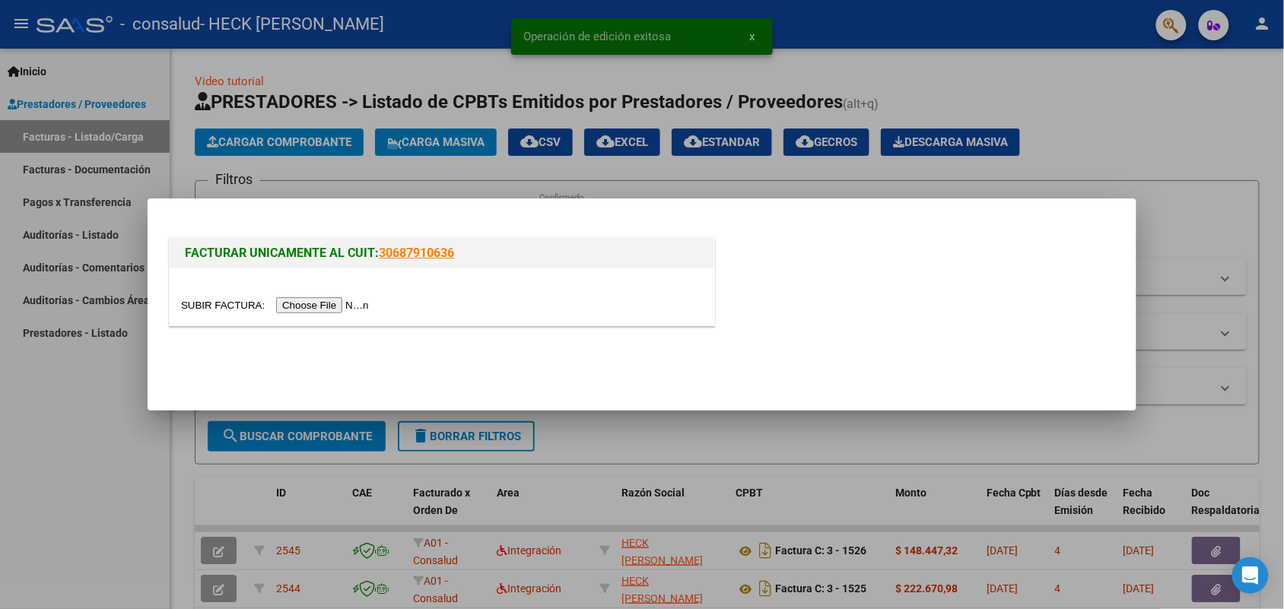
click at [299, 301] on input "file" at bounding box center [277, 305] width 192 height 16
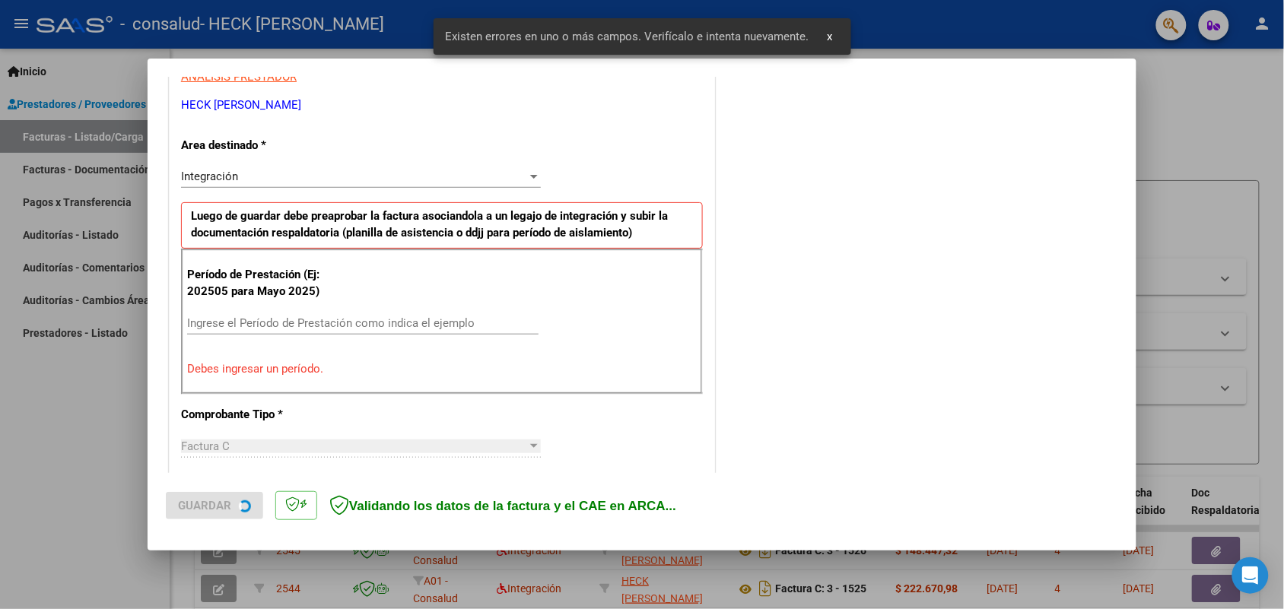
scroll to position [305, 0]
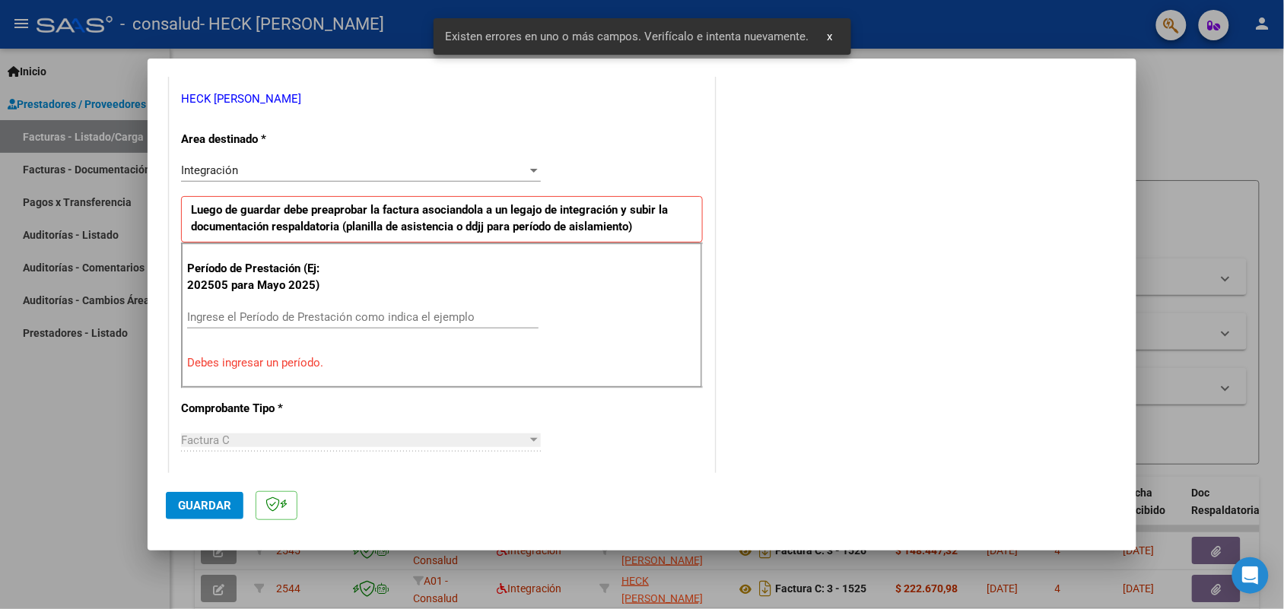
click at [341, 319] on input "Ingrese el Período de Prestación como indica el ejemplo" at bounding box center [362, 317] width 351 height 14
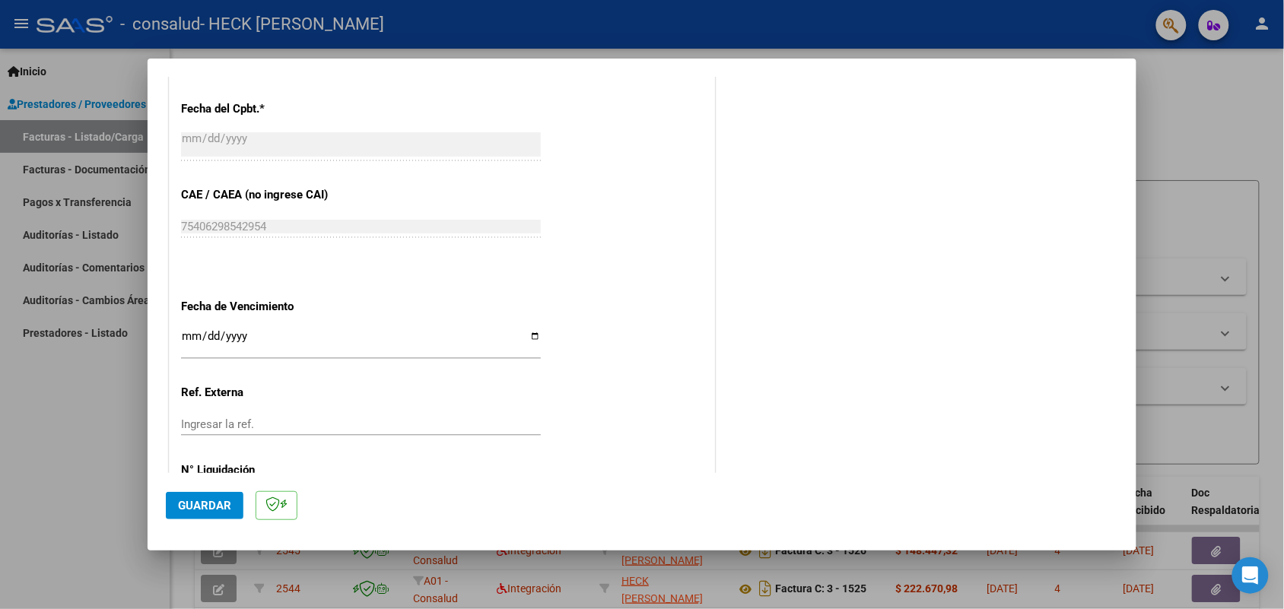
scroll to position [876, 0]
type input "202509"
click at [181, 336] on input "Ingresar la fecha" at bounding box center [361, 340] width 360 height 24
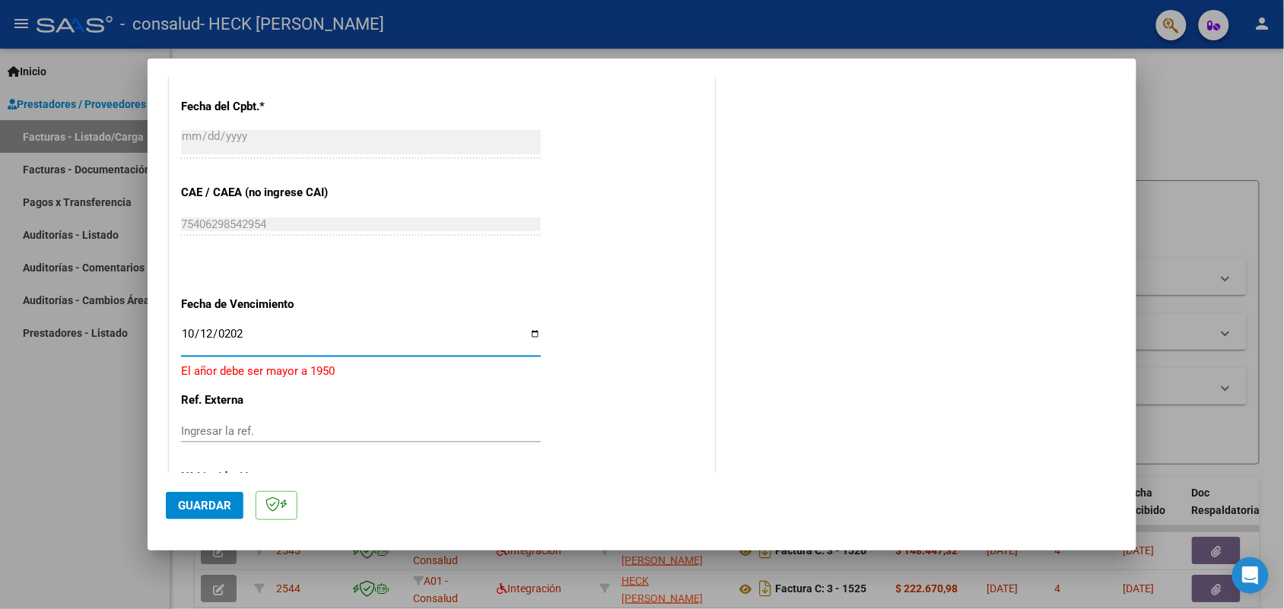
type input "[DATE]"
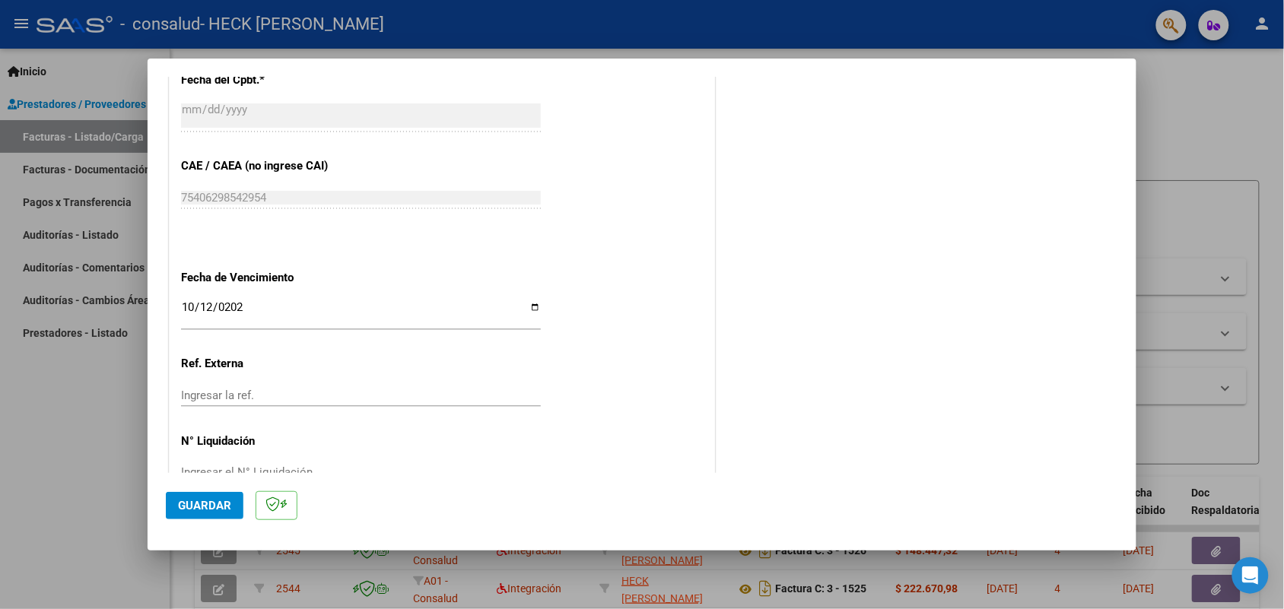
scroll to position [945, 0]
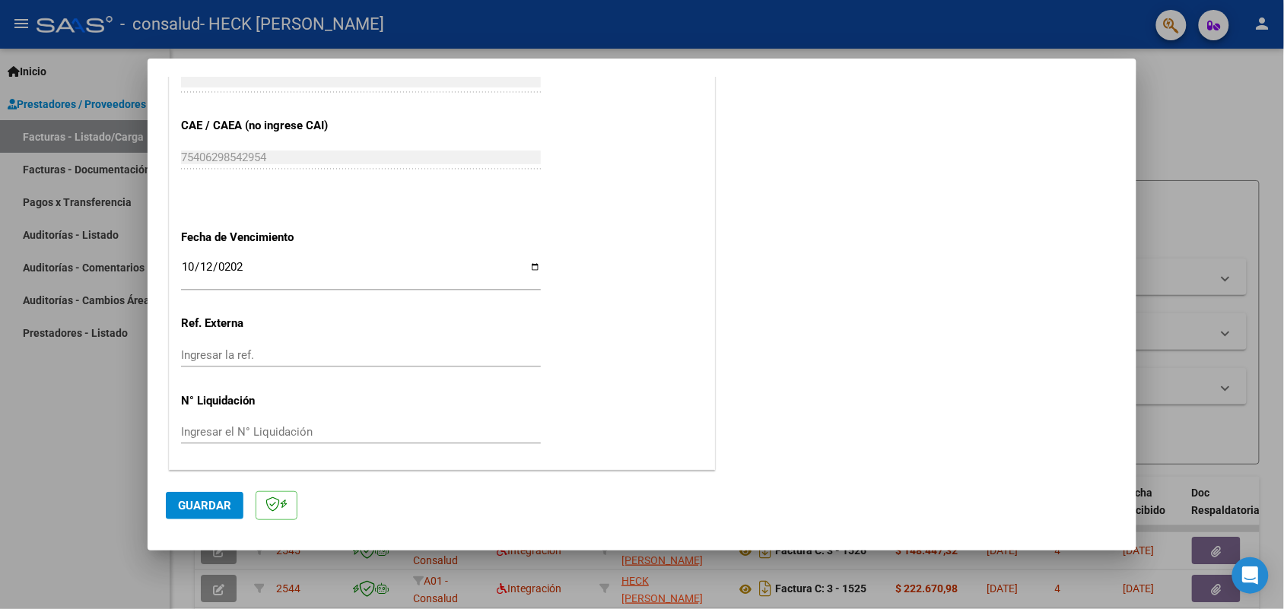
click at [202, 519] on button "Guardar" at bounding box center [205, 505] width 78 height 27
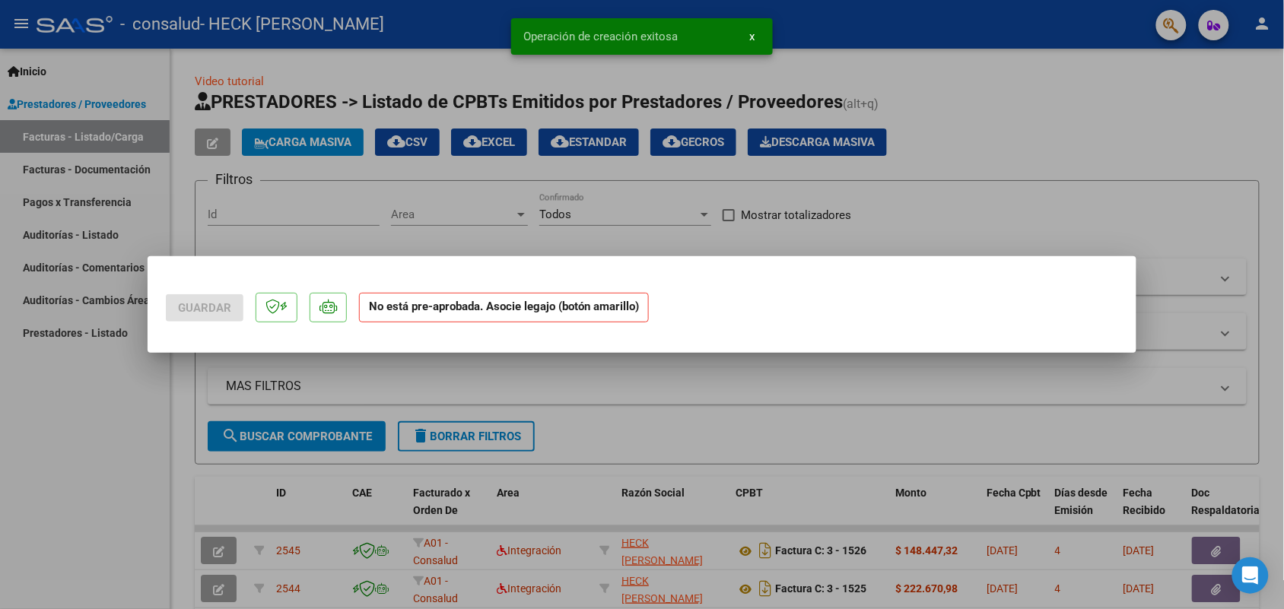
scroll to position [0, 0]
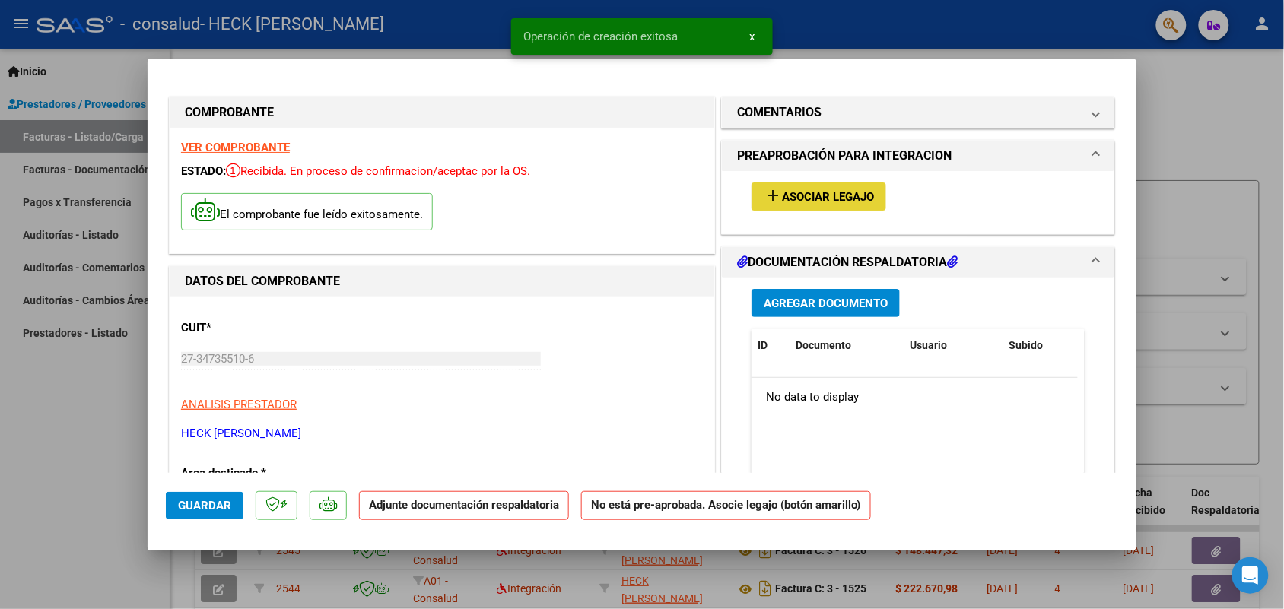
click at [795, 191] on span "Asociar Legajo" at bounding box center [828, 197] width 92 height 14
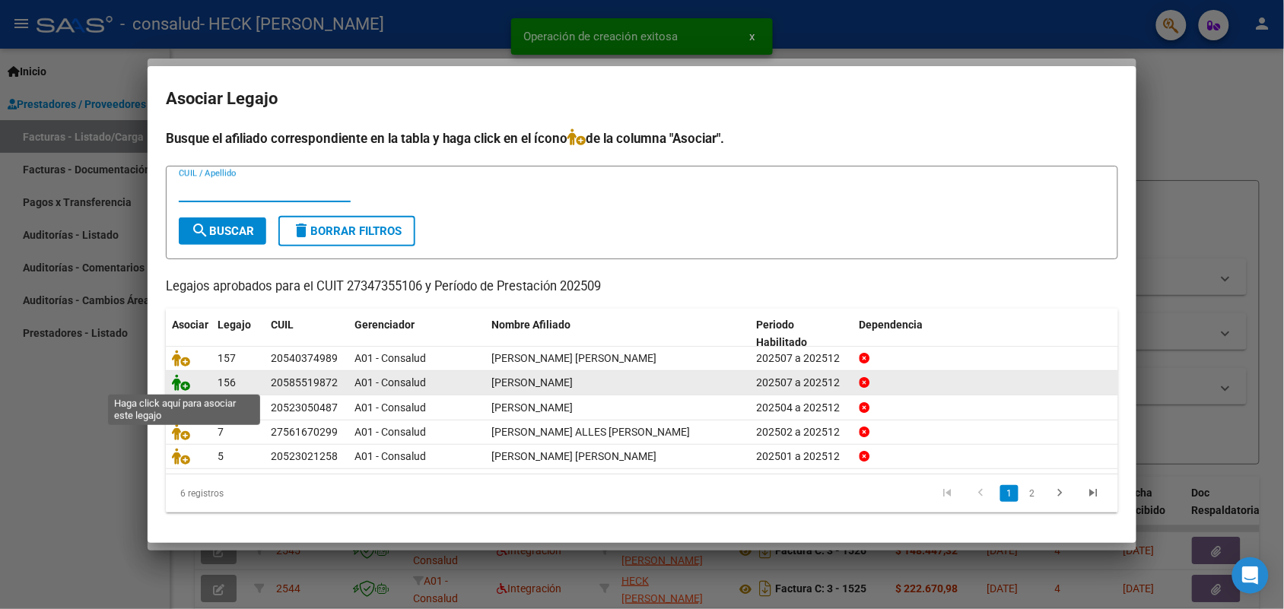
click at [173, 389] on icon at bounding box center [181, 382] width 18 height 17
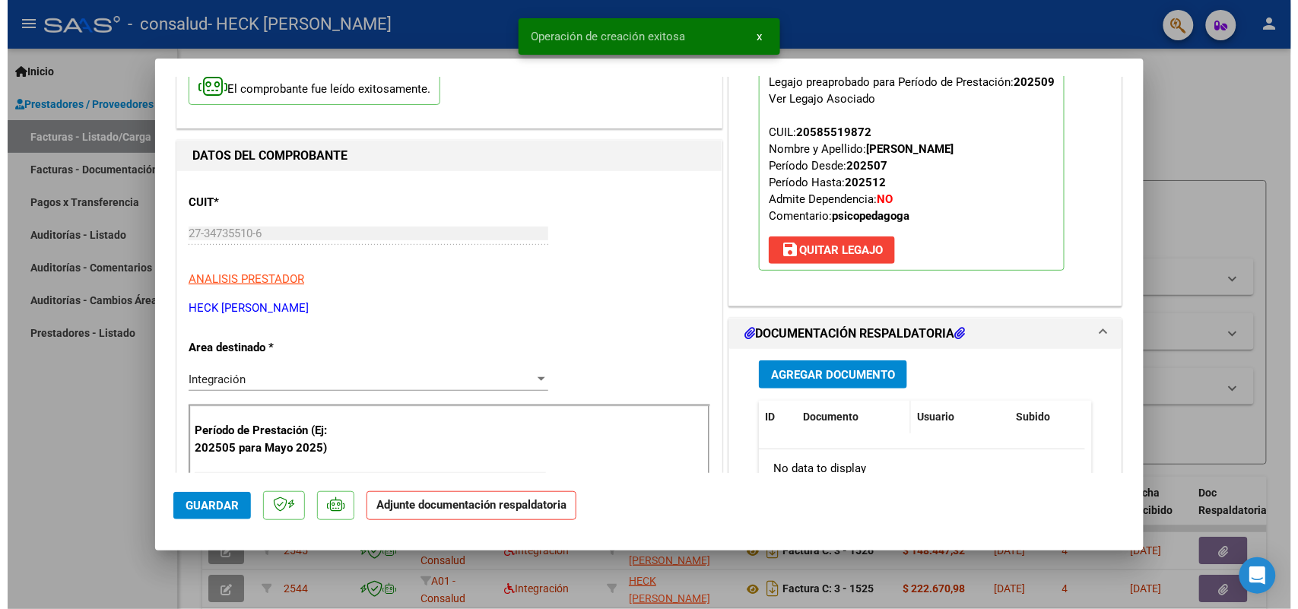
scroll to position [190, 0]
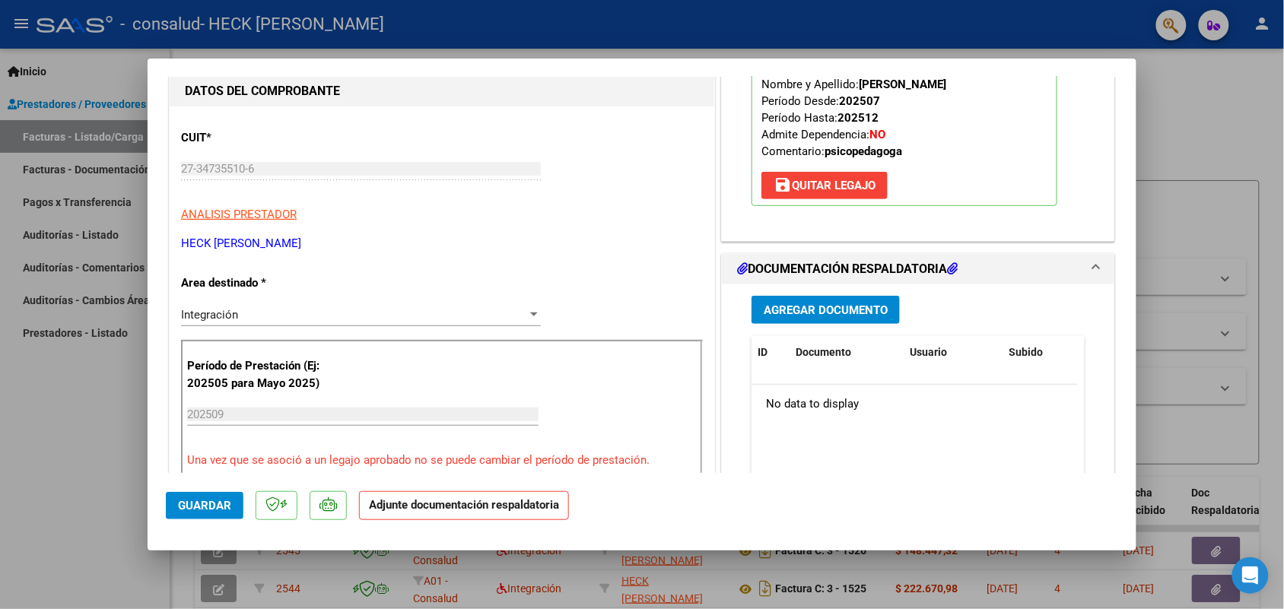
click at [835, 295] on div "Agregar Documento ID Documento Usuario Subido Acción No data to display 0 total…" at bounding box center [918, 436] width 356 height 304
click at [837, 308] on span "Agregar Documento" at bounding box center [826, 311] width 124 height 14
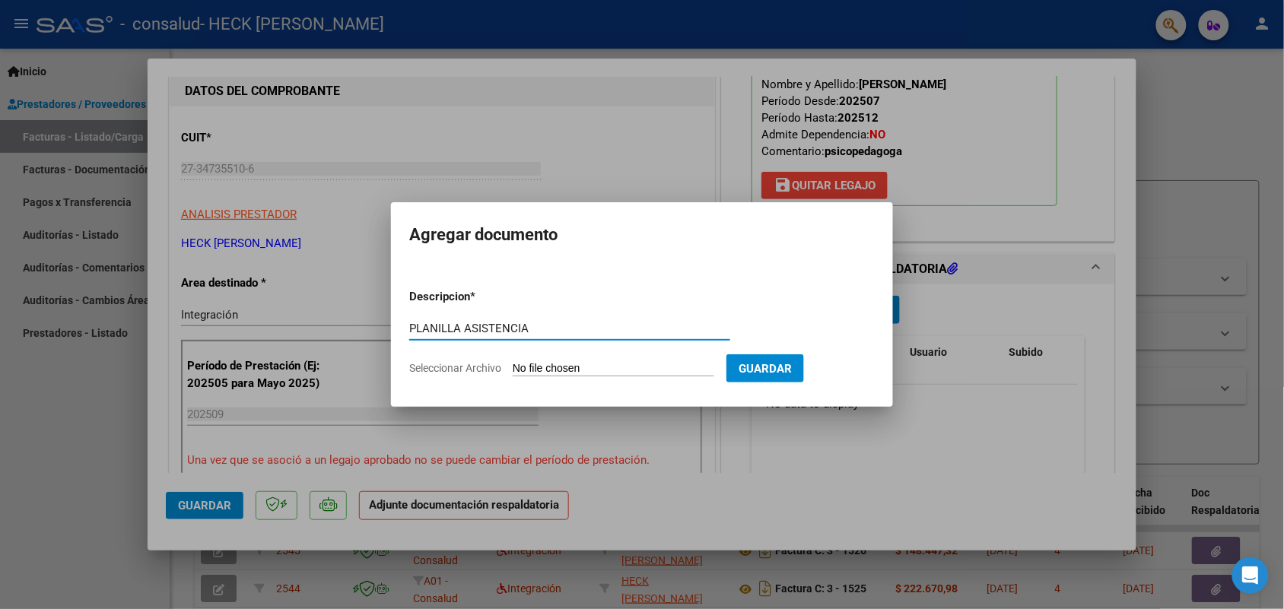
type input "PLANILLA ASISTENCIA"
click at [618, 364] on input "Seleccionar Archivo" at bounding box center [614, 369] width 202 height 14
type input "C:\fakepath\planilla asistencia [PERSON_NAME] [DATE] psp.pdf"
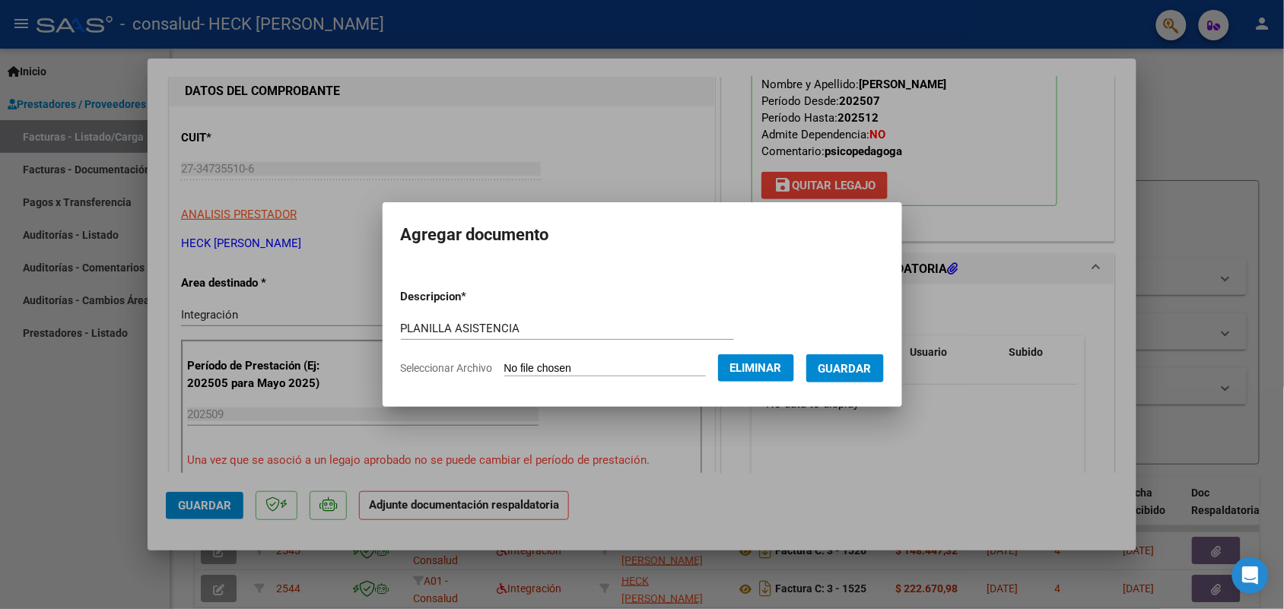
click at [854, 367] on span "Guardar" at bounding box center [845, 369] width 53 height 14
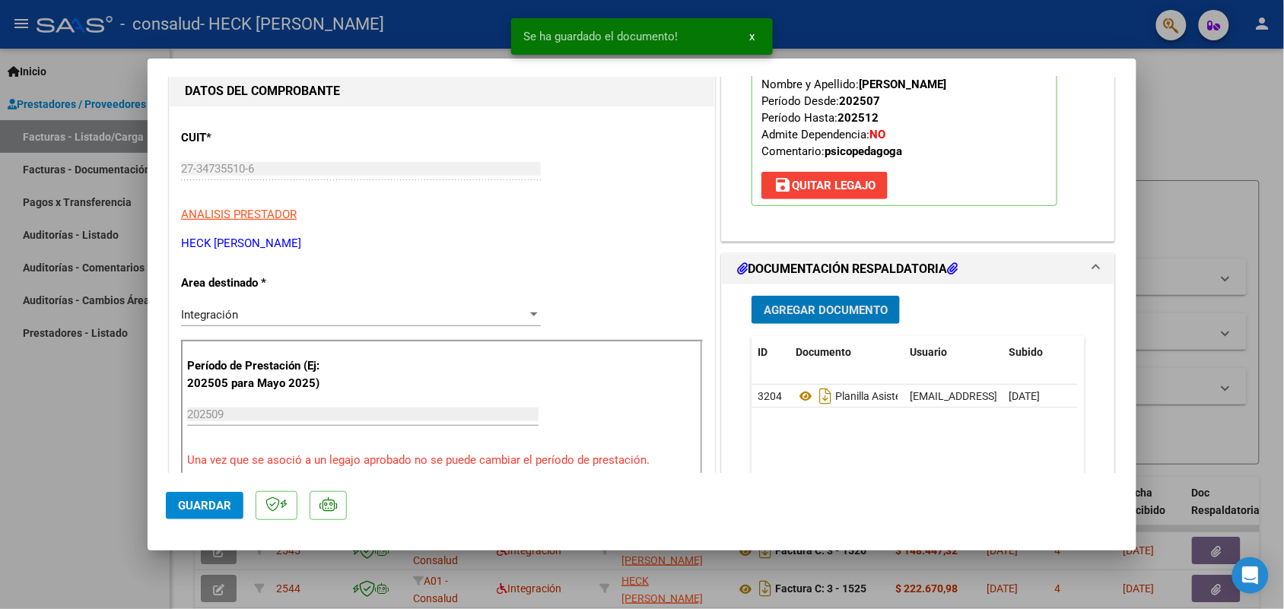
click at [199, 503] on span "Guardar" at bounding box center [204, 506] width 53 height 14
click at [849, 40] on div at bounding box center [642, 304] width 1284 height 609
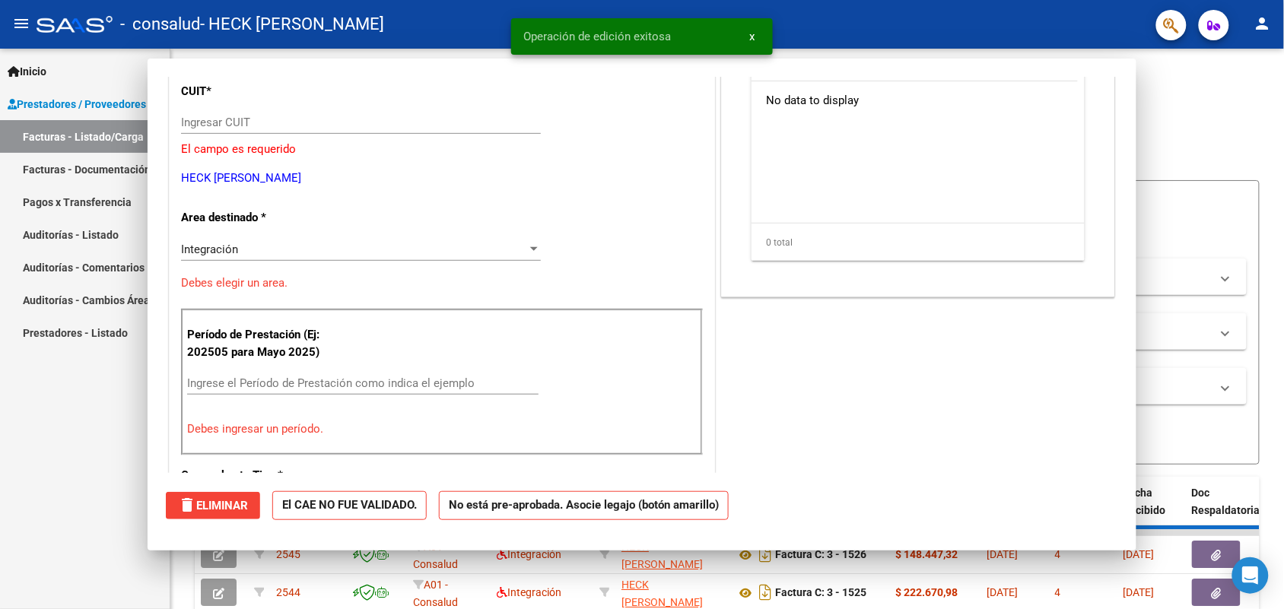
scroll to position [0, 0]
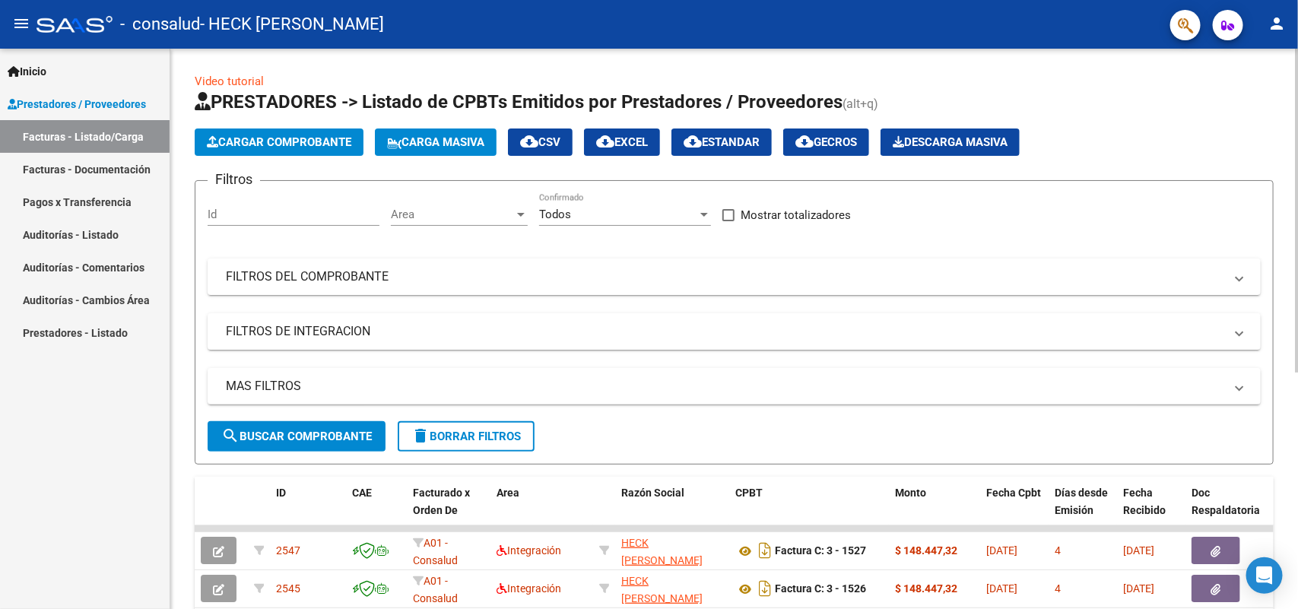
click at [291, 141] on span "Cargar Comprobante" at bounding box center [279, 142] width 145 height 14
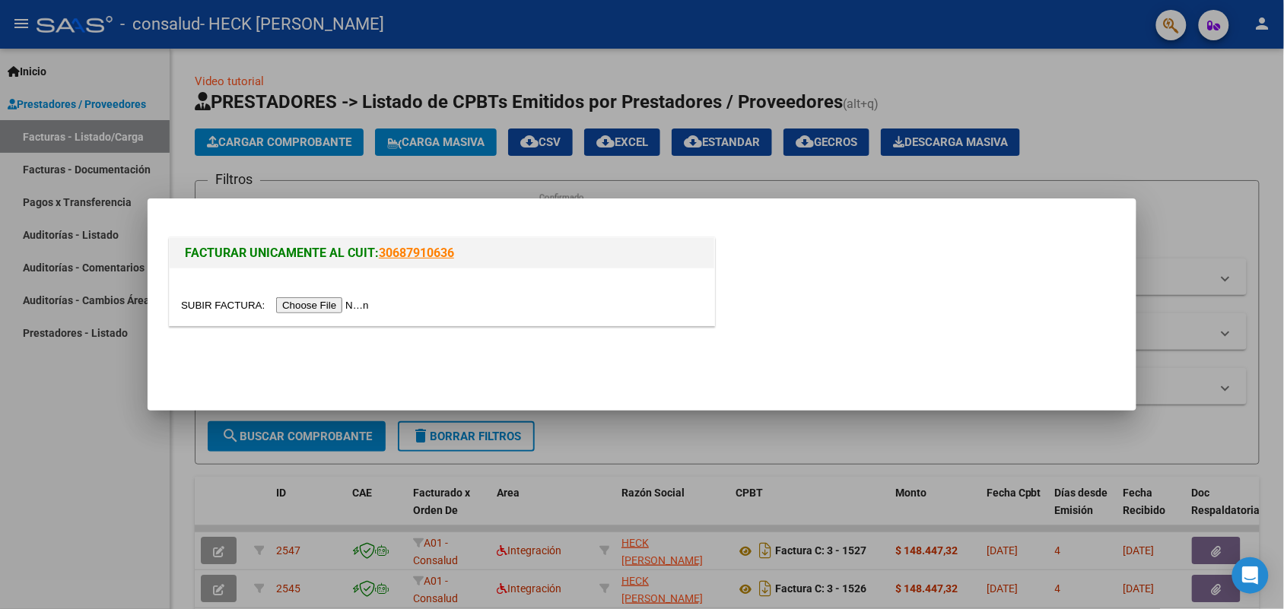
click at [329, 304] on input "file" at bounding box center [277, 305] width 192 height 16
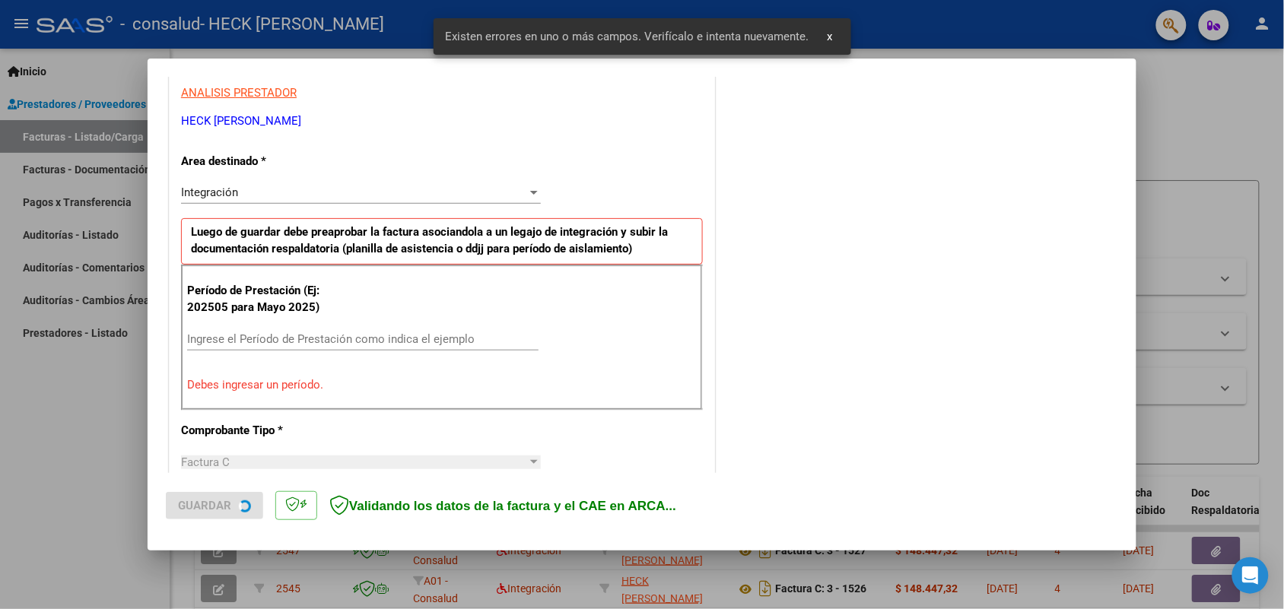
scroll to position [305, 0]
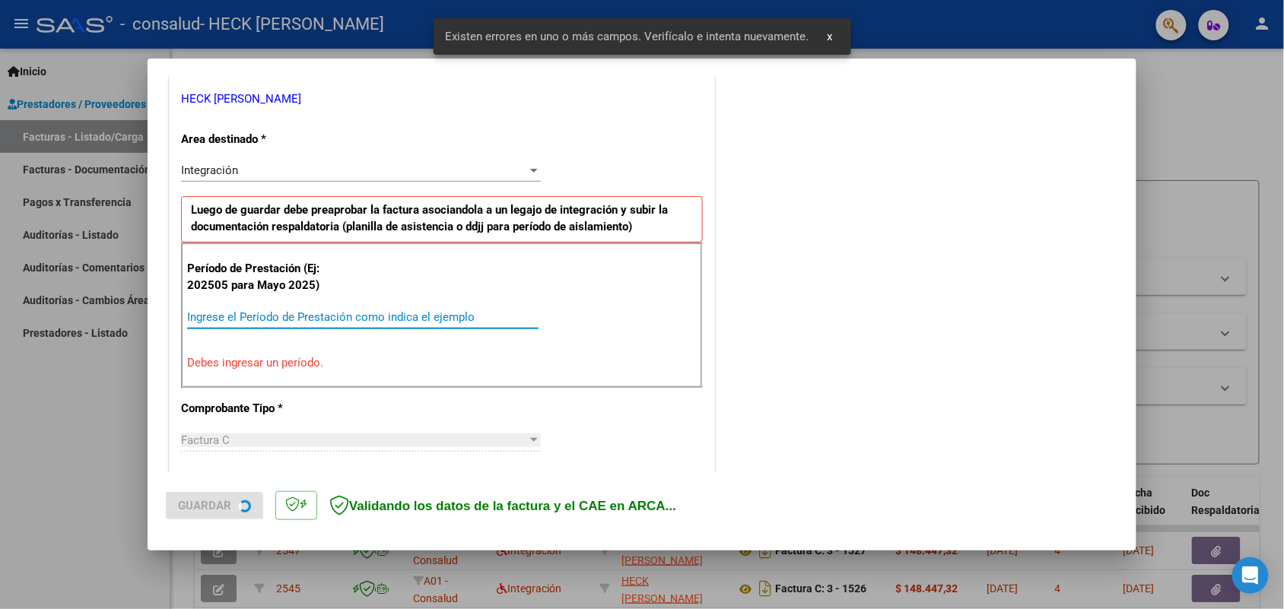
click at [243, 316] on input "Ingrese el Período de Prestación como indica el ejemplo" at bounding box center [362, 317] width 351 height 14
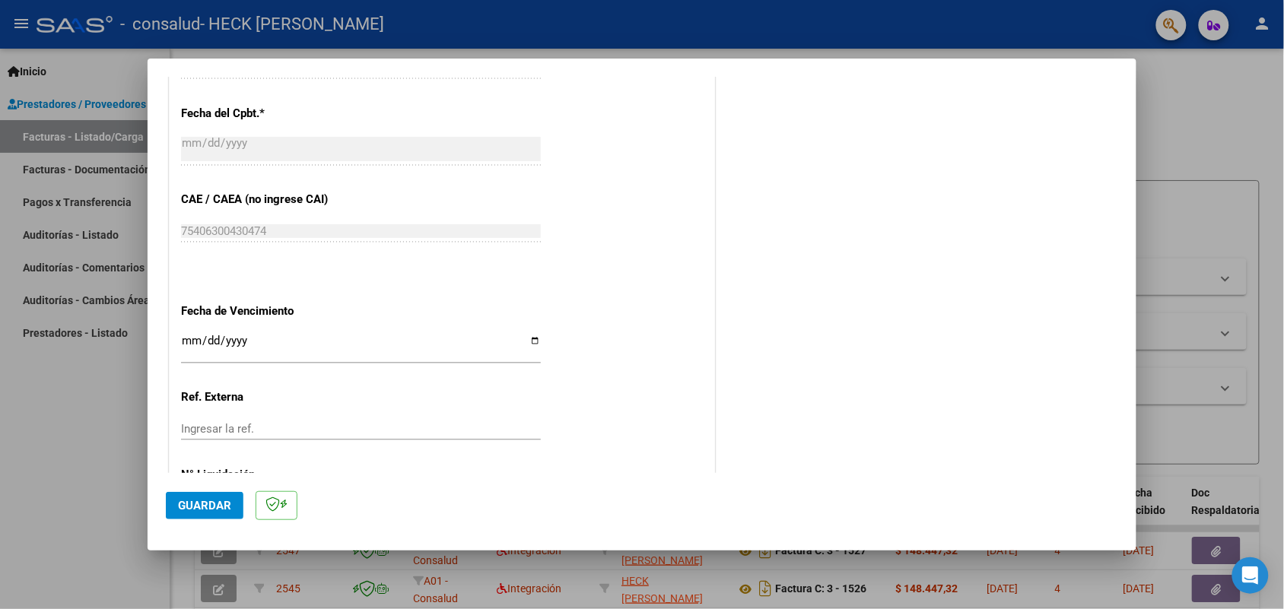
scroll to position [945, 0]
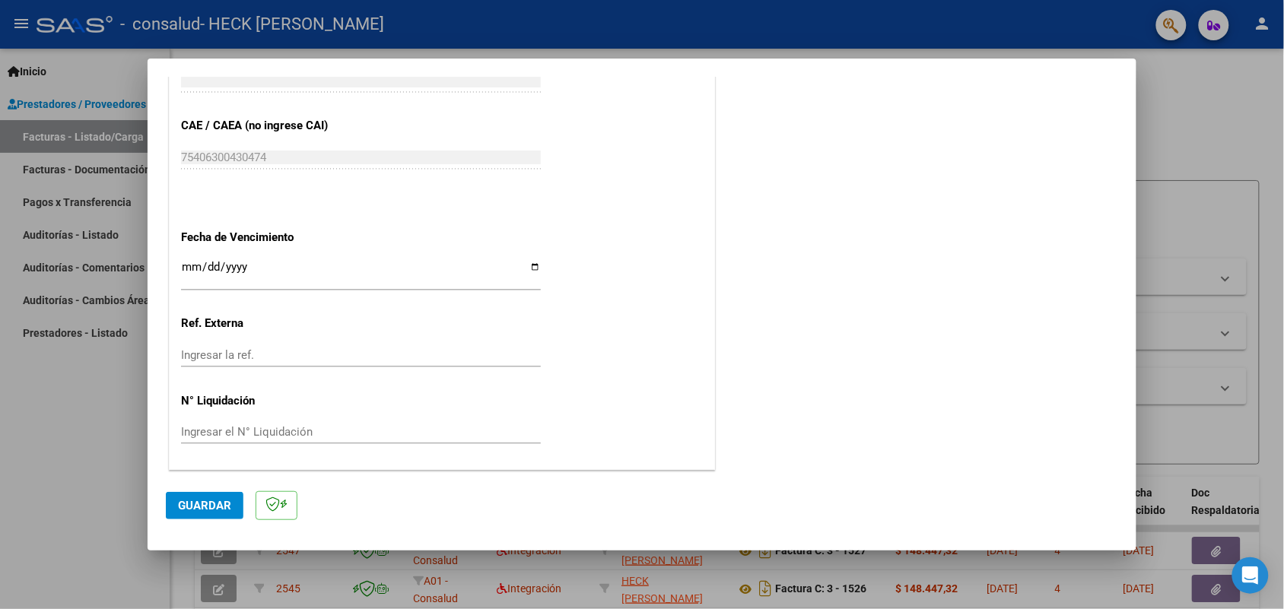
type input "202509"
click at [181, 264] on input "Ingresar la fecha" at bounding box center [361, 273] width 360 height 24
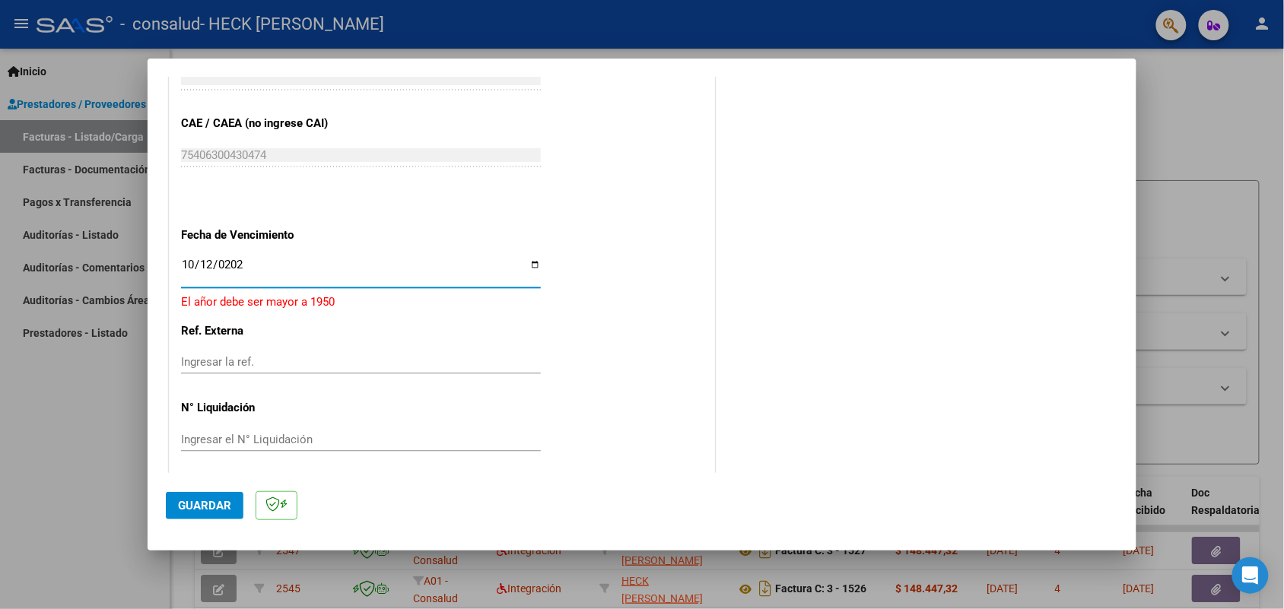
type input "[DATE]"
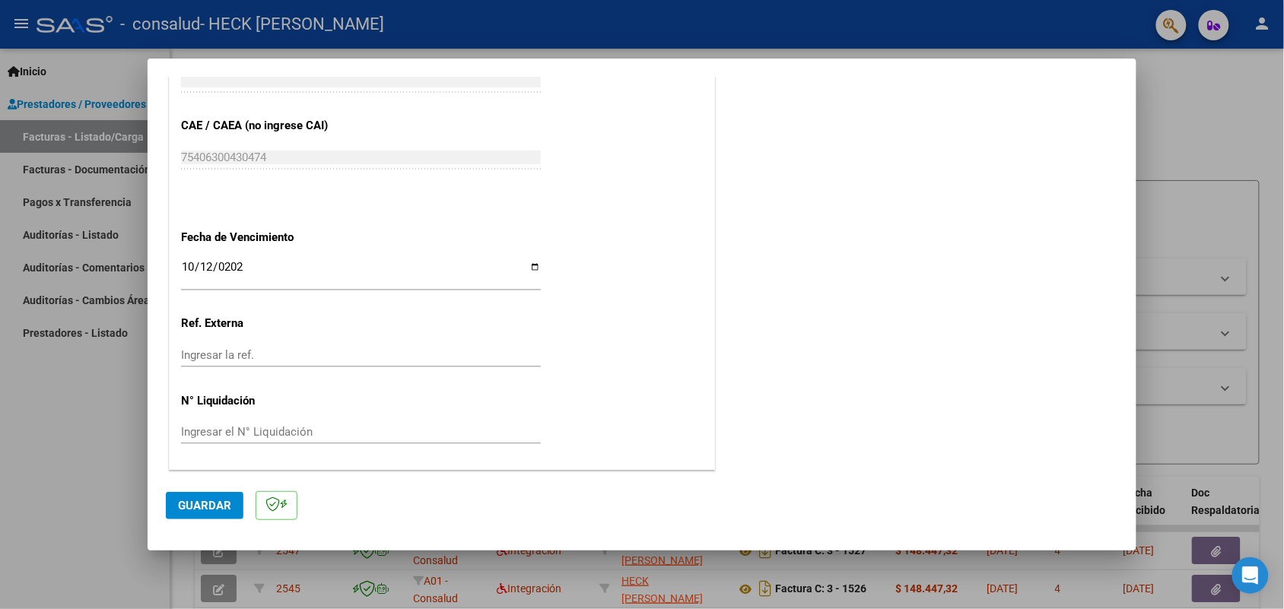
click at [206, 511] on span "Guardar" at bounding box center [204, 506] width 53 height 14
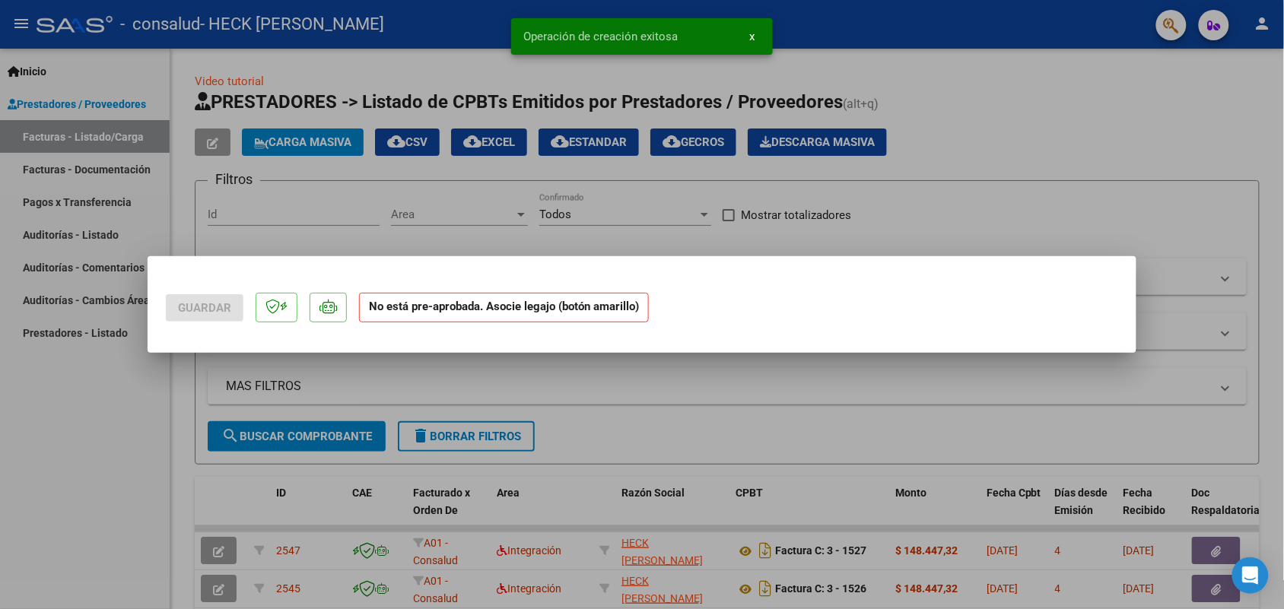
scroll to position [0, 0]
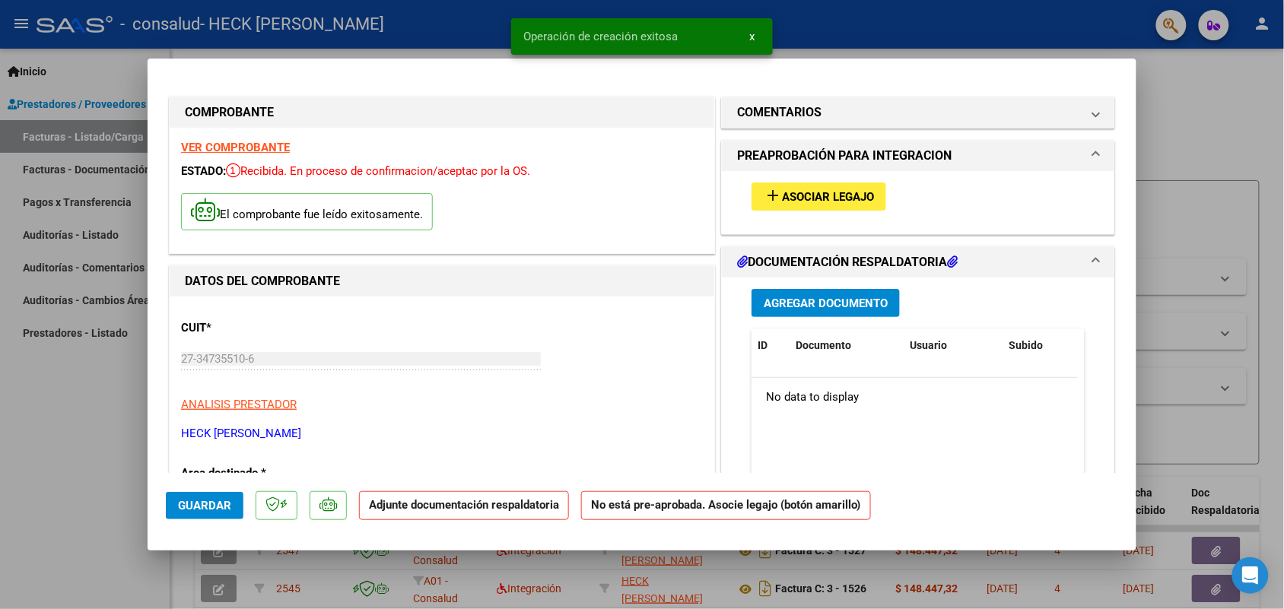
click at [831, 210] on div "add Asociar Legajo" at bounding box center [918, 196] width 356 height 51
click at [826, 199] on span "Asociar Legajo" at bounding box center [828, 197] width 92 height 14
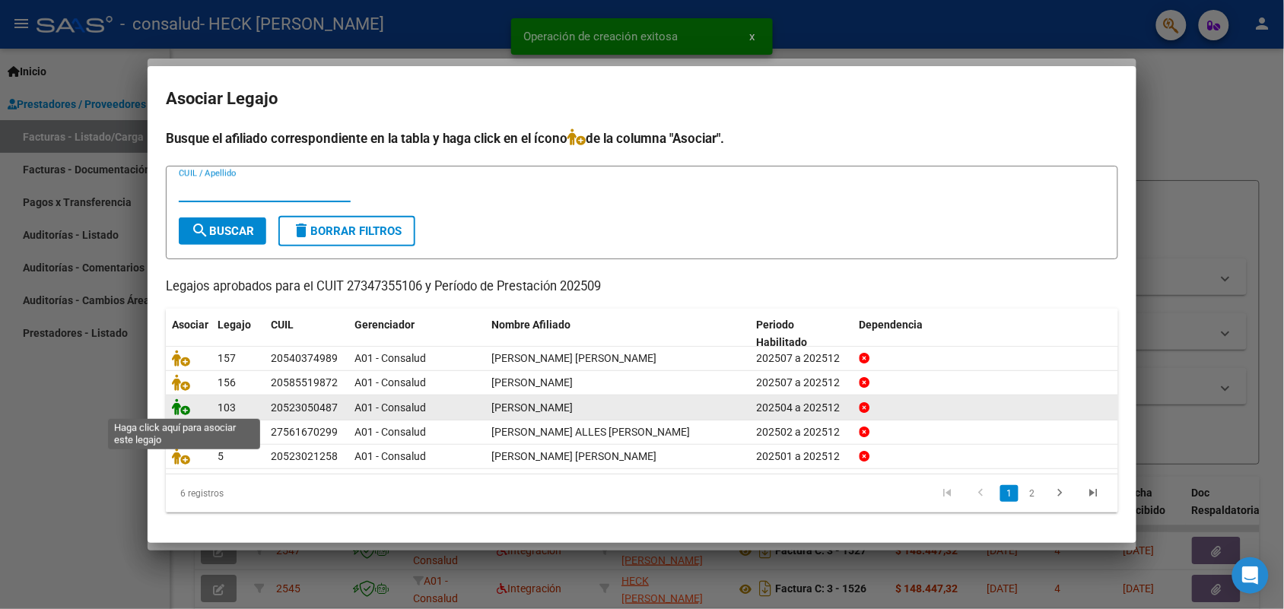
click at [175, 412] on icon at bounding box center [181, 407] width 18 height 17
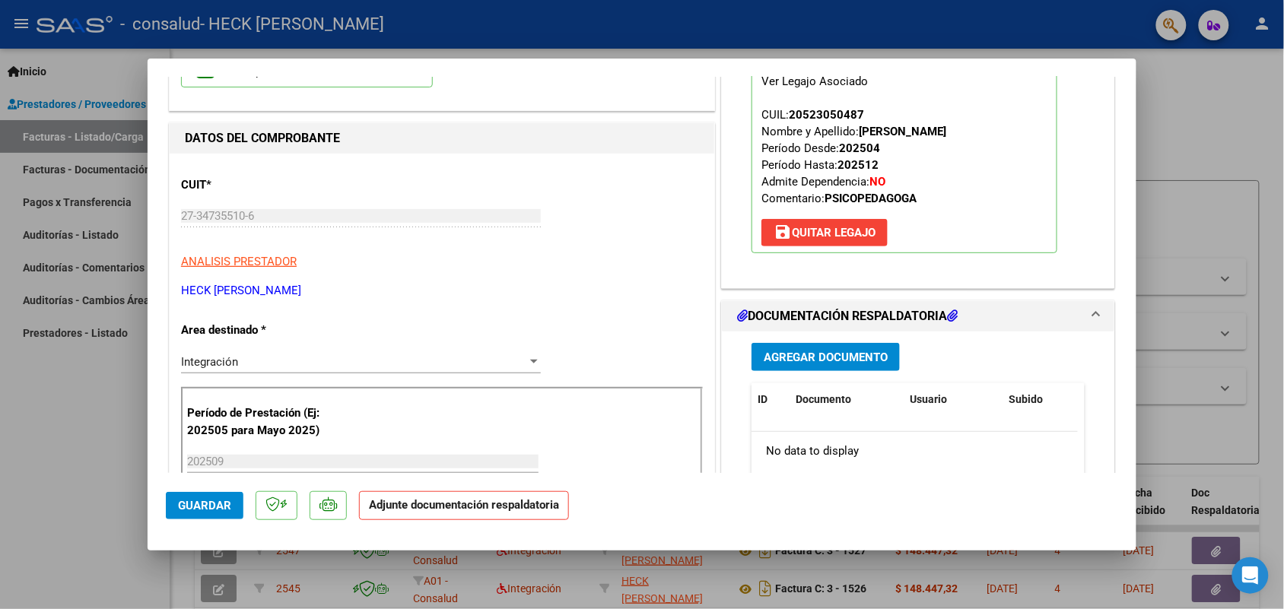
scroll to position [190, 0]
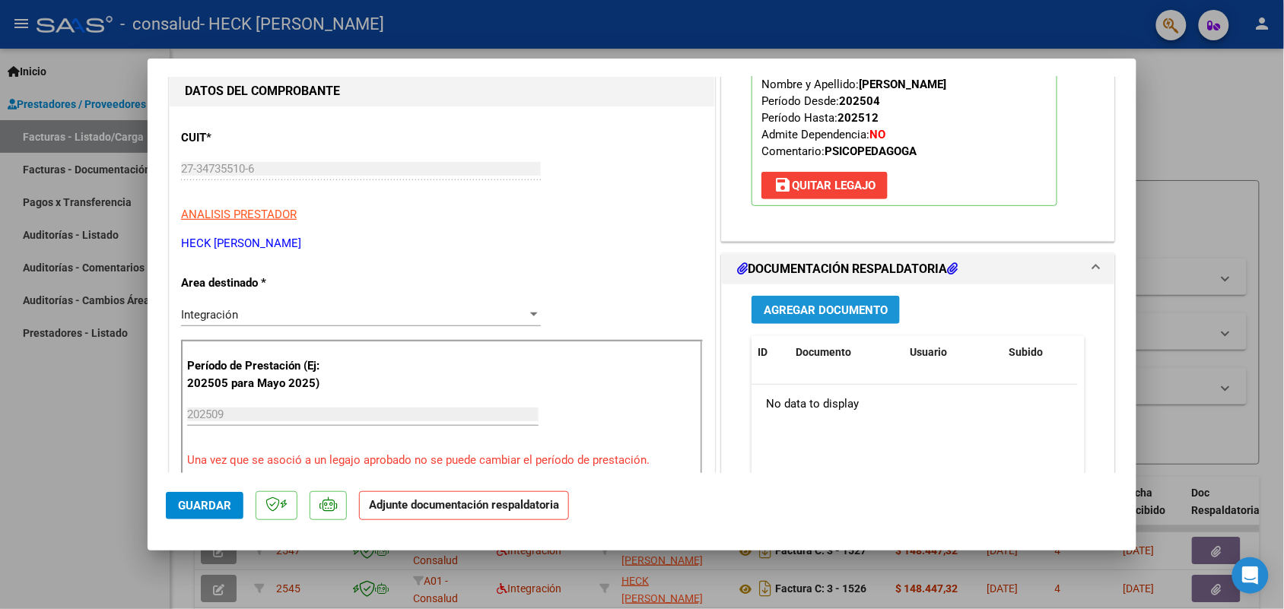
click at [808, 308] on span "Agregar Documento" at bounding box center [826, 311] width 124 height 14
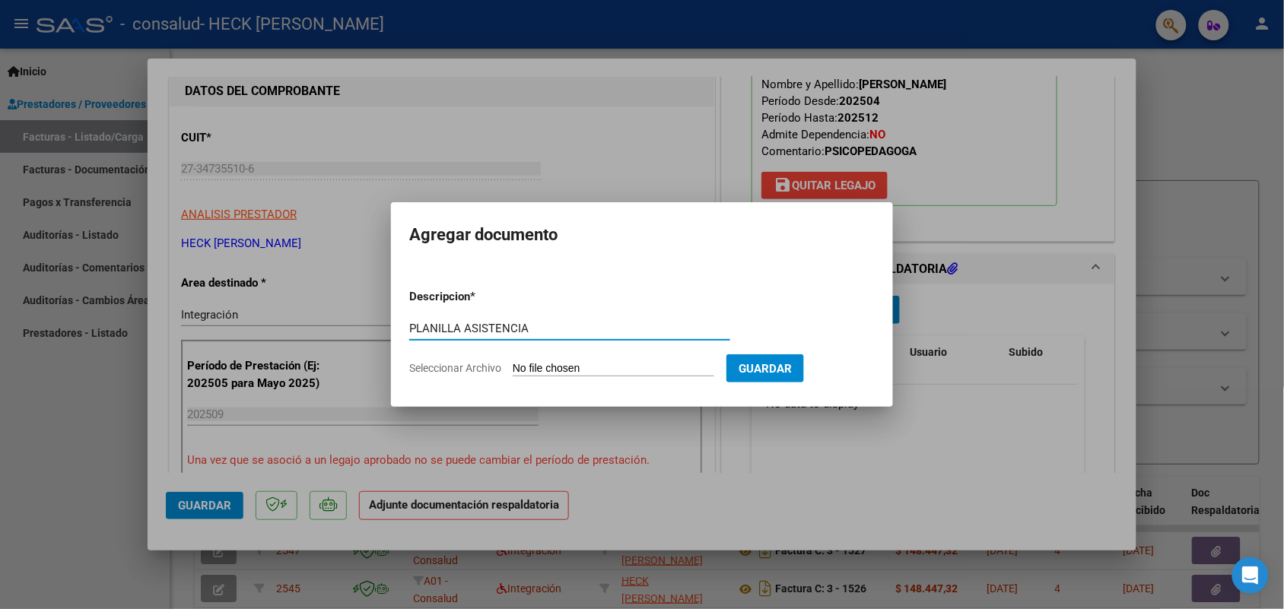
type input "PLANILLA ASISTENCIA"
click at [601, 365] on input "Seleccionar Archivo" at bounding box center [614, 369] width 202 height 14
type input "C:\fakepath\planilla asistencia [PERSON_NAME] [DATE] psp.pdf"
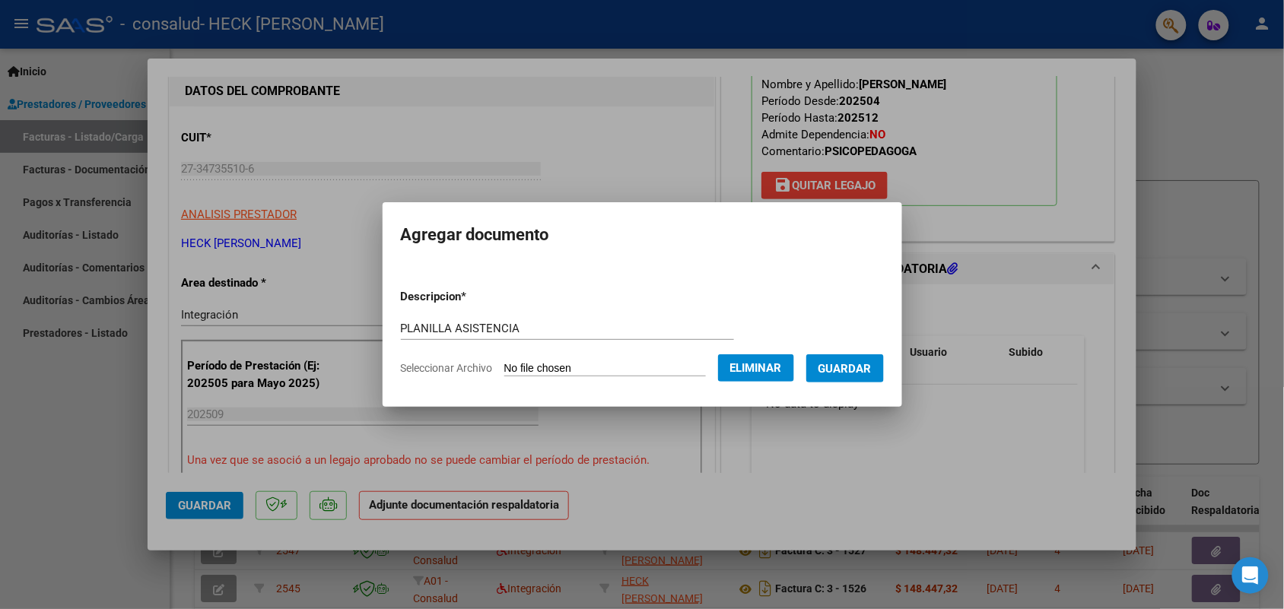
click at [857, 365] on span "Guardar" at bounding box center [845, 369] width 53 height 14
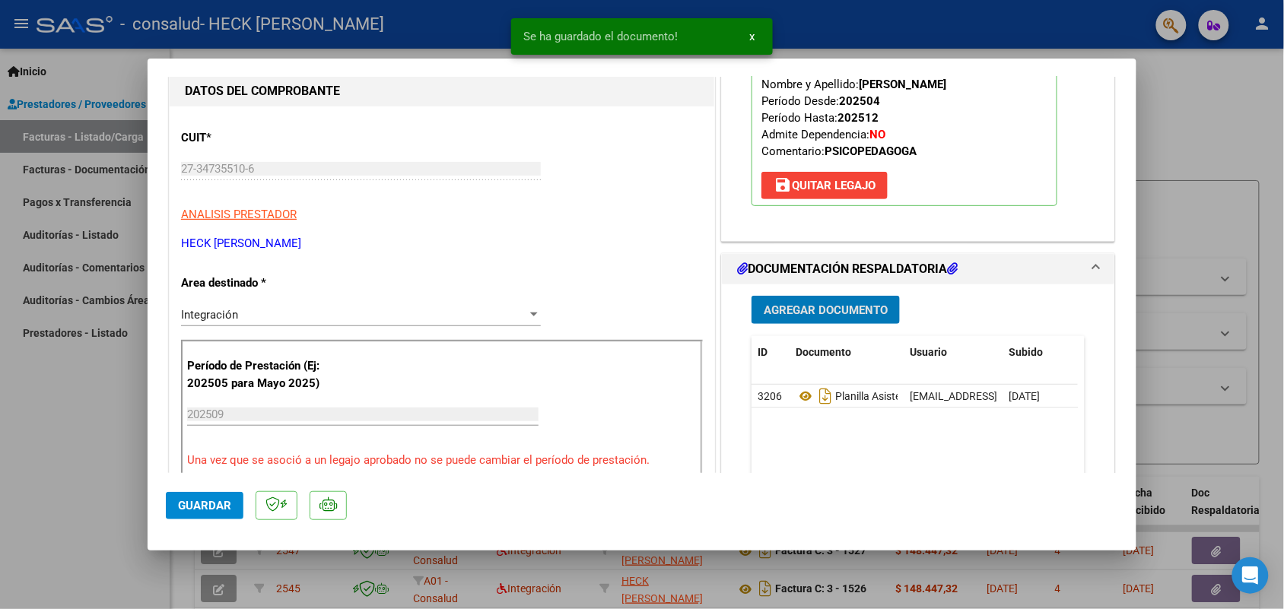
click at [218, 507] on span "Guardar" at bounding box center [204, 506] width 53 height 14
click at [967, 23] on div at bounding box center [642, 304] width 1284 height 609
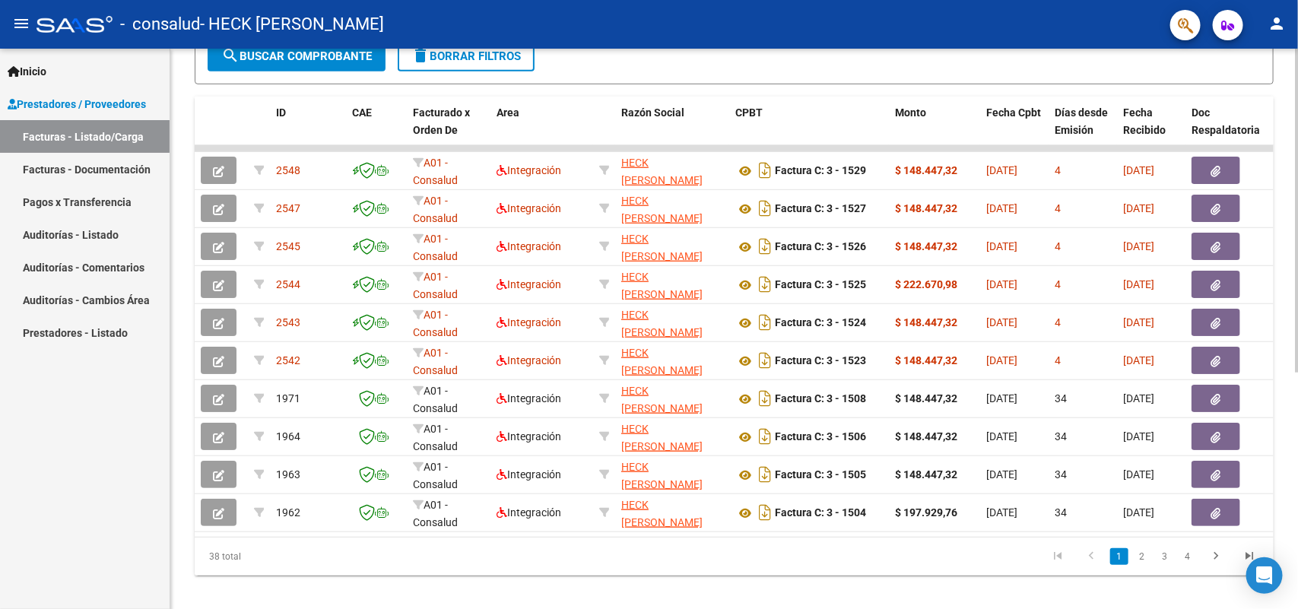
scroll to position [408, 0]
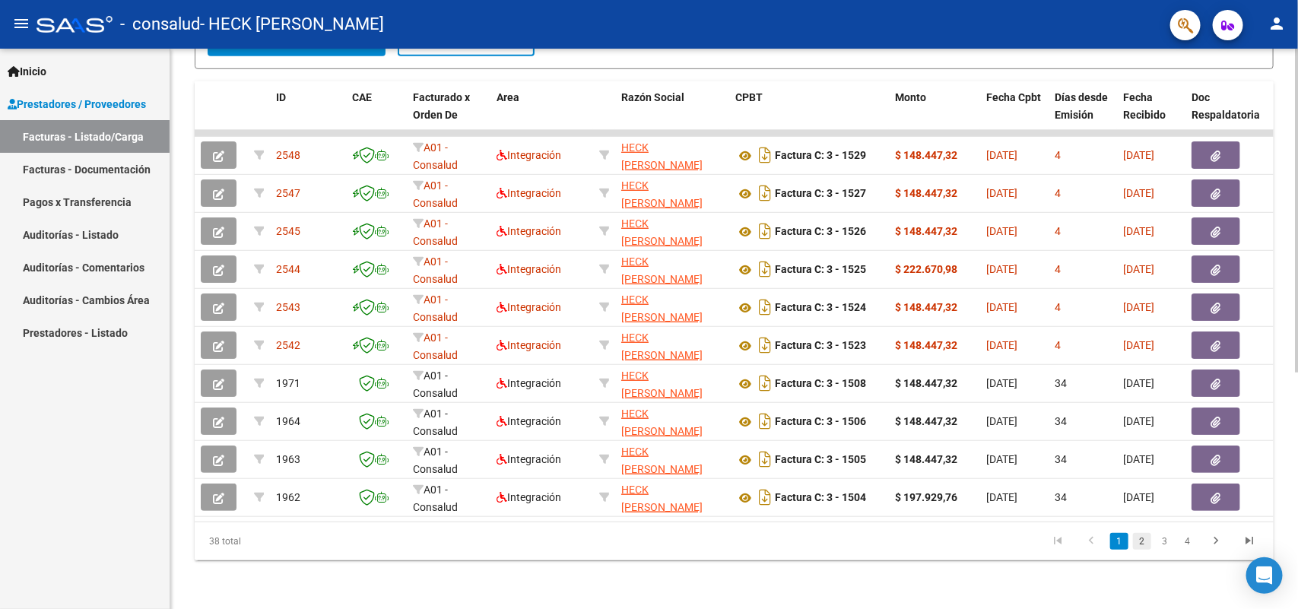
click at [1142, 545] on link "2" at bounding box center [1142, 541] width 18 height 17
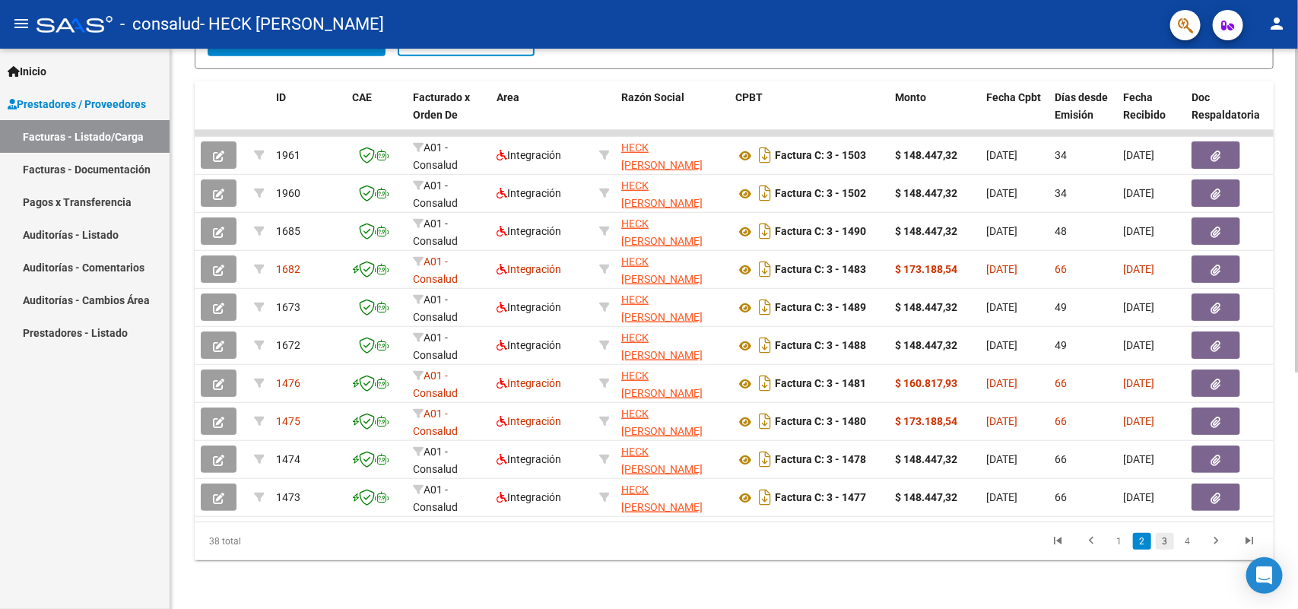
click at [1166, 542] on link "3" at bounding box center [1165, 541] width 18 height 17
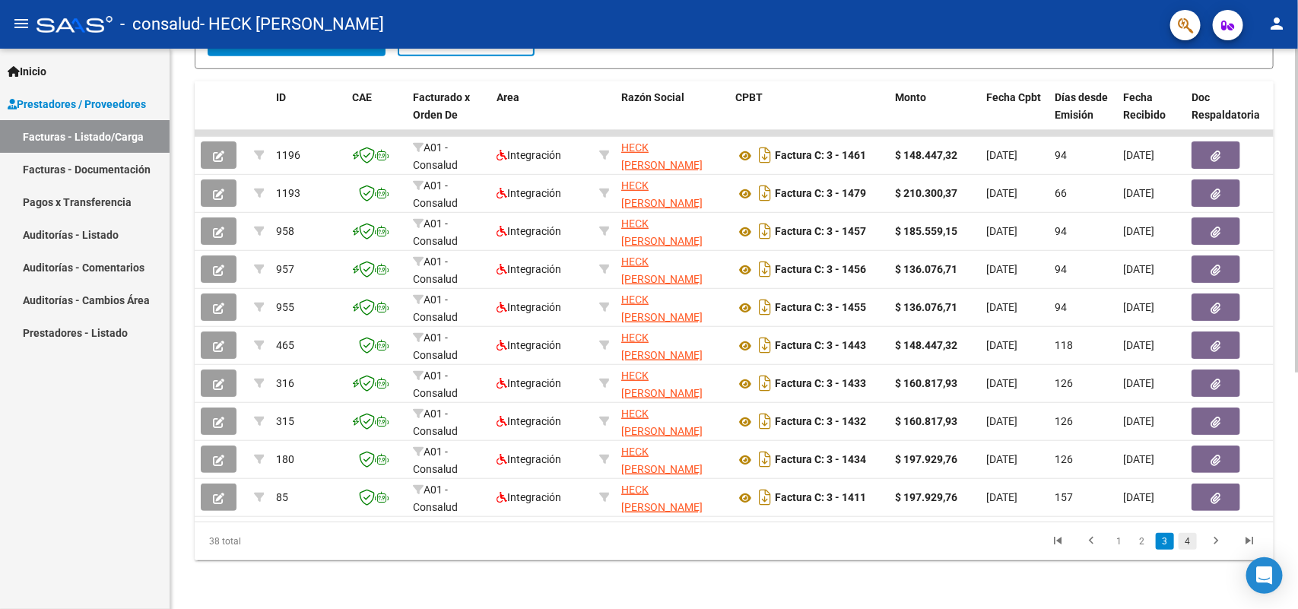
click at [1188, 548] on link "4" at bounding box center [1188, 541] width 18 height 17
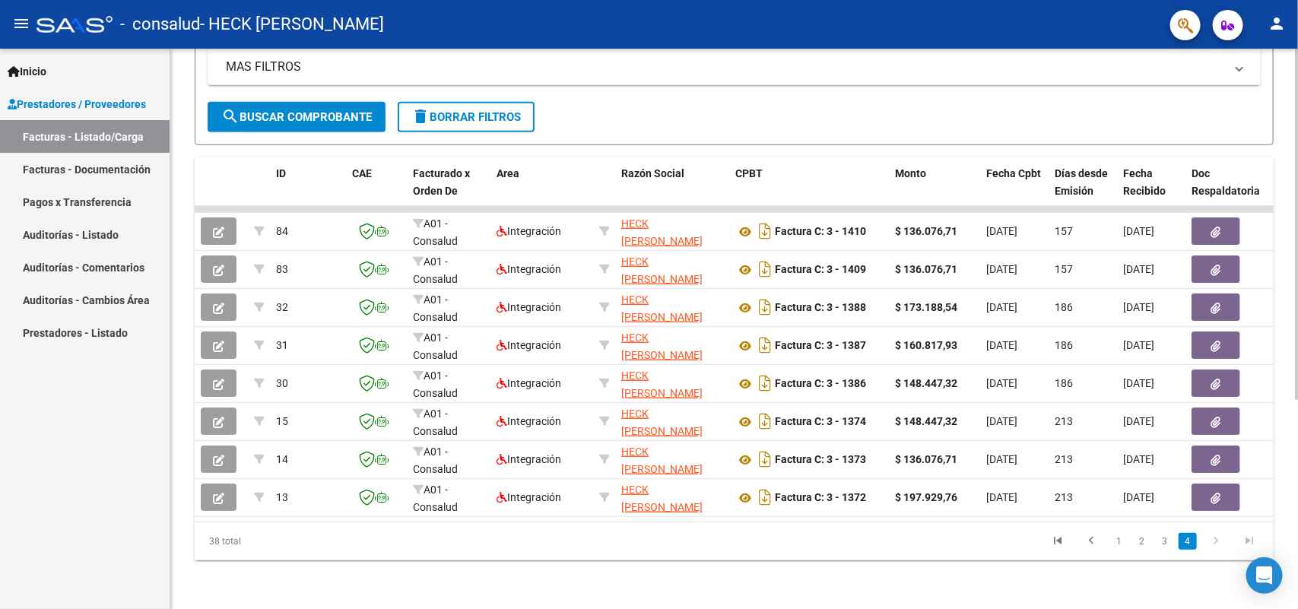
scroll to position [332, 0]
click at [1113, 542] on link "1" at bounding box center [1120, 541] width 18 height 17
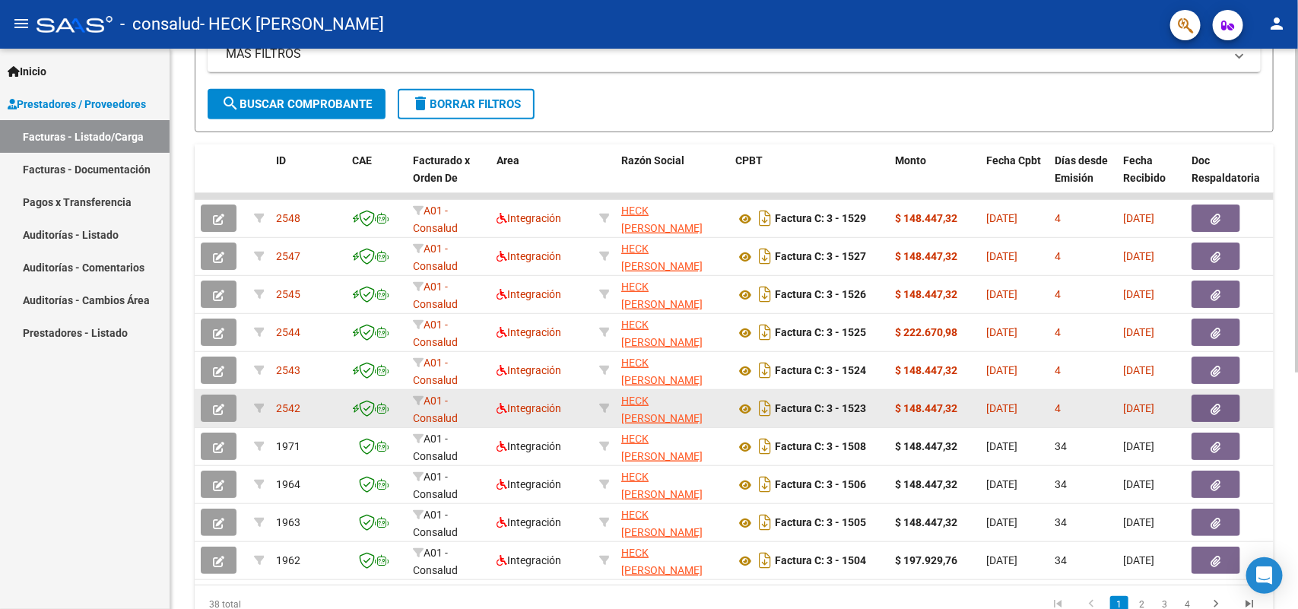
scroll to position [0, 0]
